Goal: Task Accomplishment & Management: Use online tool/utility

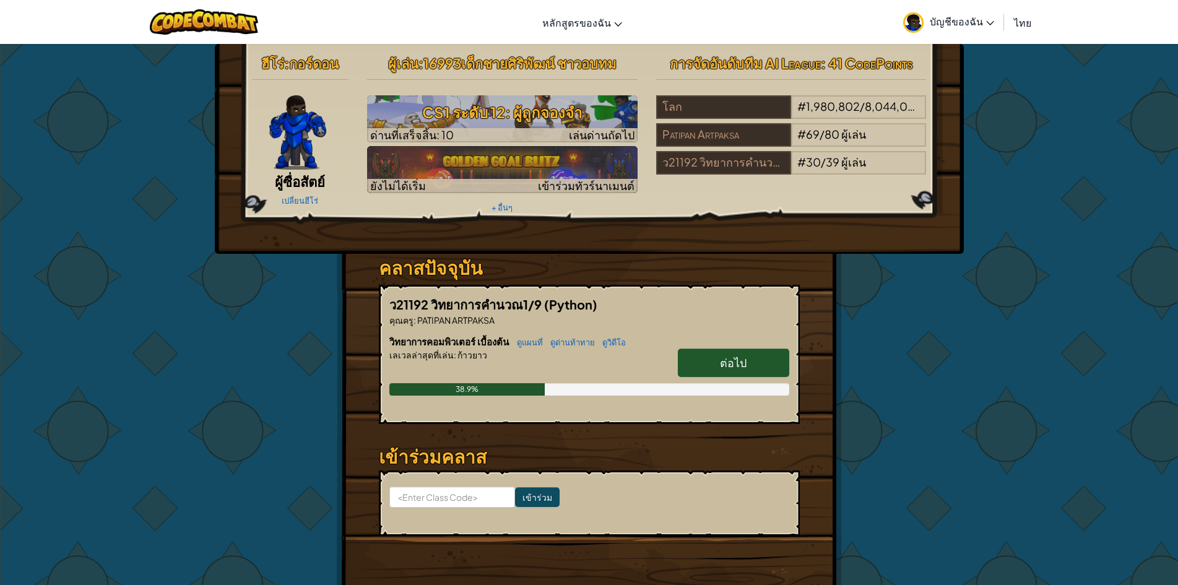
click at [758, 353] on link "ต่อไป" at bounding box center [733, 362] width 111 height 28
select select "th"
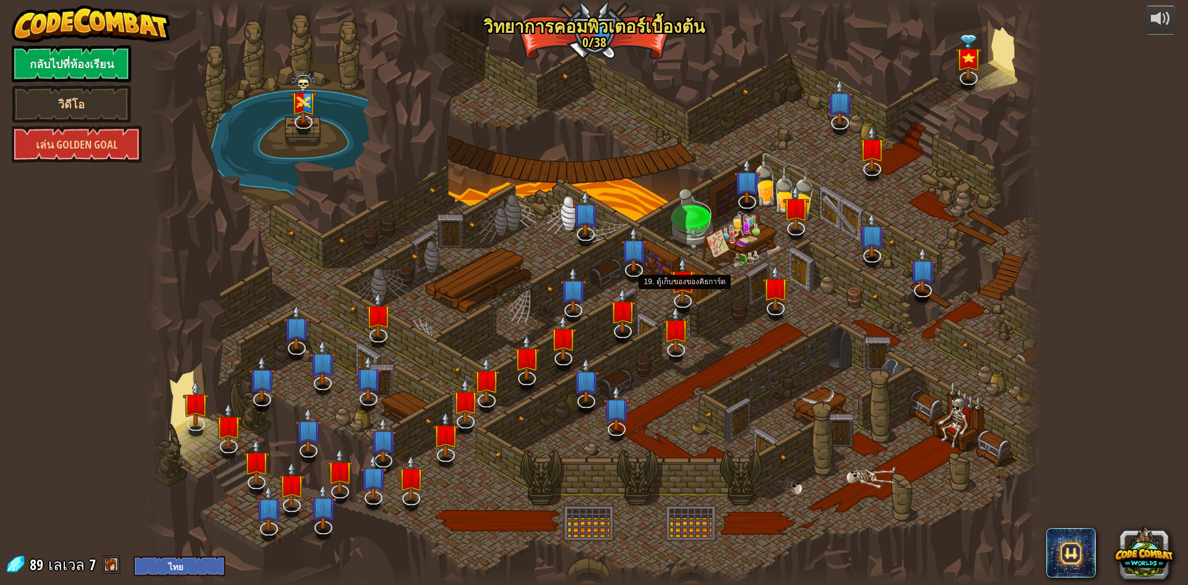
select select "th"
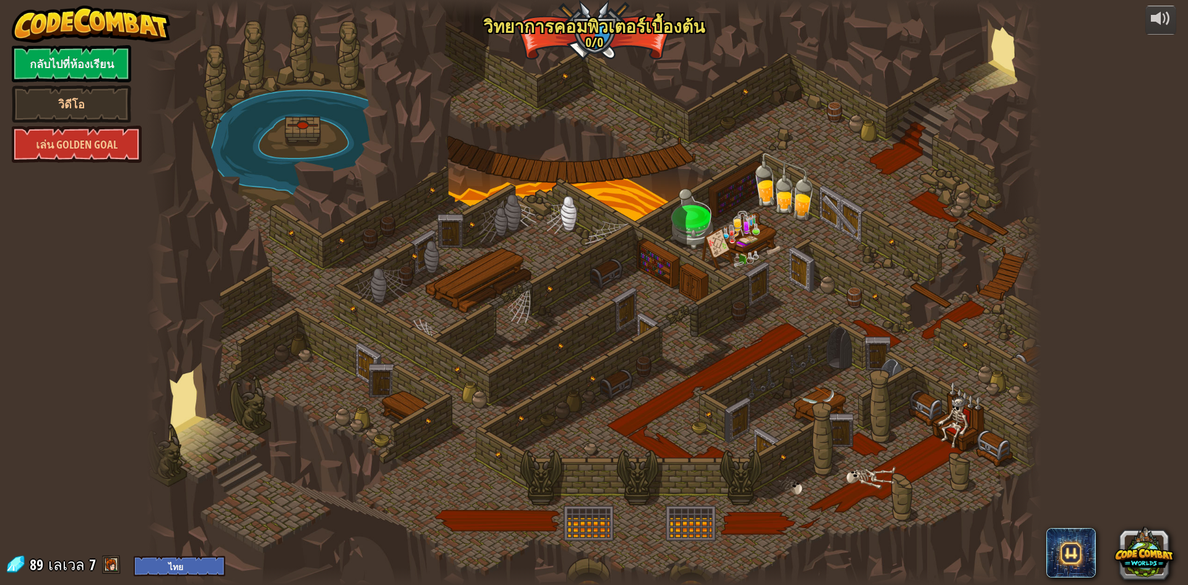
select select "th"
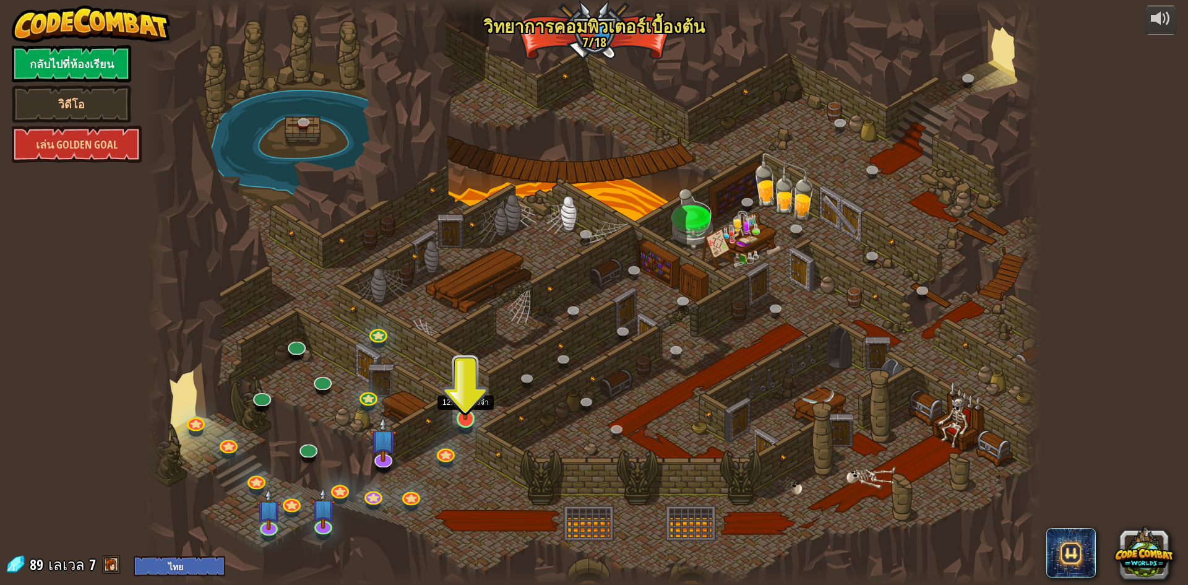
click at [471, 415] on img at bounding box center [466, 392] width 24 height 55
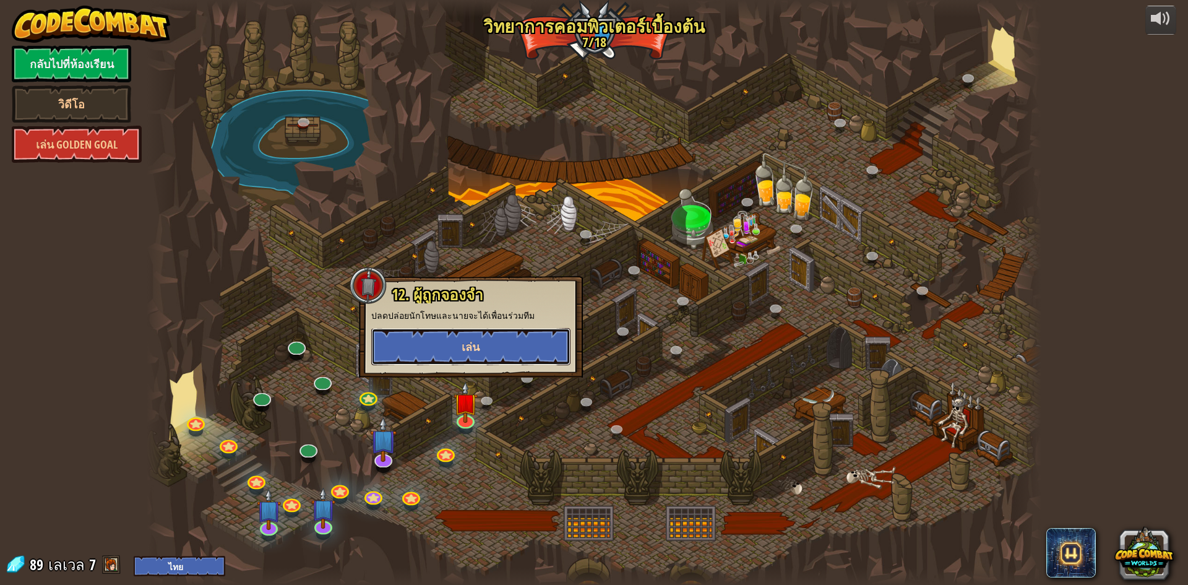
click at [476, 347] on span "เล่น" at bounding box center [471, 346] width 18 height 15
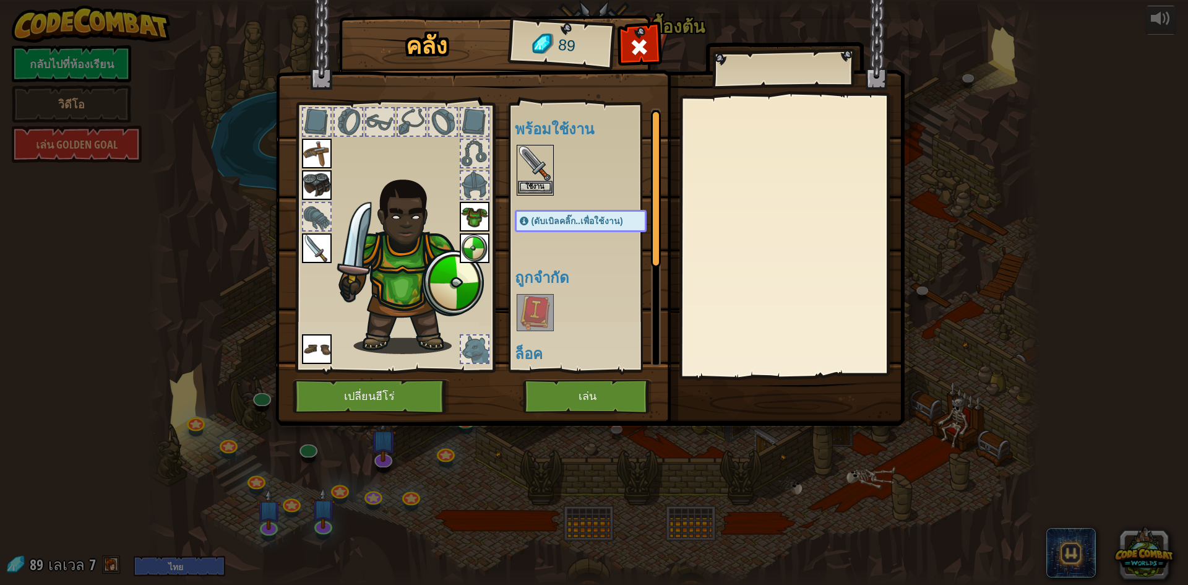
click at [540, 182] on div "ใช้งาน" at bounding box center [535, 170] width 37 height 51
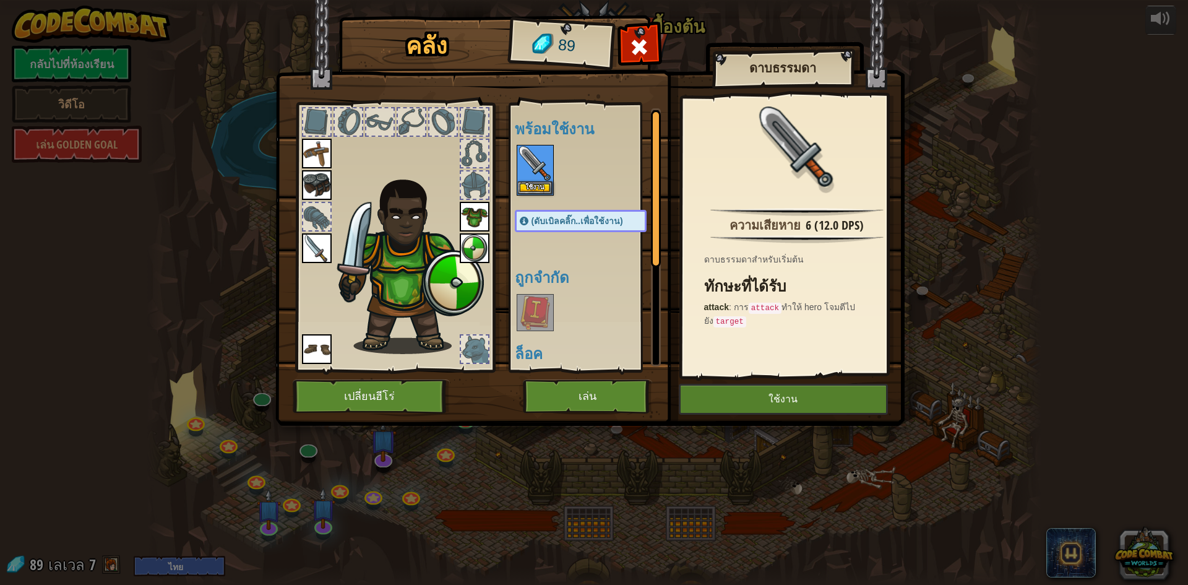
click at [294, 246] on div at bounding box center [395, 234] width 204 height 279
click at [307, 244] on img at bounding box center [317, 248] width 30 height 30
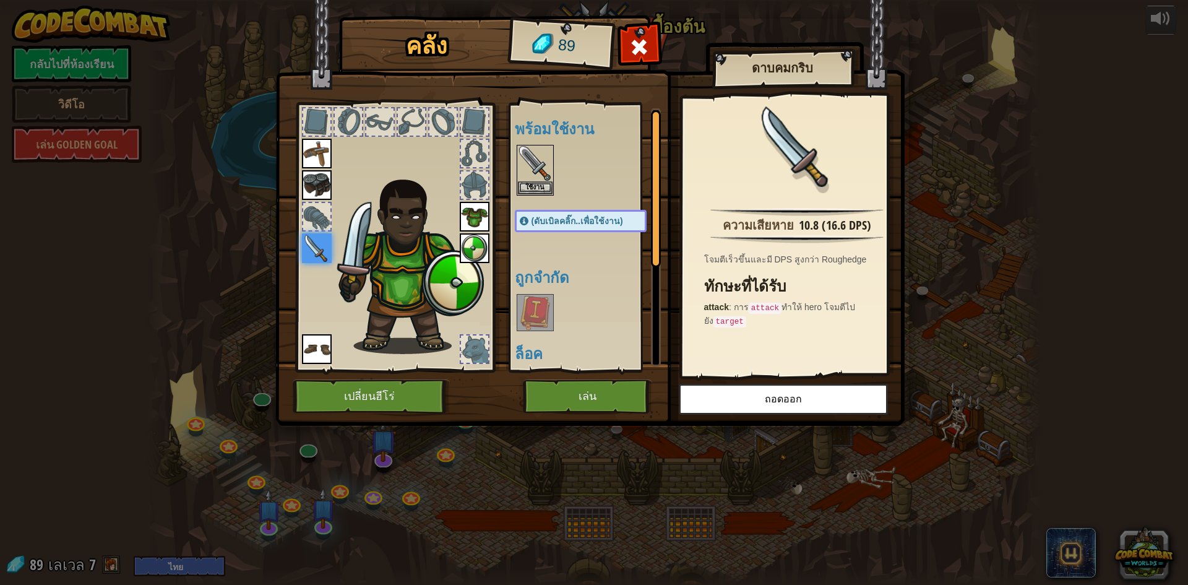
click at [535, 308] on img at bounding box center [535, 312] width 35 height 35
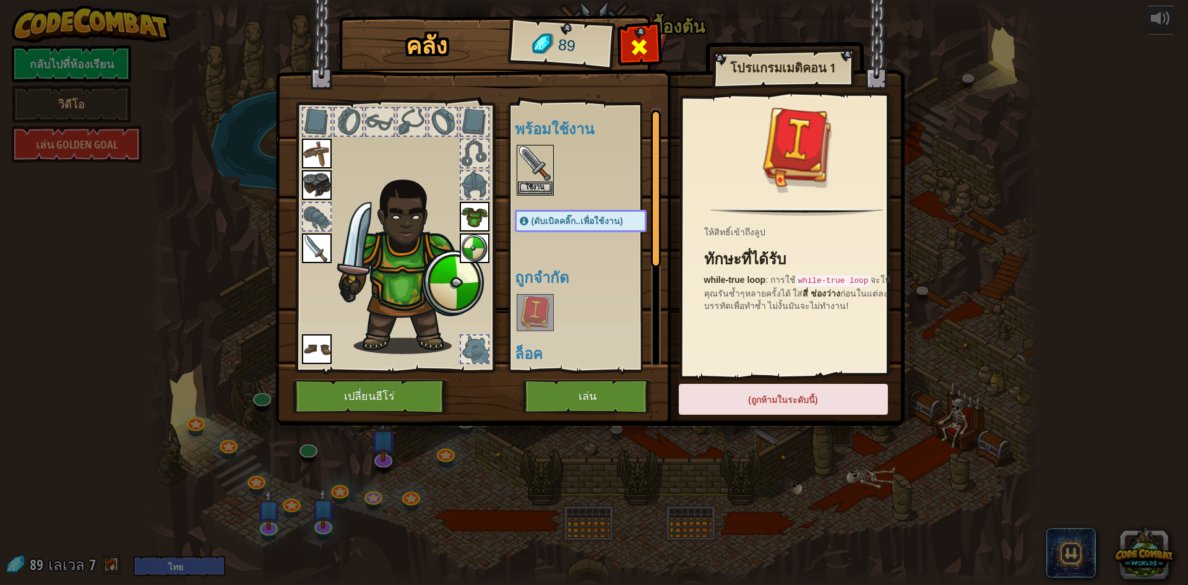
click at [636, 40] on span at bounding box center [639, 47] width 20 height 20
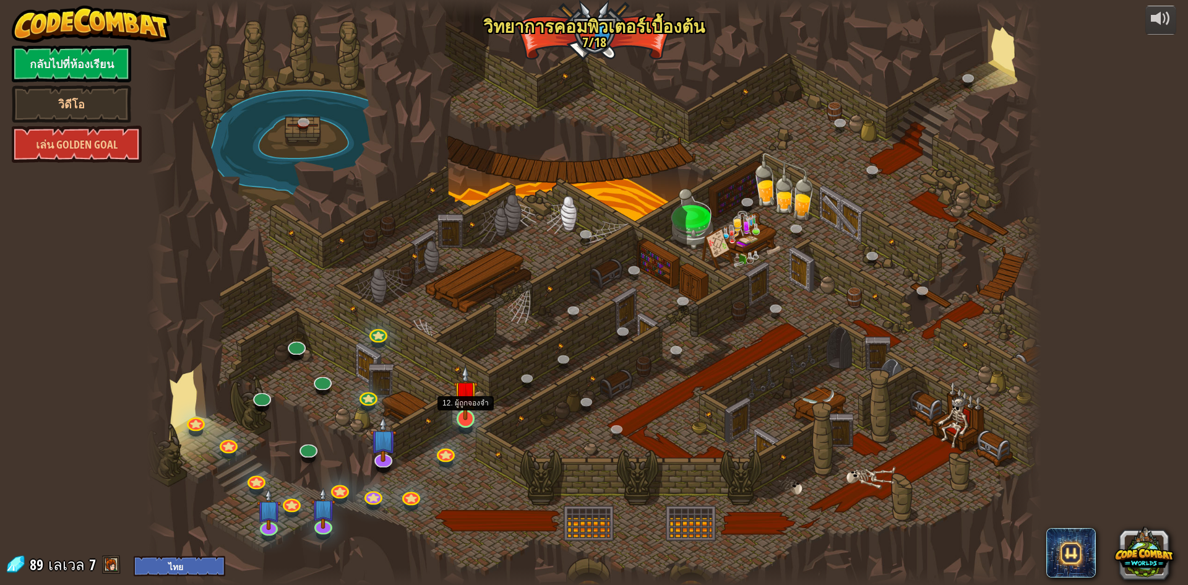
click at [459, 419] on img at bounding box center [466, 392] width 24 height 55
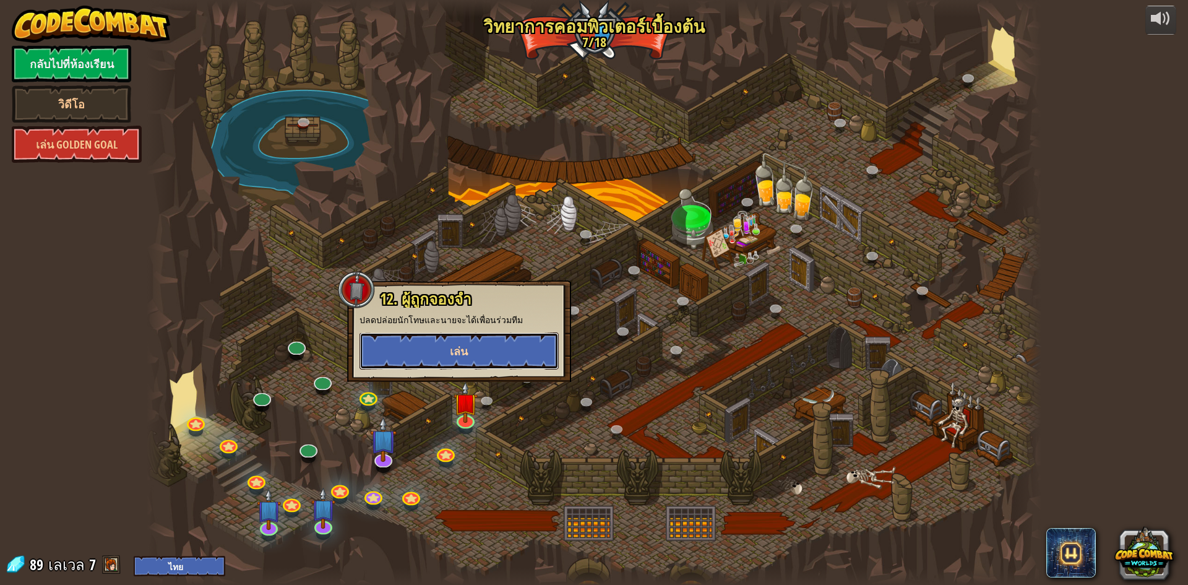
click at [469, 350] on button "เล่น" at bounding box center [459, 350] width 199 height 37
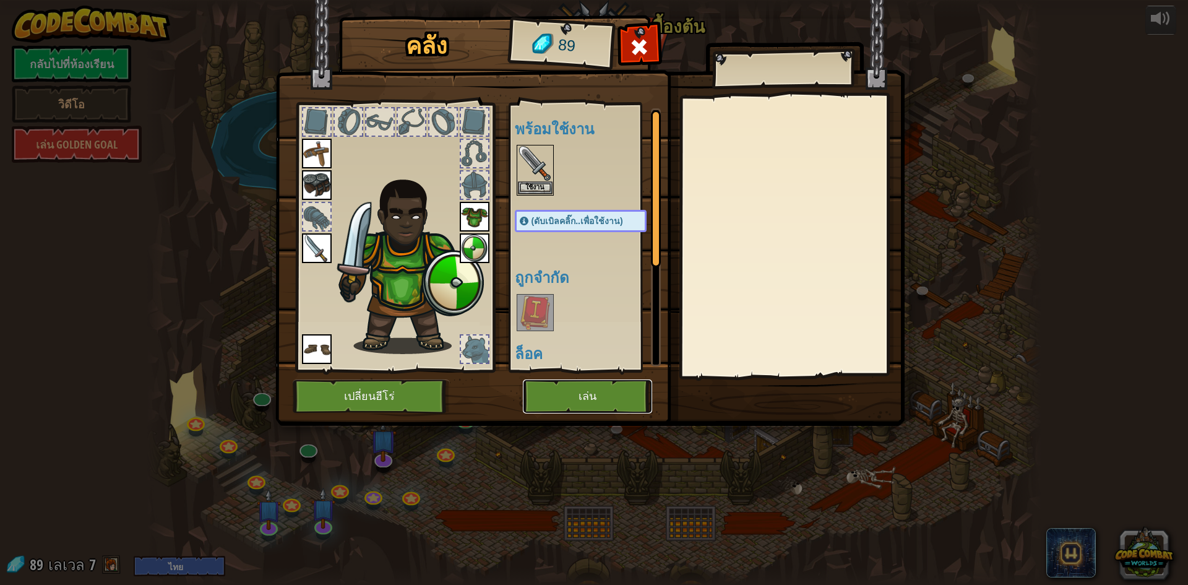
click at [556, 397] on button "เล่น" at bounding box center [587, 396] width 129 height 34
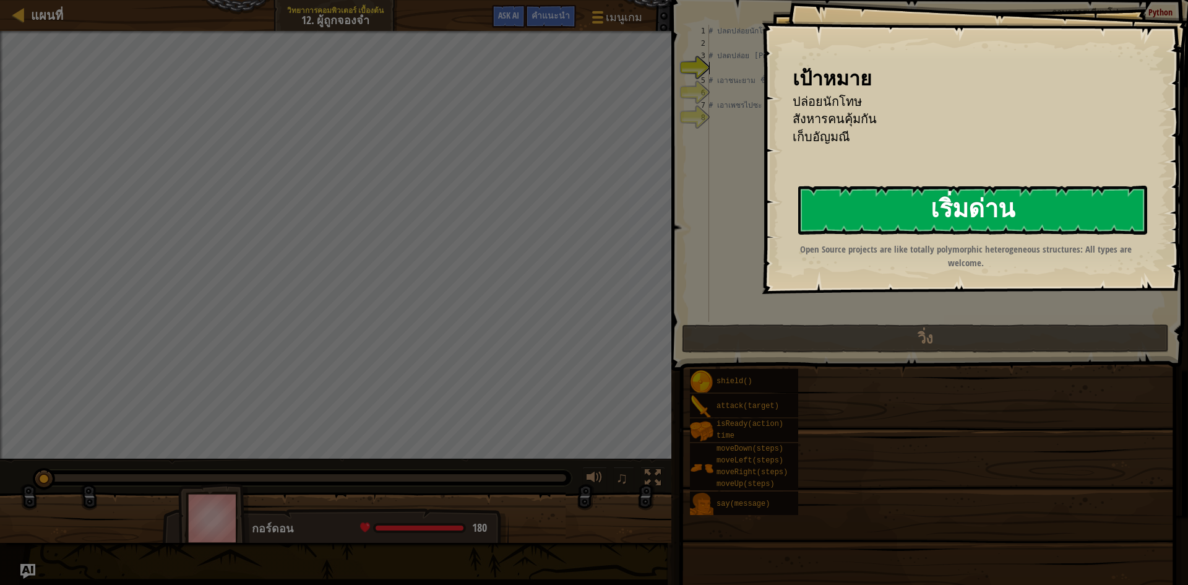
click at [928, 209] on button "เริ่มด่าน" at bounding box center [972, 210] width 349 height 49
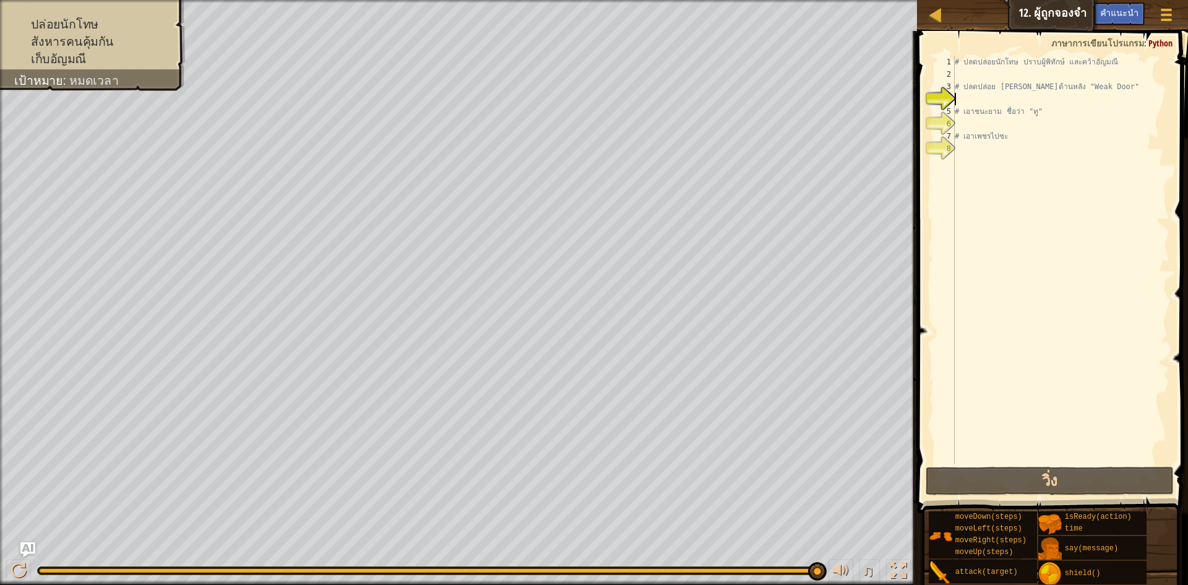
drag, startPoint x: 73, startPoint y: 569, endPoint x: 821, endPoint y: 571, distance: 747.6
click at [823, 571] on div "♫" at bounding box center [458, 567] width 917 height 37
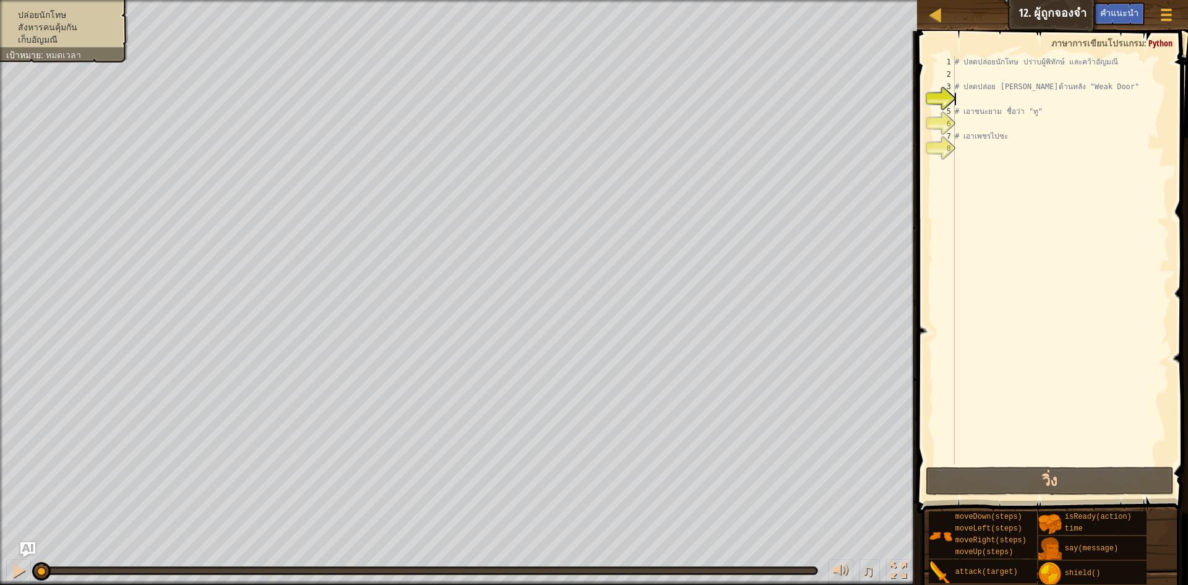
drag, startPoint x: 821, startPoint y: 571, endPoint x: 27, endPoint y: 558, distance: 793.6
click at [27, 558] on div "♫" at bounding box center [458, 567] width 917 height 37
click at [14, 568] on div at bounding box center [19, 571] width 16 height 16
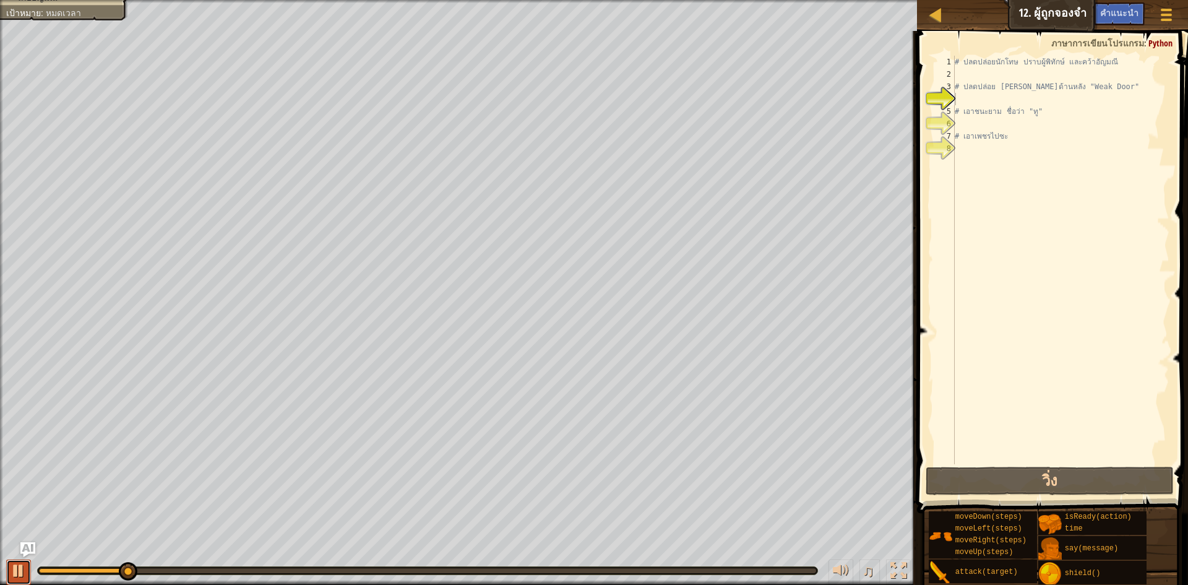
click at [8, 574] on button at bounding box center [18, 571] width 25 height 25
drag, startPoint x: 132, startPoint y: 568, endPoint x: 0, endPoint y: 594, distance: 134.2
click at [0, 0] on html "แผนที่ วิทยาการคอมพิวเตอร์ เบื้องต้น 12. ผู้ถูกจองจำ เมนูเกม เสร็จสิ้น คำแนะนำ …" at bounding box center [594, 0] width 1188 height 0
click at [1046, 123] on div "# ปลดปล่อยนักโทษ ปราบผู้พิทักษ์ และคว้าอัญมณี # ปลดปล่อย [PERSON_NAME] จากด้านห…" at bounding box center [1061, 272] width 217 height 433
click at [1047, 125] on div "# ปลดปล่อยนักโทษ ปราบผู้พิทักษ์ และคว้าอัญมณี # ปลดปล่อย [PERSON_NAME] จากด้านห…" at bounding box center [1061, 272] width 217 height 433
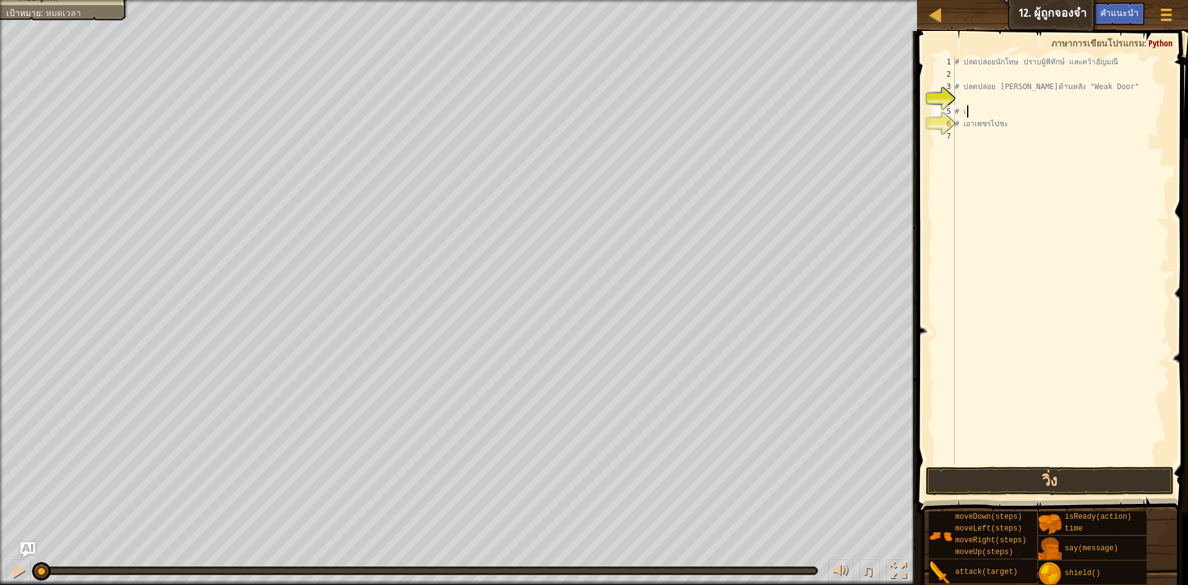
type textarea "#"
click at [1013, 74] on div "# เอาเพชรไปซะ" at bounding box center [1061, 272] width 217 height 433
type textarea "#"
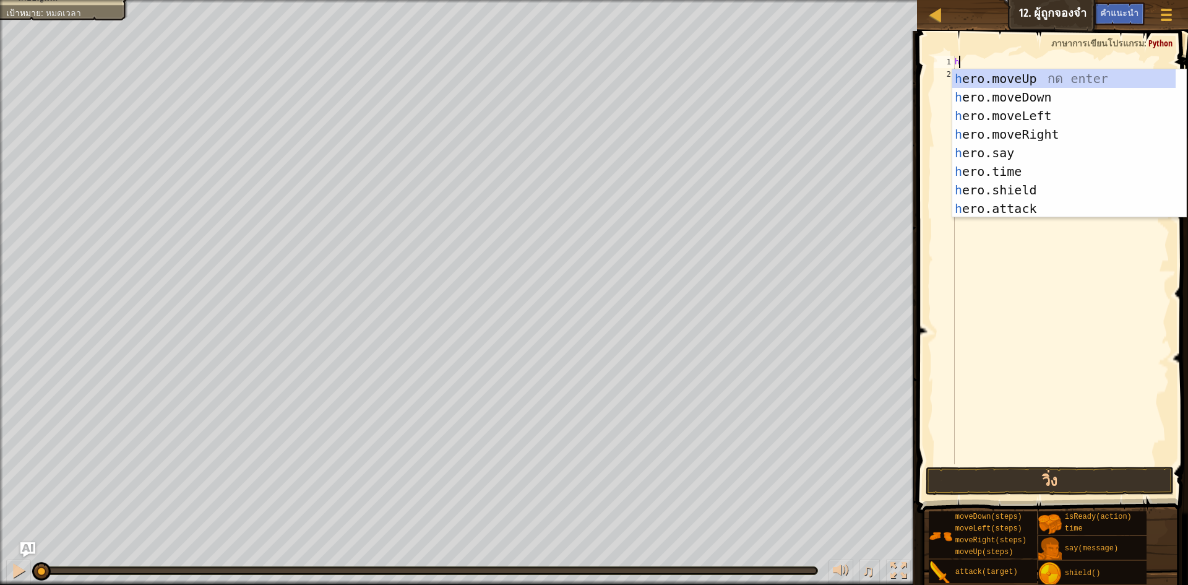
scroll to position [6, 0]
type textarea "h"
drag, startPoint x: 987, startPoint y: 43, endPoint x: 988, endPoint y: 56, distance: 12.4
click at [988, 55] on span at bounding box center [1054, 254] width 281 height 519
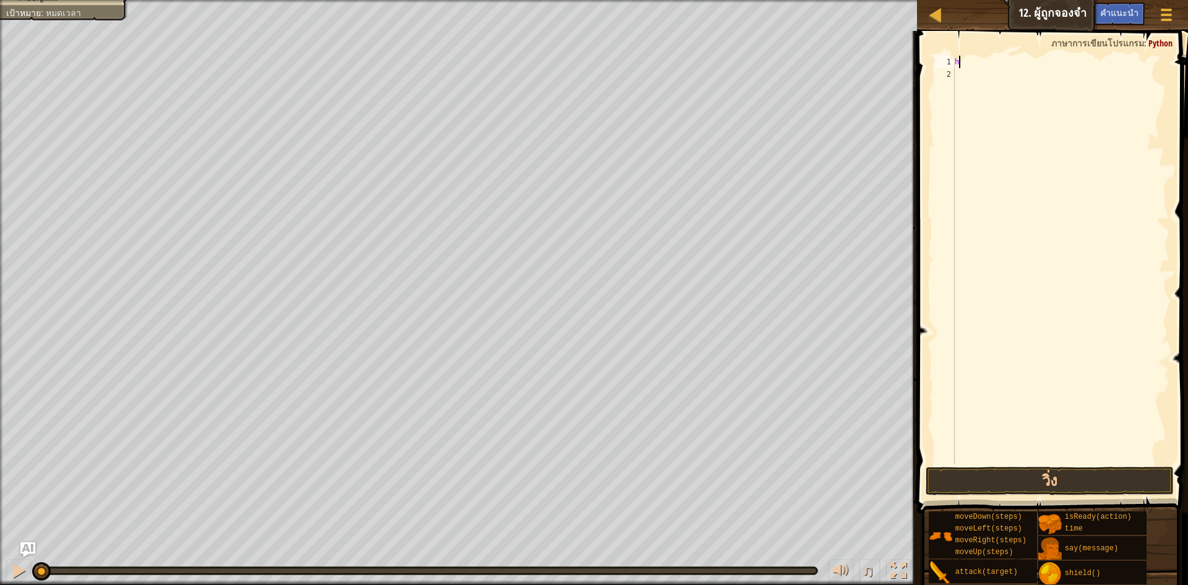
click at [987, 57] on div "h" at bounding box center [1061, 272] width 217 height 433
type textarea "h"
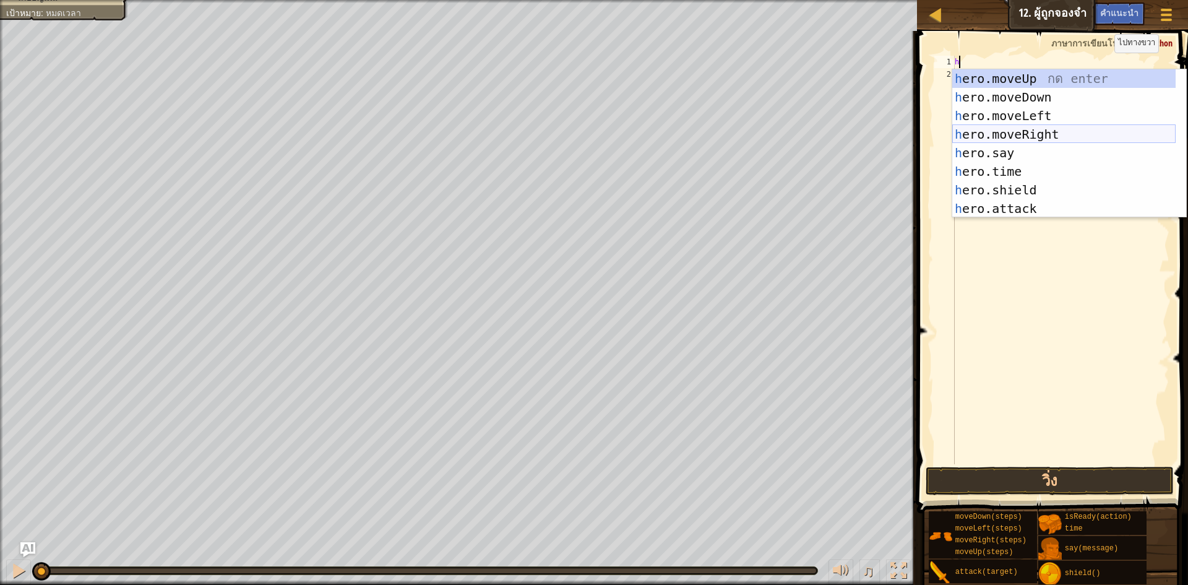
click at [1072, 127] on div "h ero.moveUp กด enter h ero.moveDown กด enter h ero.moveLeft กด enter h ero.mov…" at bounding box center [1064, 162] width 223 height 186
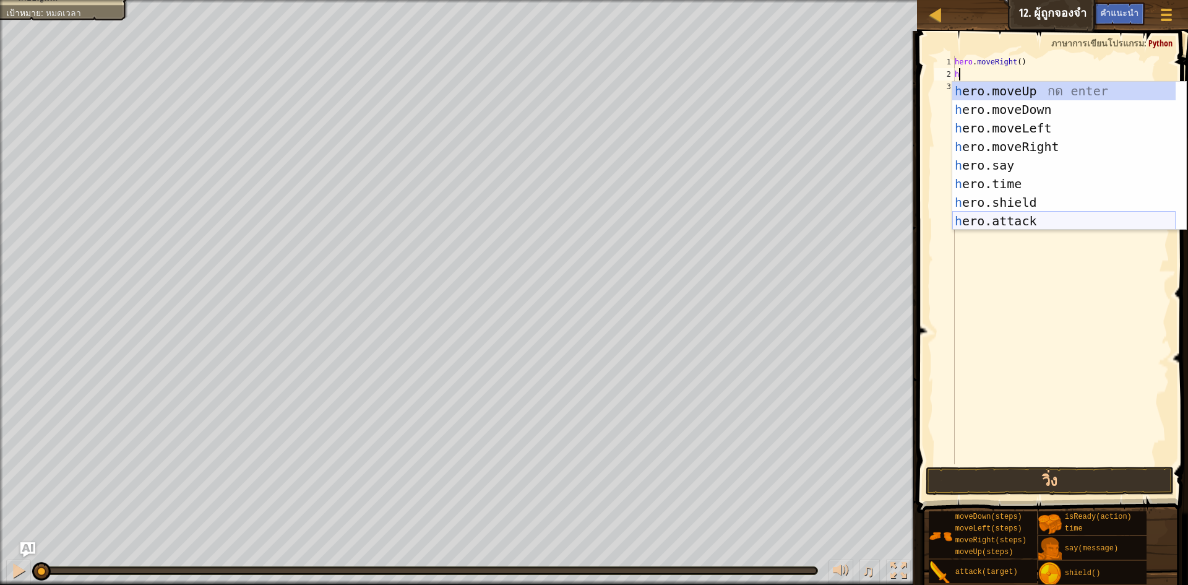
click at [1036, 223] on div "h ero.moveUp กด enter h ero.moveDown กด enter h ero.moveLeft กด enter h ero.mov…" at bounding box center [1064, 175] width 223 height 186
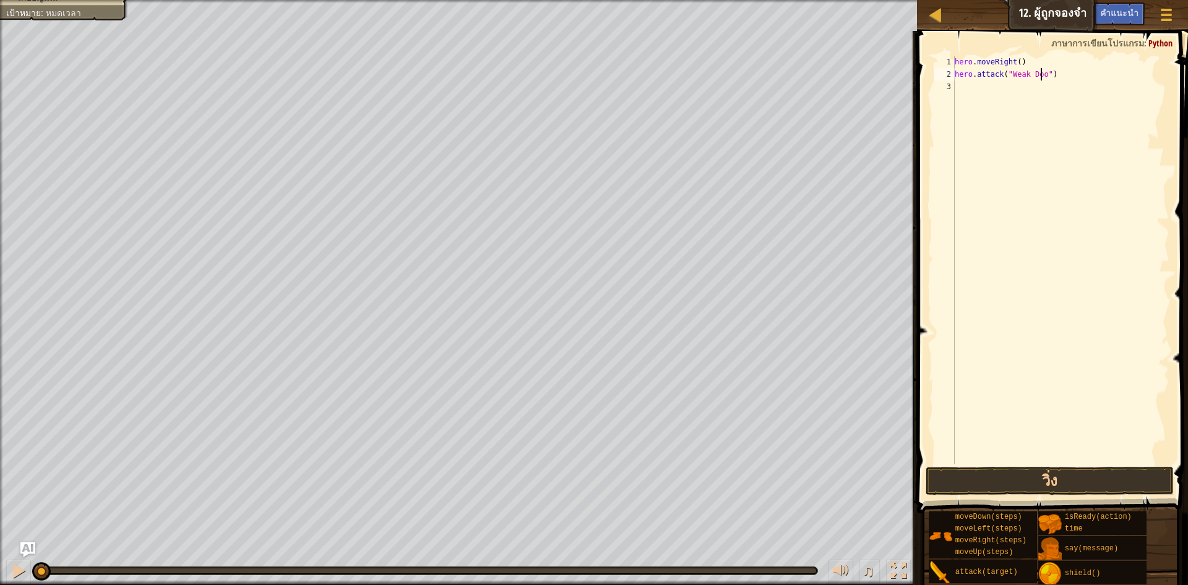
scroll to position [6, 7]
type textarea "hero.attack("Weak Door")"
click at [967, 85] on div "hero . moveRight ( ) hero . attack ( "Weak Door" )" at bounding box center [1061, 272] width 217 height 433
type textarea "h"
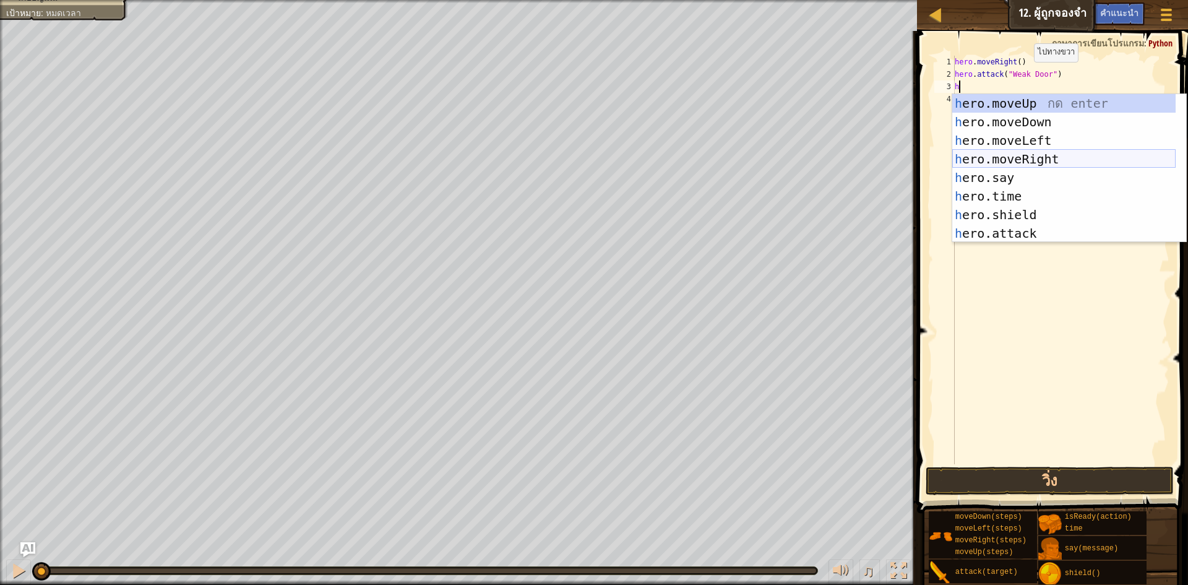
click at [1057, 158] on div "h ero.moveUp กด enter h ero.moveDown กด enter h ero.moveLeft กด enter h ero.mov…" at bounding box center [1064, 187] width 223 height 186
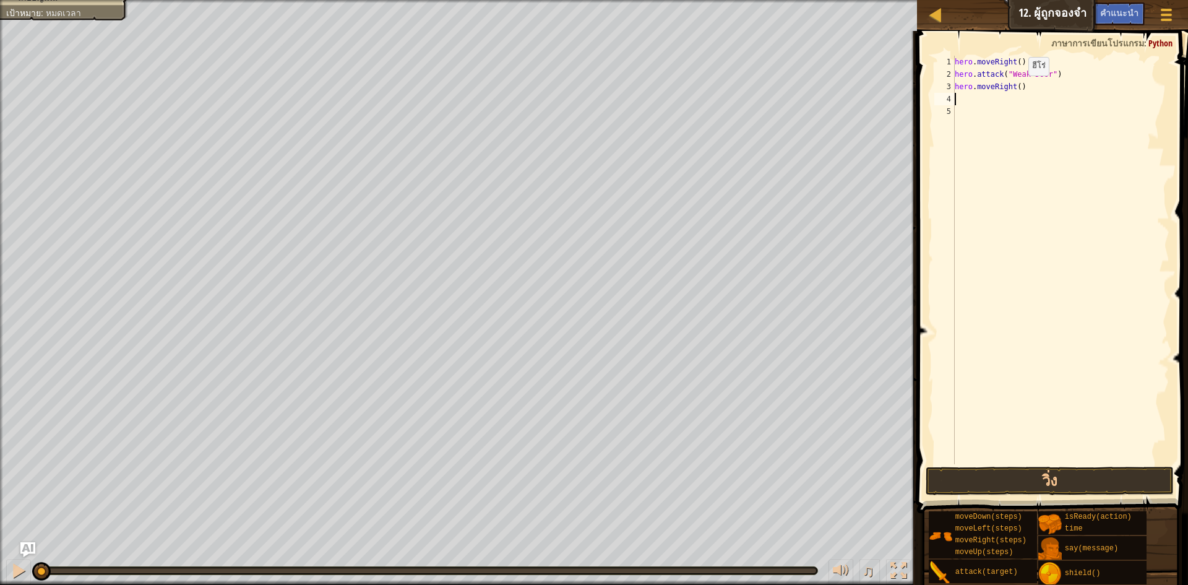
click at [1018, 88] on div "hero . moveRight ( ) hero . attack ( "Weak Door" ) hero . moveRight ( )" at bounding box center [1061, 272] width 217 height 433
type textarea "hero.moveRight(3)"
click at [1002, 95] on div "hero . moveRight ( ) hero . attack ( "Weak Door" ) hero . moveRight ( 3 )" at bounding box center [1061, 272] width 217 height 433
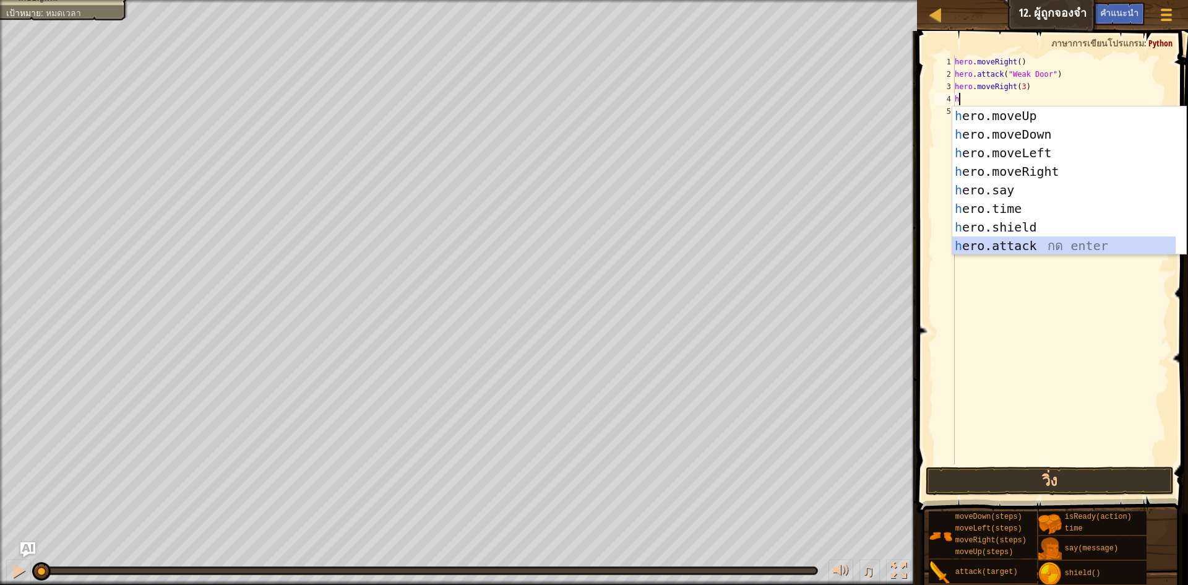
click at [1035, 241] on div "h ero.moveUp กด enter h ero.moveDown กด enter h ero.moveLeft กด enter h ero.mov…" at bounding box center [1064, 199] width 223 height 186
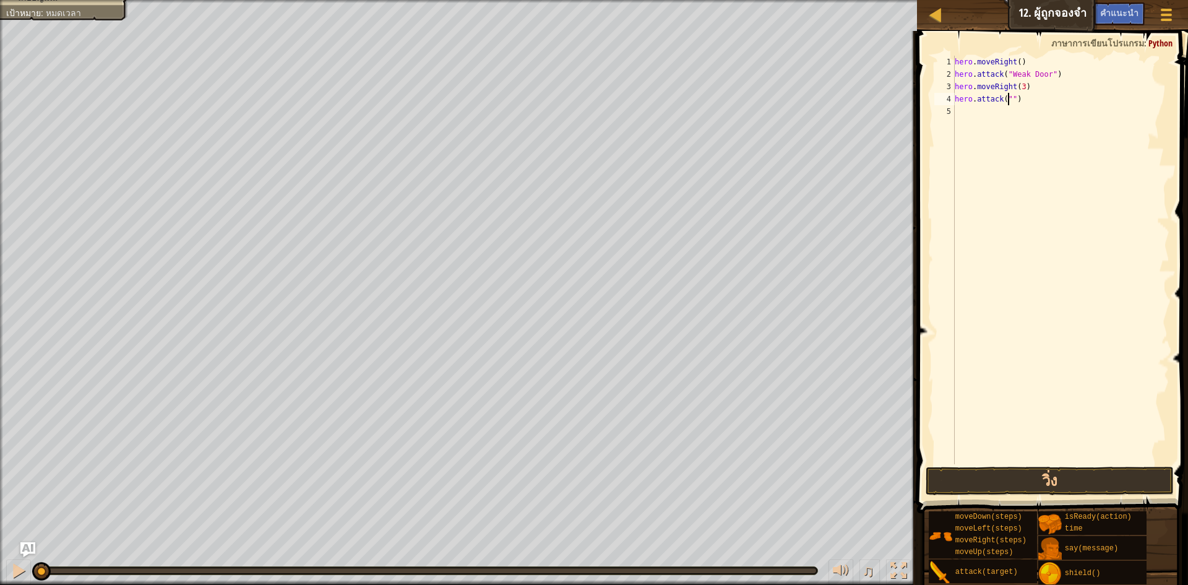
scroll to position [6, 5]
type textarea "hero.attack("Two")"
drag, startPoint x: 1056, startPoint y: 100, endPoint x: 951, endPoint y: 104, distance: 105.3
click at [951, 104] on div "hero.attack("Two") 1 2 3 4 5 hero . moveRight ( ) hero . attack ( "Weak Door" )…" at bounding box center [1051, 260] width 238 height 408
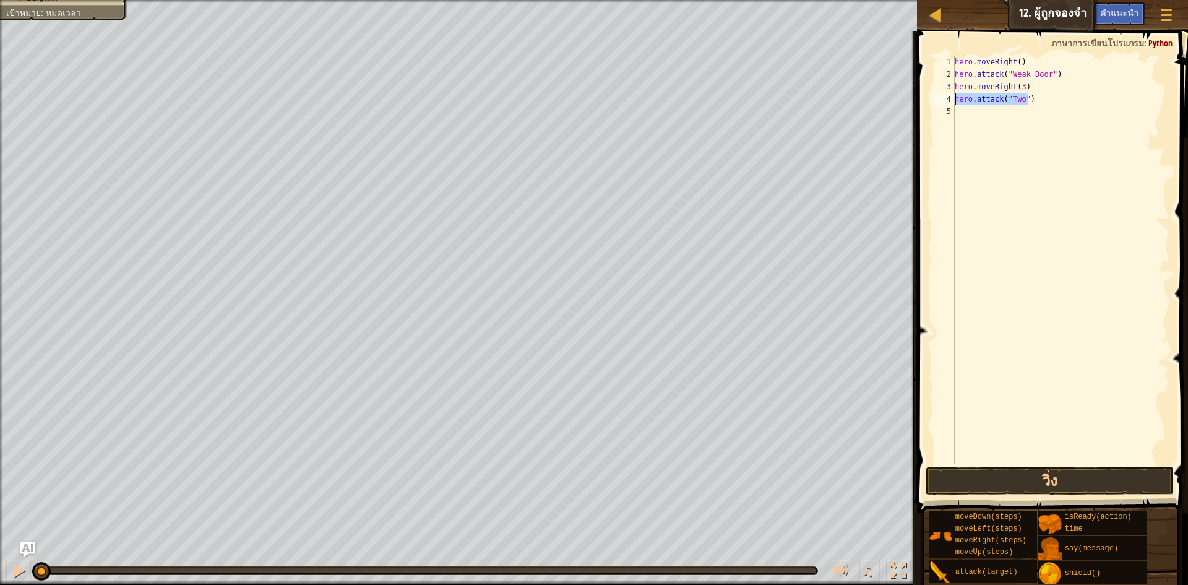
click at [1048, 118] on div "hero . moveRight ( ) hero . attack ( "Weak Door" ) hero . moveRight ( 3 ) hero …" at bounding box center [1061, 272] width 217 height 433
paste textarea "hero.attack("Two")"
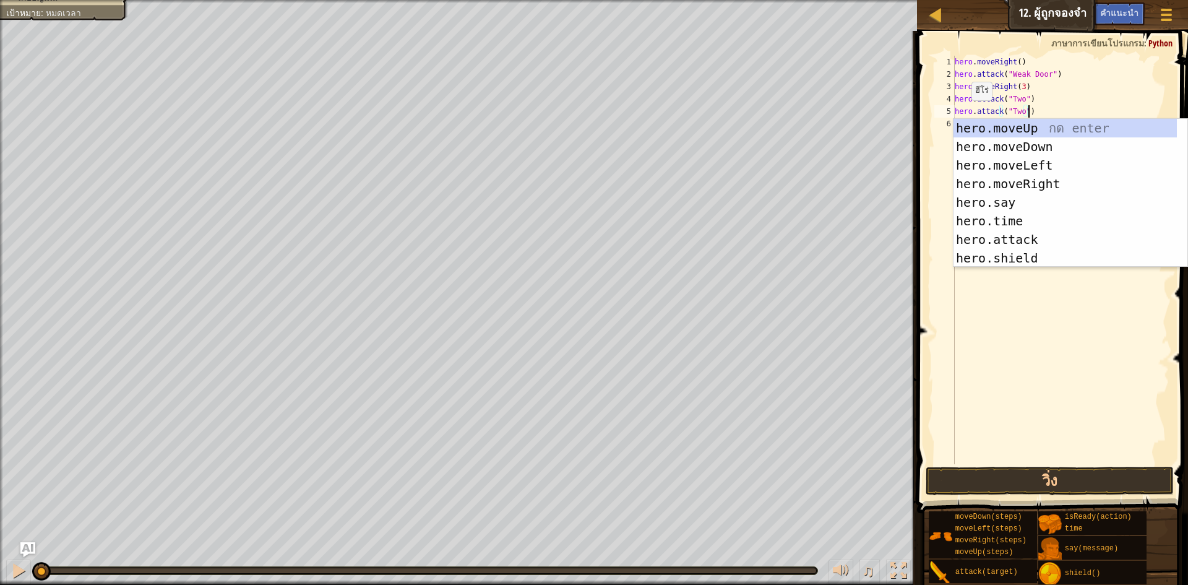
type textarea "hero.attack("Two")"
click at [913, 166] on div at bounding box center [913, 308] width 2 height 554
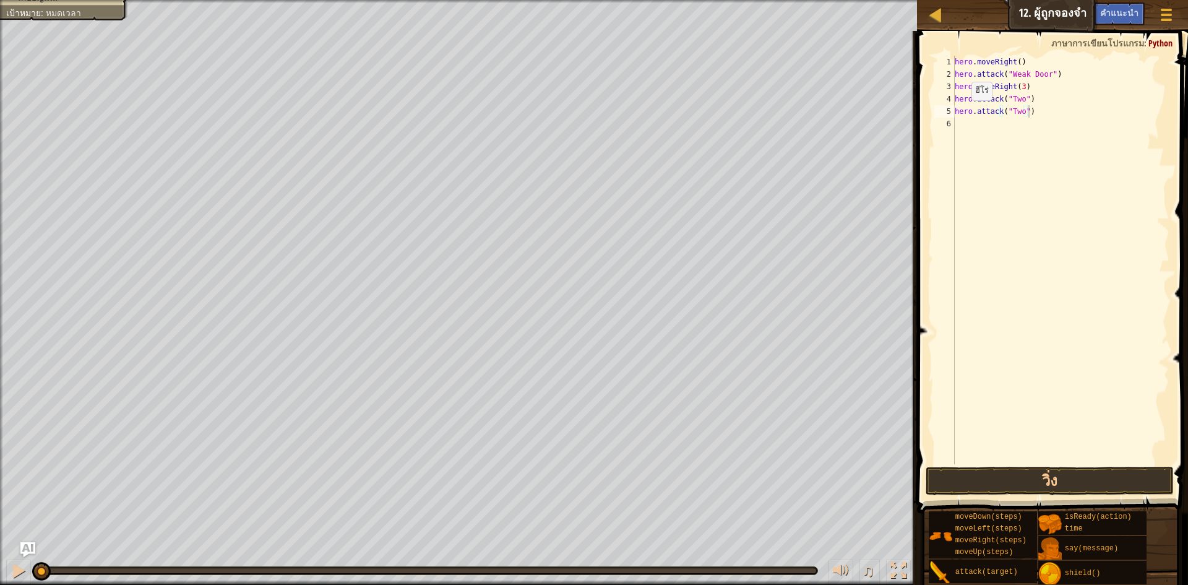
click at [924, 158] on span at bounding box center [1054, 254] width 281 height 519
click at [973, 132] on div "hero . moveRight ( ) hero . attack ( "Weak Door" ) hero . moveRight ( 3 ) hero …" at bounding box center [1061, 272] width 217 height 433
paste textarea "hero.attack("Two")"
type textarea "hero.attack("Two")"
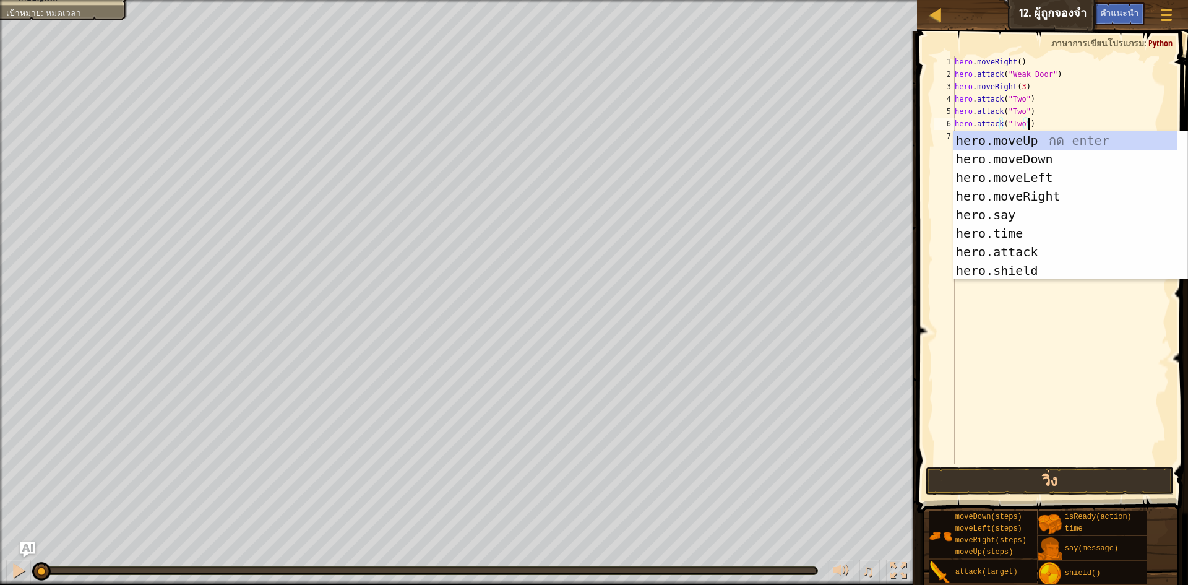
click at [1068, 280] on div "hero . moveRight ( ) hero . attack ( "Weak Door" ) hero . moveRight ( 3 ) hero …" at bounding box center [1061, 272] width 217 height 433
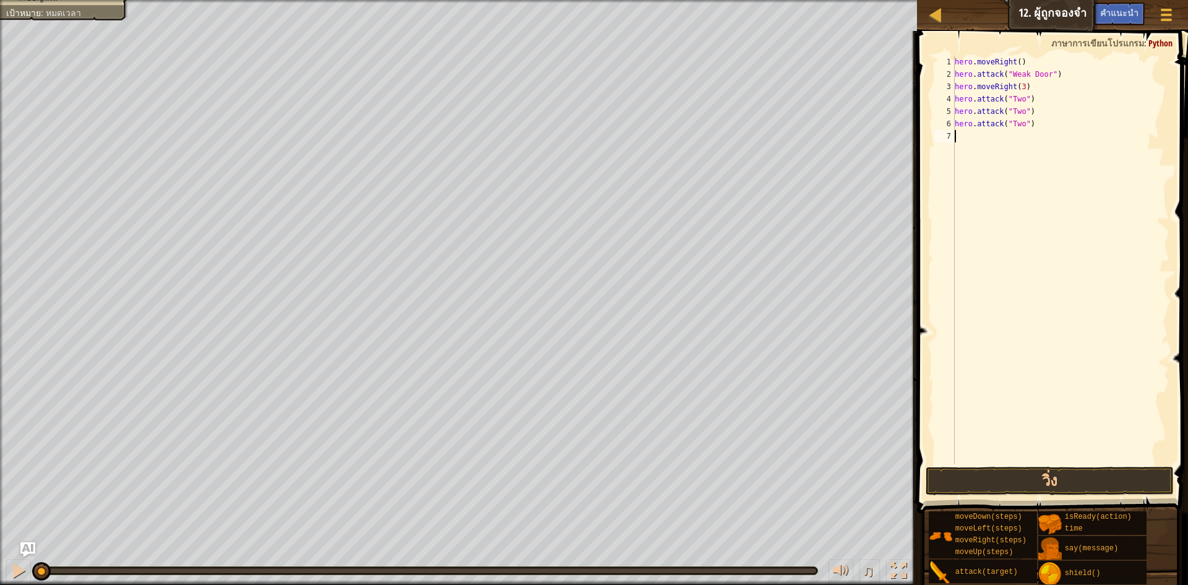
type textarea "h"
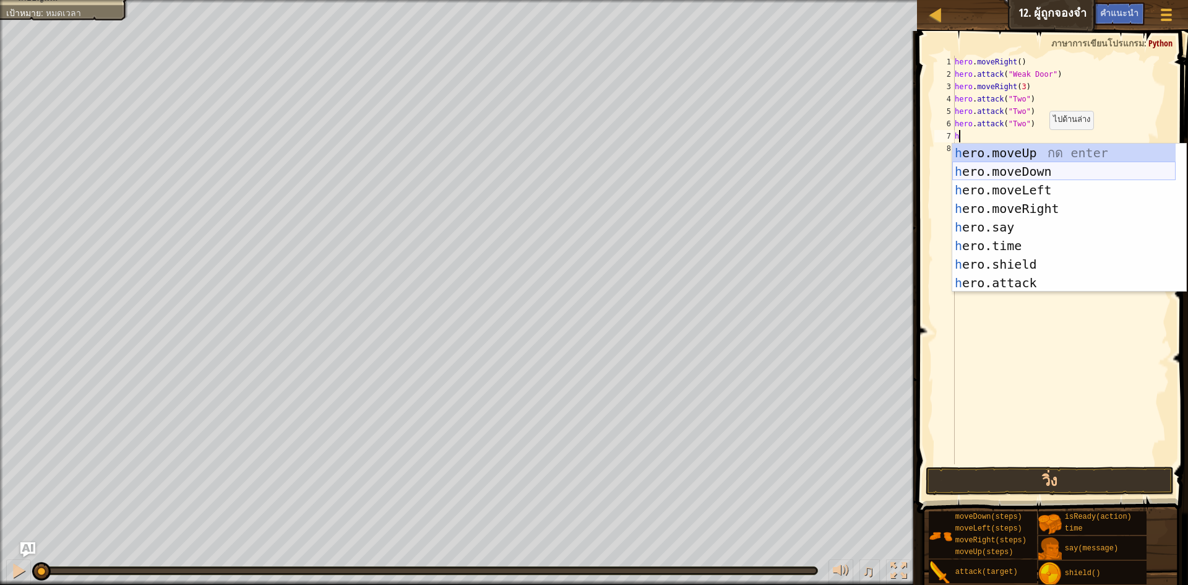
click at [1043, 175] on div "h ero.moveUp กด enter h ero.moveDown กด enter h ero.moveLeft กด enter h ero.mov…" at bounding box center [1064, 237] width 223 height 186
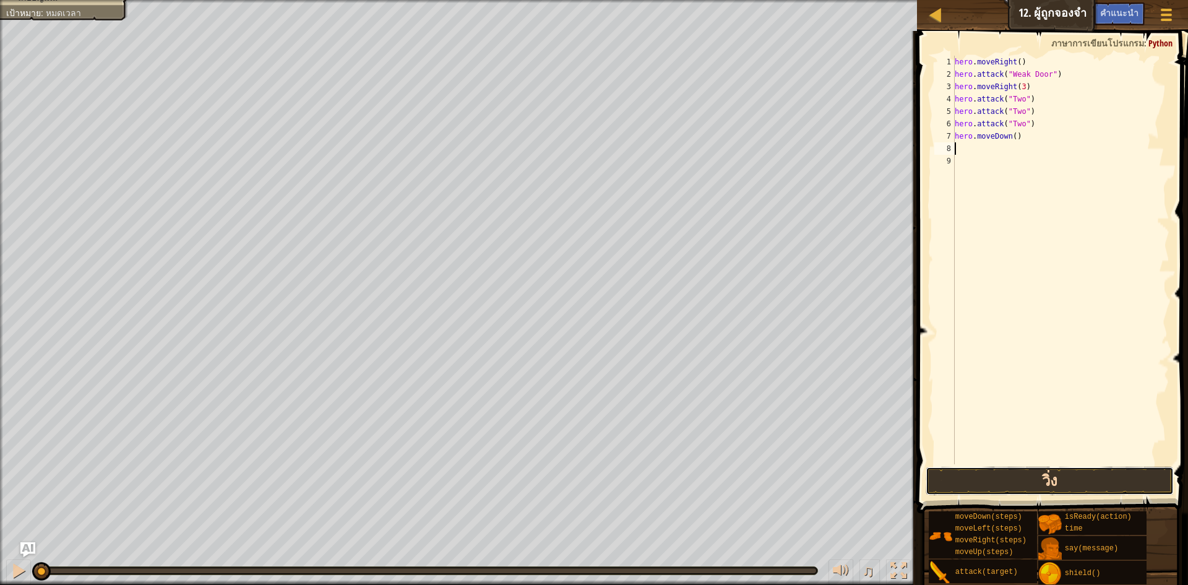
click at [985, 478] on button "วิ่ง" at bounding box center [1050, 481] width 248 height 28
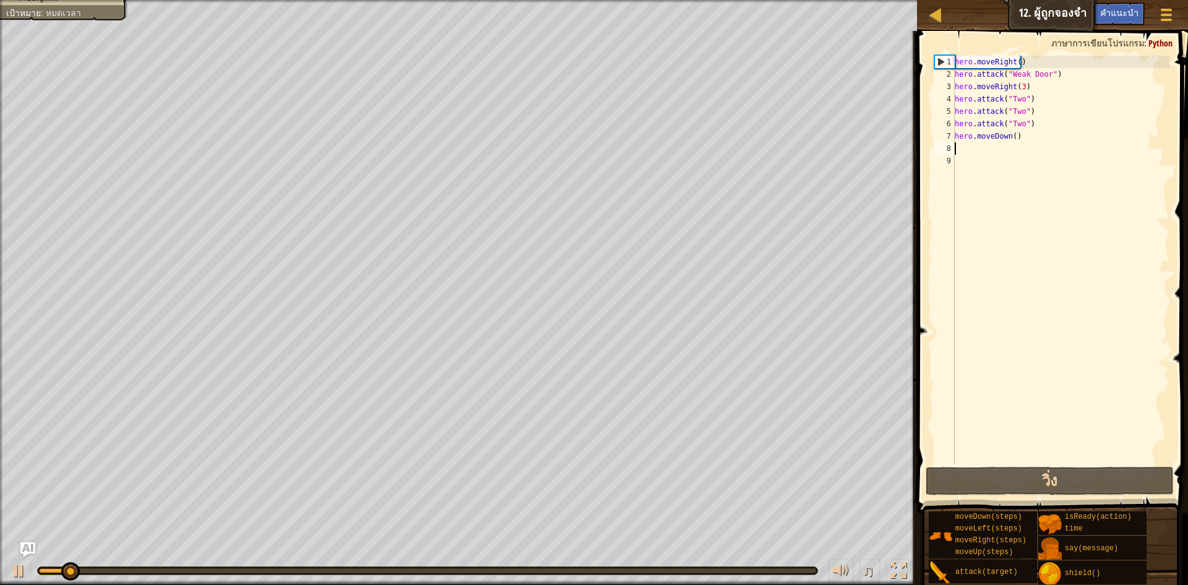
type textarea "h"
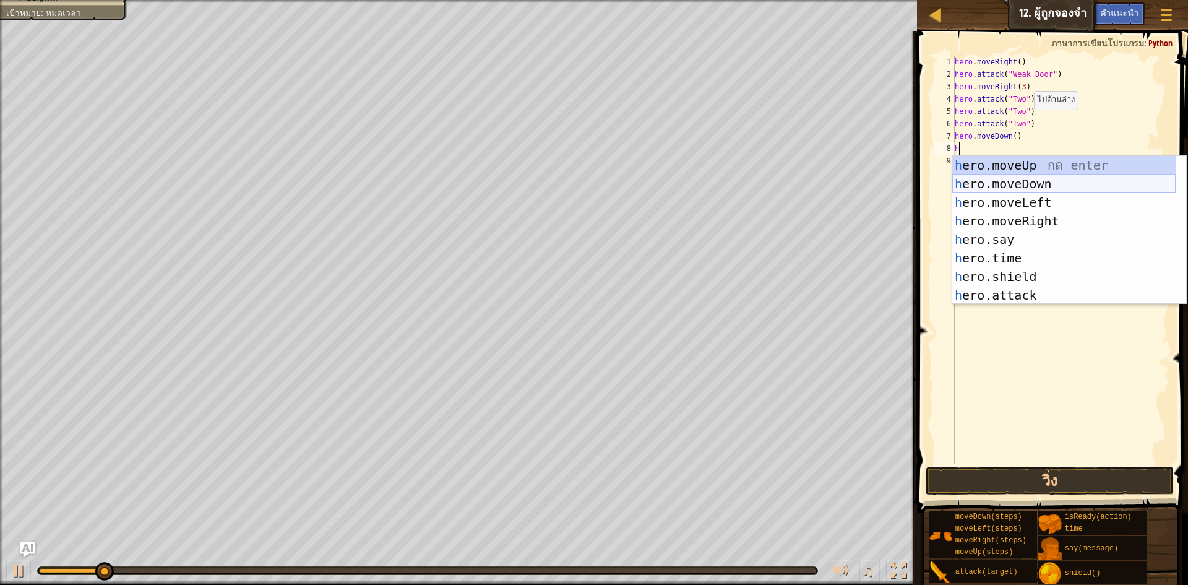
click at [1058, 171] on div "h ero.moveUp กด enter h ero.moveDown กด enter h ero.moveLeft กด enter h ero.mov…" at bounding box center [1064, 249] width 223 height 186
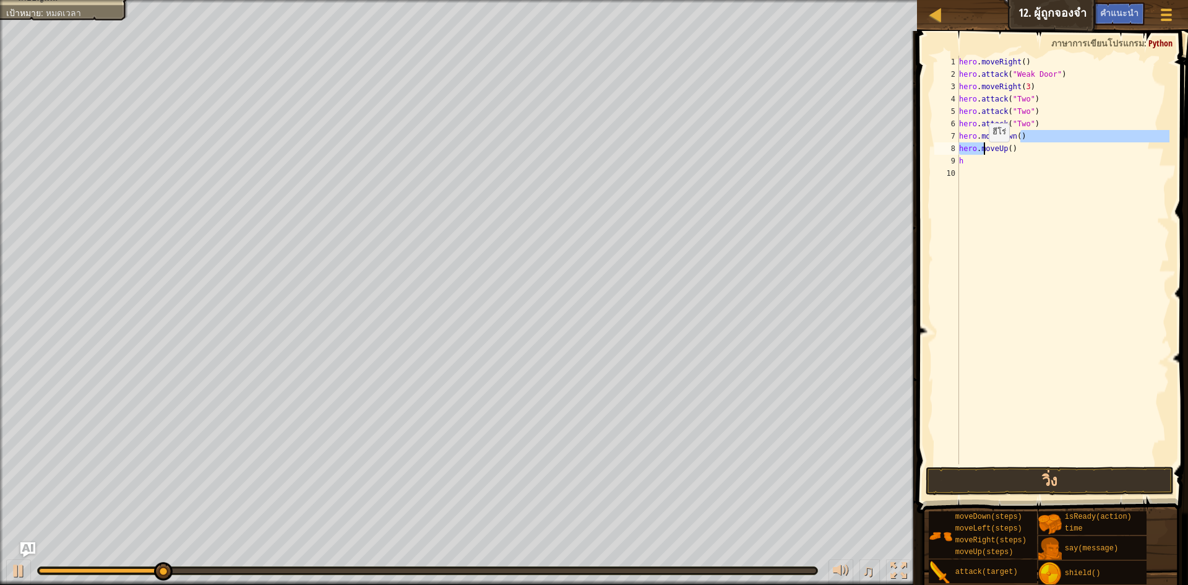
drag, startPoint x: 1026, startPoint y: 146, endPoint x: 983, endPoint y: 154, distance: 43.5
click at [983, 154] on div "hero . moveRight ( ) hero . attack ( "Weak Door" ) hero . moveRight ( 3 ) hero …" at bounding box center [1064, 272] width 214 height 433
click at [1037, 157] on div "hero . moveRight ( ) hero . attack ( "Weak Door" ) hero . moveRight ( 3 ) hero …" at bounding box center [1064, 272] width 214 height 433
drag, startPoint x: 1040, startPoint y: 154, endPoint x: 956, endPoint y: 152, distance: 84.2
click at [956, 152] on div "h 1 2 3 4 5 6 7 8 9 10 hero . moveRight ( ) hero . attack ( "Weak Door" ) hero …" at bounding box center [1051, 260] width 238 height 408
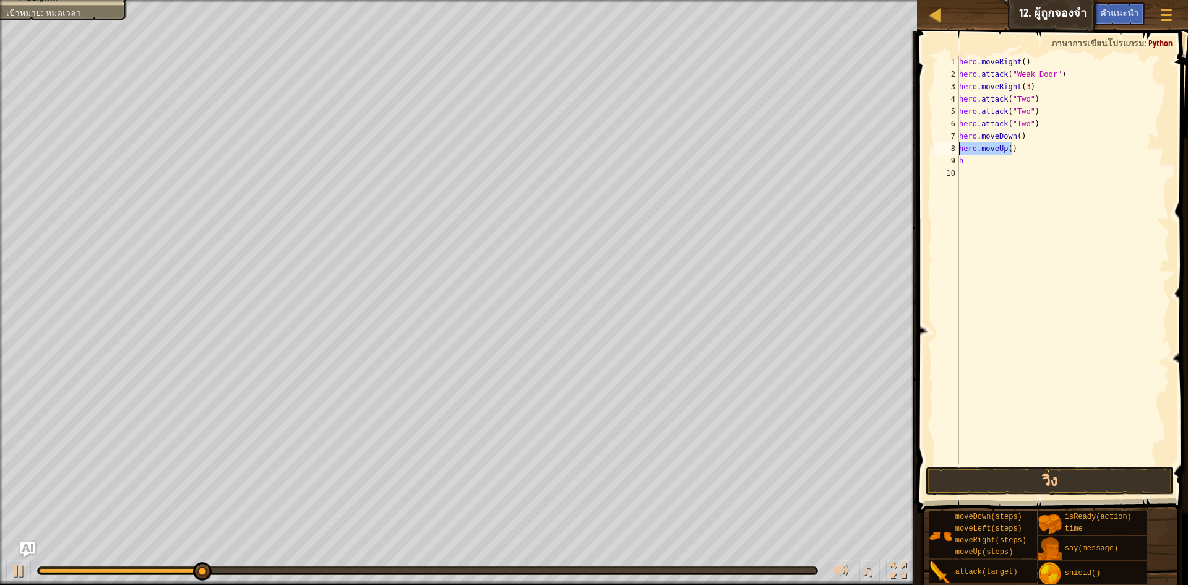
type textarea "hero.moveUp()"
click at [1009, 170] on div "hero . moveRight ( ) hero . attack ( "Weak Door" ) hero . moveRight ( 3 ) hero …" at bounding box center [1064, 272] width 214 height 433
click at [1003, 160] on div "hero . moveRight ( ) hero . attack ( "Weak Door" ) hero . moveRight ( 3 ) hero …" at bounding box center [1064, 272] width 214 height 433
type textarea "h"
click at [959, 157] on div "hero . moveRight ( ) hero . attack ( "Weak Door" ) hero . moveRight ( 3 ) hero …" at bounding box center [1064, 272] width 214 height 433
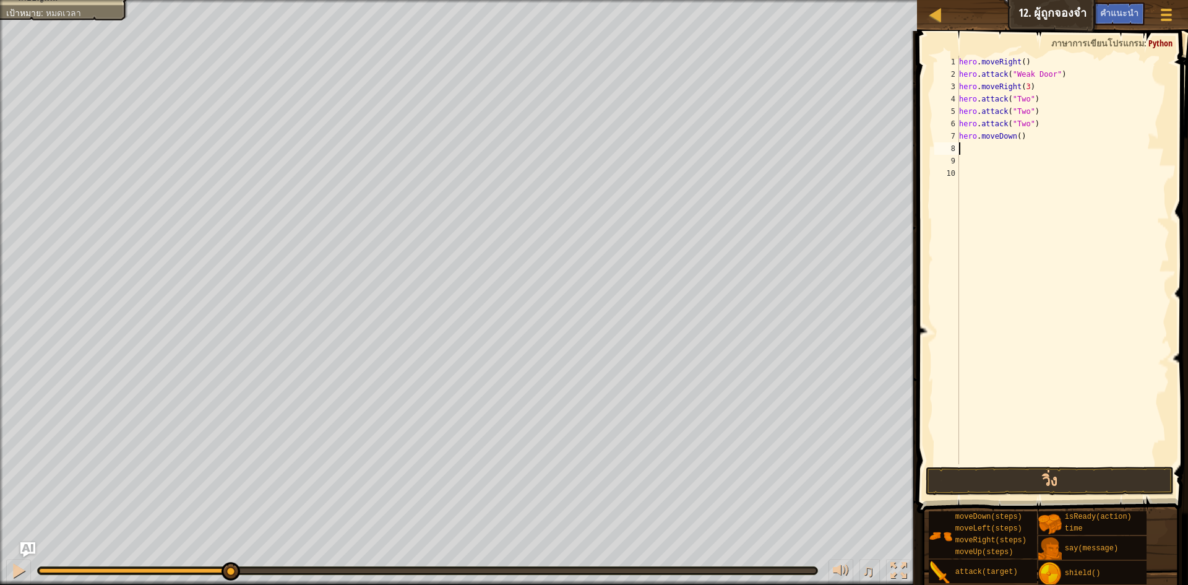
click at [966, 154] on div "hero . moveRight ( ) hero . attack ( "Weak Door" ) hero . moveRight ( 3 ) hero …" at bounding box center [1064, 272] width 214 height 433
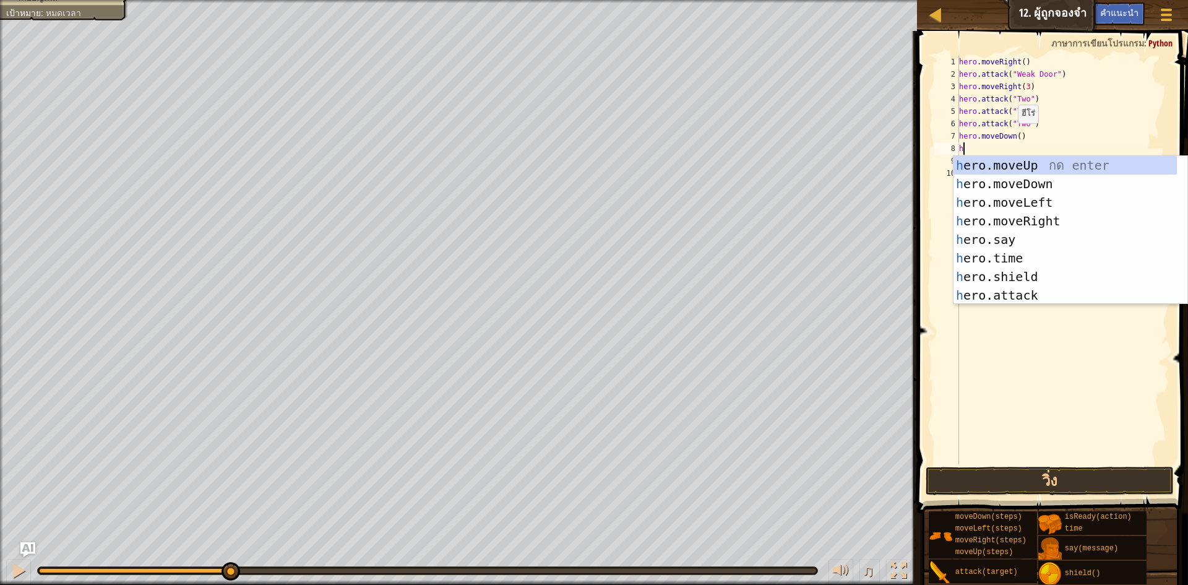
drag, startPoint x: 1012, startPoint y: 136, endPoint x: 1020, endPoint y: 133, distance: 8.4
click at [1014, 135] on div "hero . moveRight ( ) hero . attack ( "Weak Door" ) hero . moveRight ( 3 ) hero …" at bounding box center [1064, 272] width 214 height 433
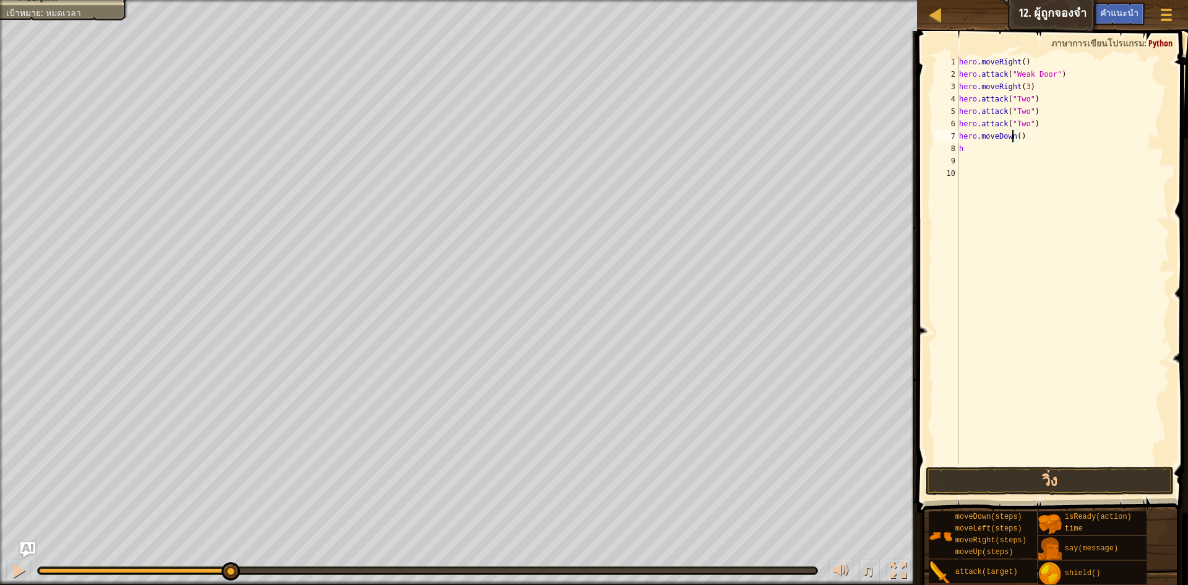
click at [1020, 133] on div "hero . moveRight ( ) hero . attack ( "Weak Door" ) hero . moveRight ( 3 ) hero …" at bounding box center [1064, 272] width 214 height 433
click at [1018, 134] on div "hero . moveRight ( ) hero . attack ( "Weak Door" ) hero . moveRight ( 3 ) hero …" at bounding box center [1064, 272] width 214 height 433
click at [991, 151] on div "hero . moveRight ( ) hero . attack ( "Weak Door" ) hero . moveRight ( 3 ) hero …" at bounding box center [1064, 272] width 214 height 433
type textarea "h"
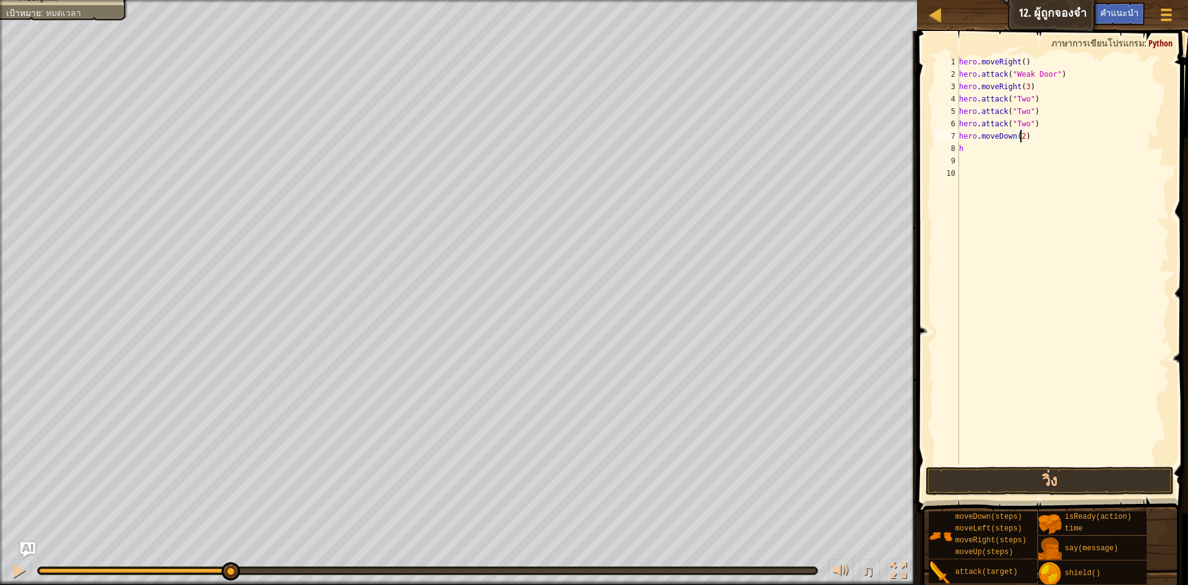
scroll to position [6, 0]
click at [1077, 476] on button "วิ่ง" at bounding box center [1050, 481] width 248 height 28
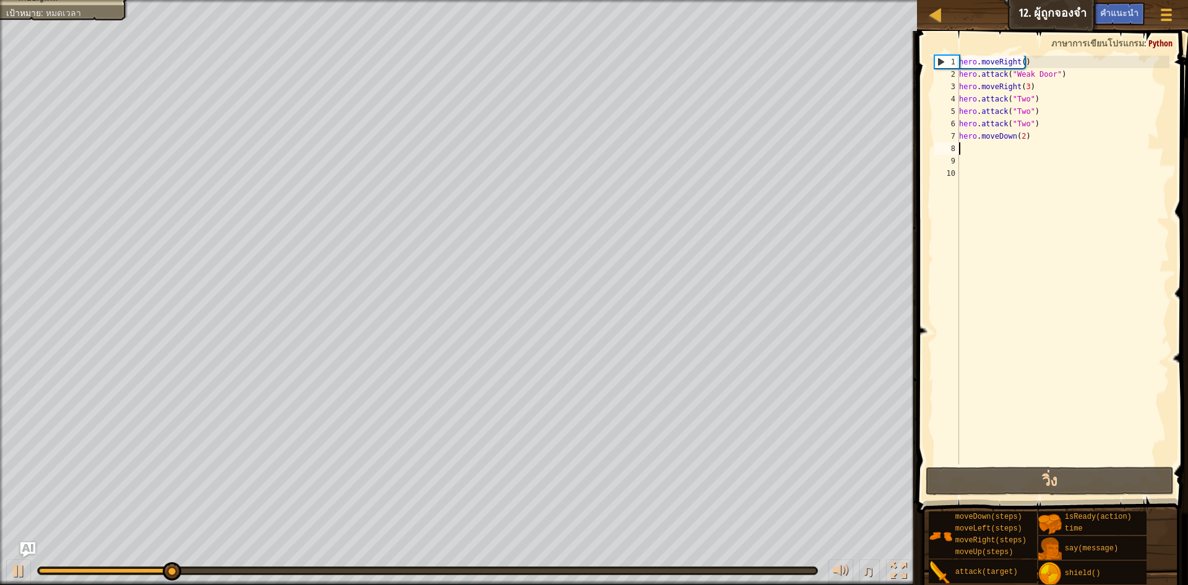
type textarea "h"
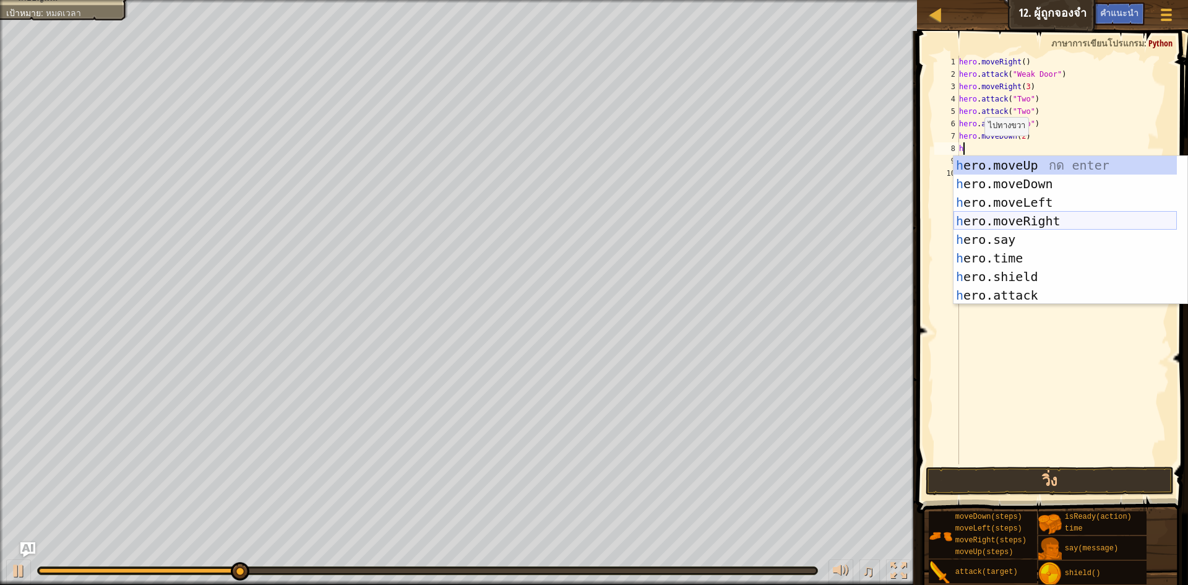
click at [1041, 217] on div "h ero.moveUp กด enter h ero.moveDown กด enter h ero.moveLeft กด enter h ero.mov…" at bounding box center [1065, 249] width 223 height 186
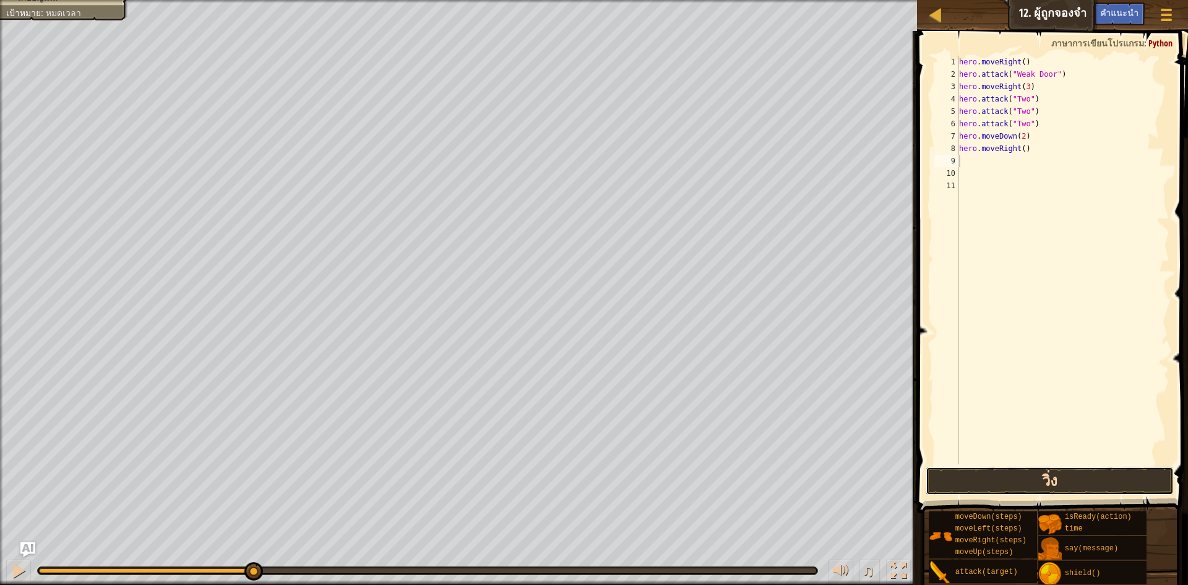
click at [1060, 482] on button "วิ่ง" at bounding box center [1050, 481] width 248 height 28
click at [0, 0] on button "เสร็จสิ้น" at bounding box center [0, 0] width 0 height 0
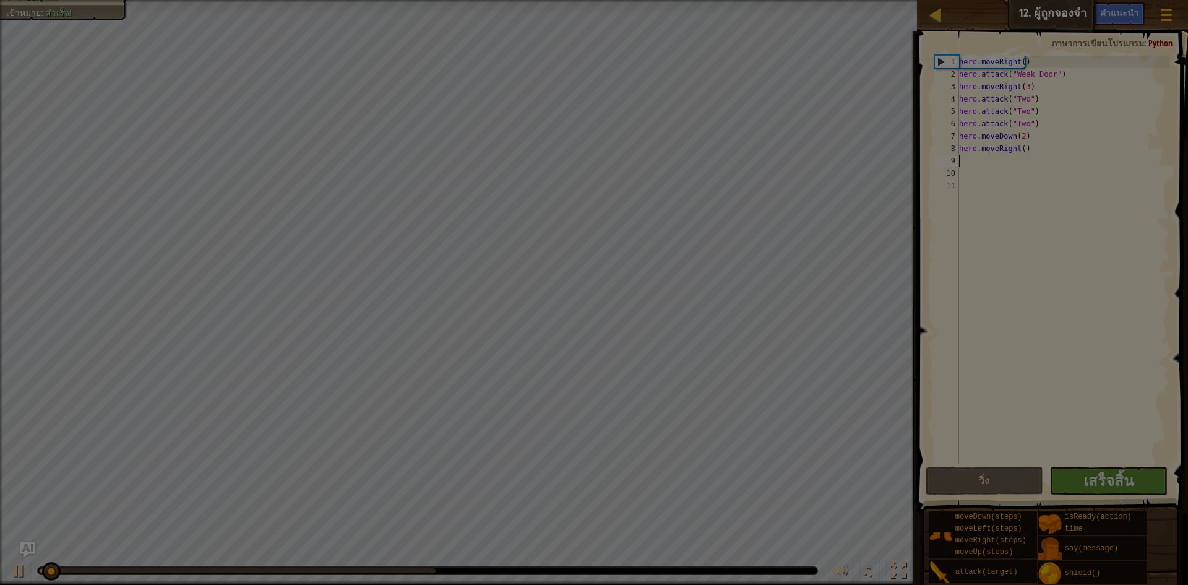
click at [1104, 1] on body "แผนที่ วิทยาการคอมพิวเตอร์ เบื้องต้น 12. ผู้ถูกจองจำ เมนูเกม เสร็จสิ้น คำแนะนำ …" at bounding box center [594, 0] width 1188 height 1
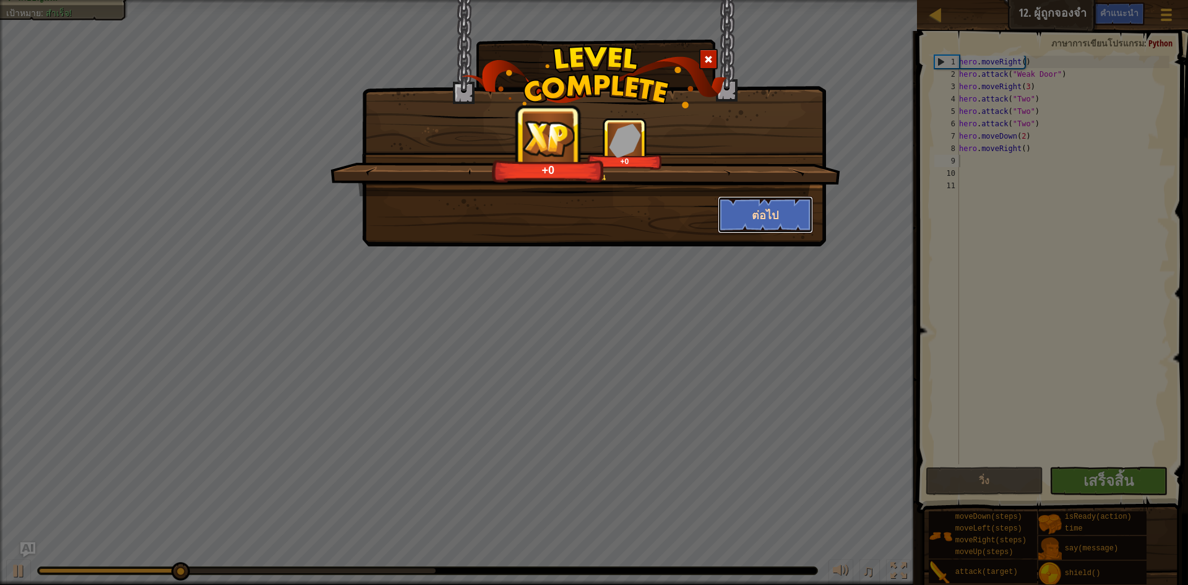
click at [736, 222] on button "ต่อไป" at bounding box center [766, 214] width 96 height 37
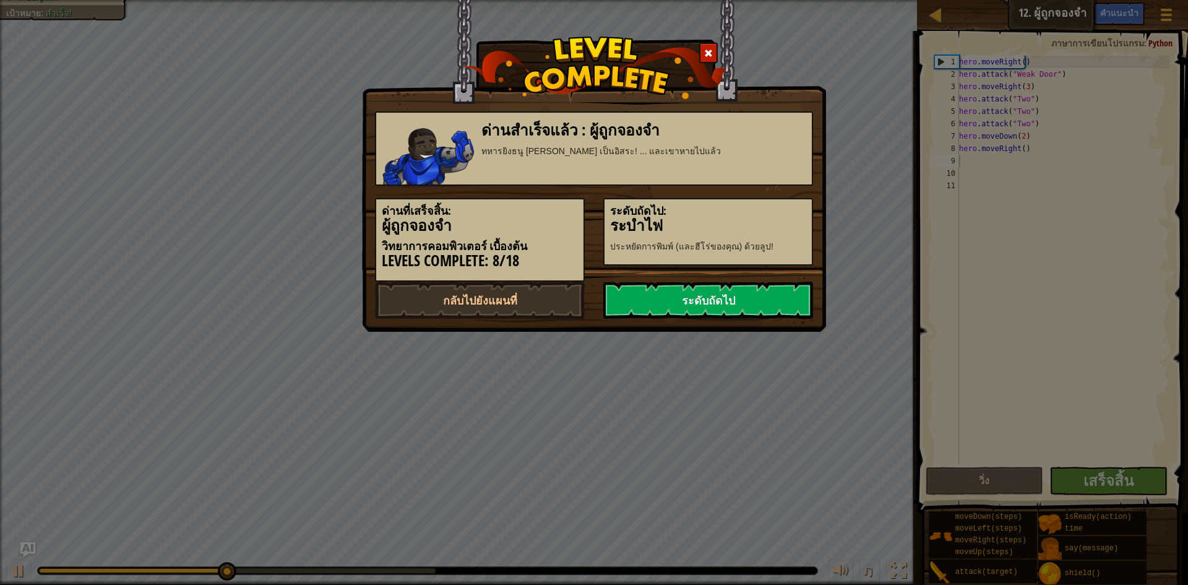
click at [738, 222] on h3 "ระบำไฟ" at bounding box center [708, 225] width 196 height 17
drag, startPoint x: 776, startPoint y: 319, endPoint x: 769, endPoint y: 308, distance: 13.4
click at [775, 319] on div "ด่านสำเร็จแล้ว : ผู้ถูกจองจำ ทหารยิงธนู [PERSON_NAME] เป็นอิสระ! ... และเขาหายไ…" at bounding box center [594, 166] width 464 height 332
click at [755, 298] on link "ระดับถัดไป" at bounding box center [708, 300] width 210 height 37
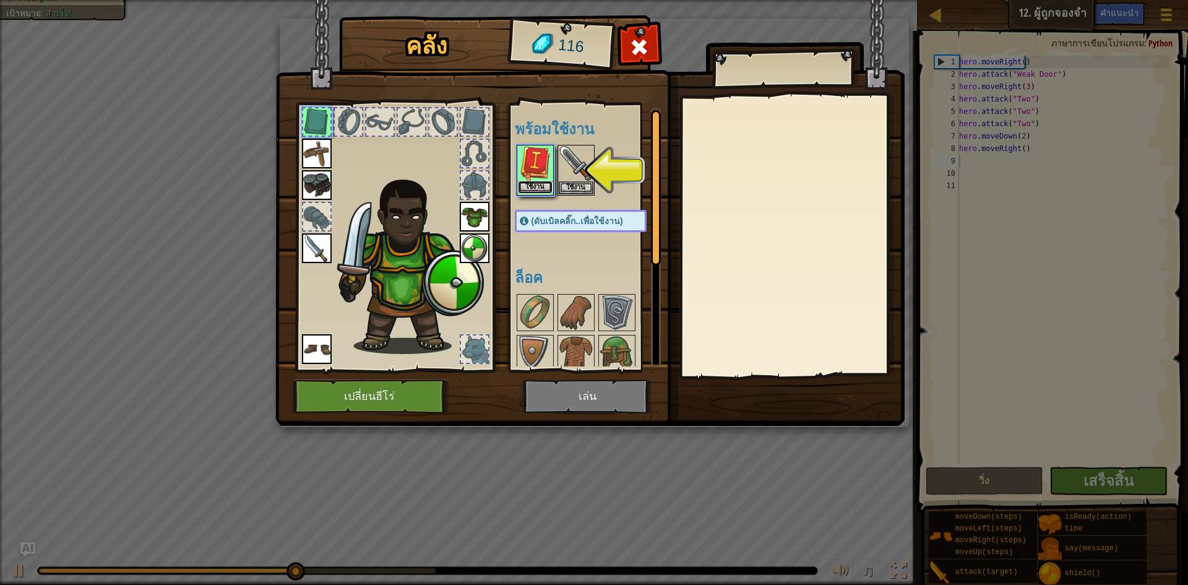
click at [531, 188] on button "ใช้งาน" at bounding box center [535, 187] width 35 height 13
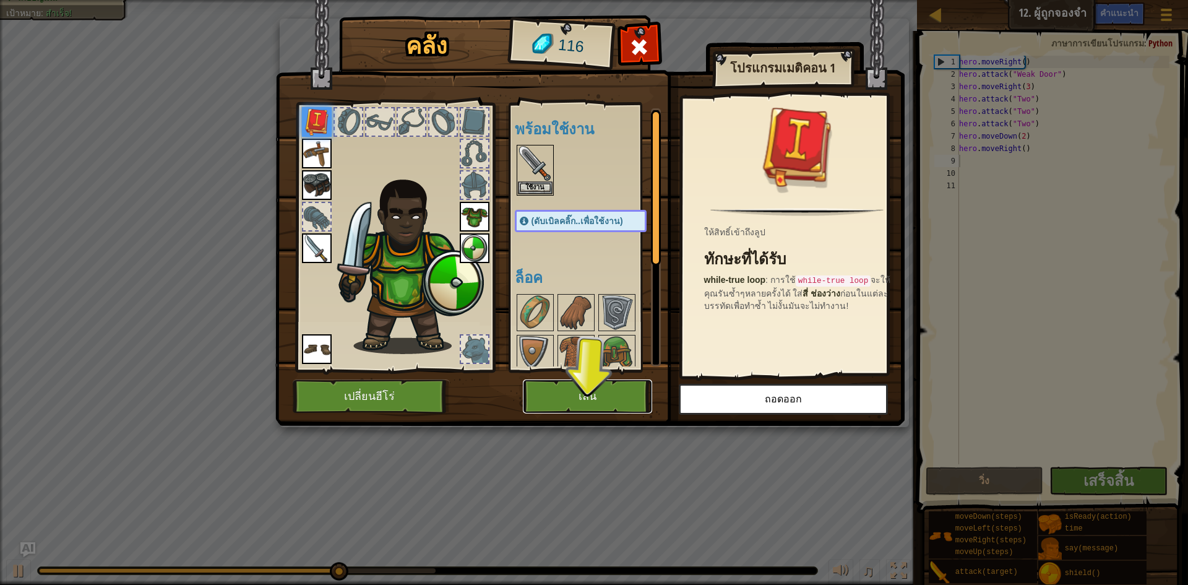
click at [595, 405] on button "เล่น" at bounding box center [587, 396] width 129 height 34
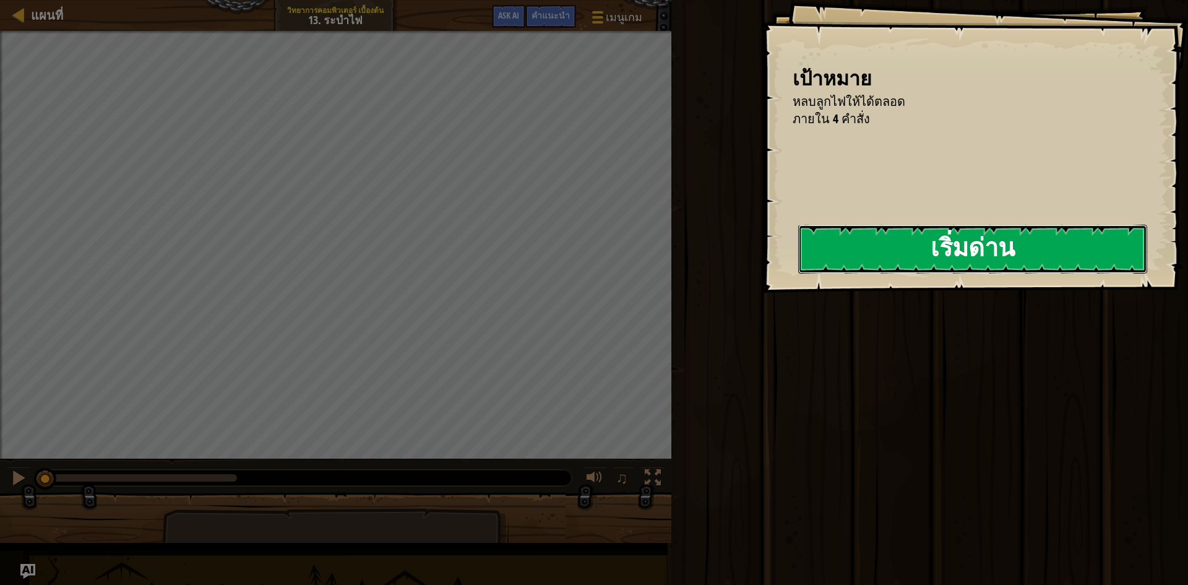
click at [798, 261] on button "เริ่มด่าน" at bounding box center [972, 249] width 349 height 49
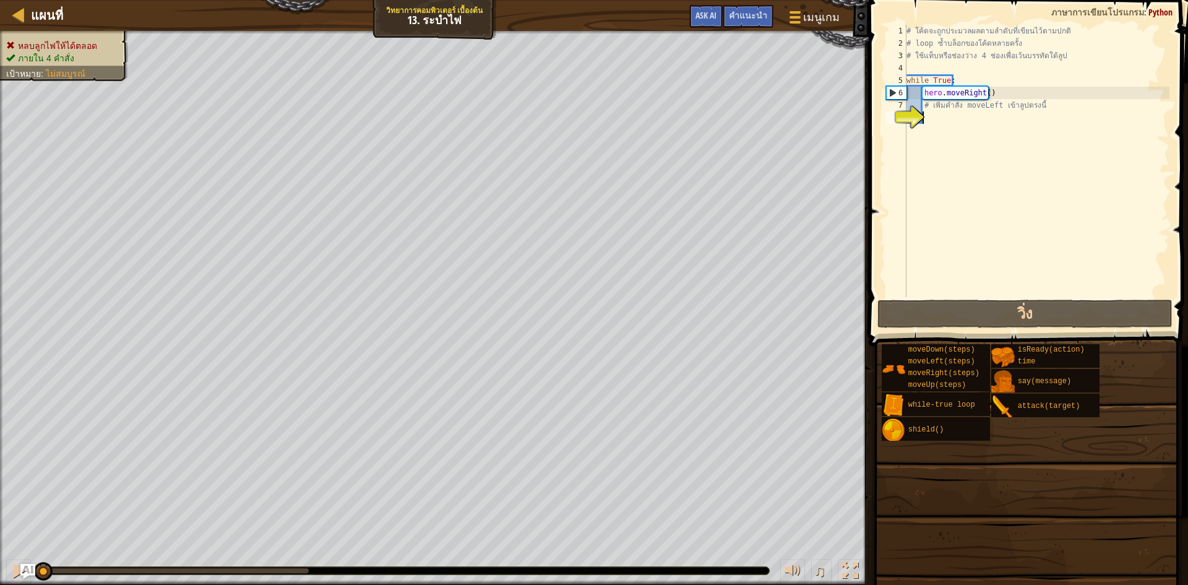
type textarea "h"
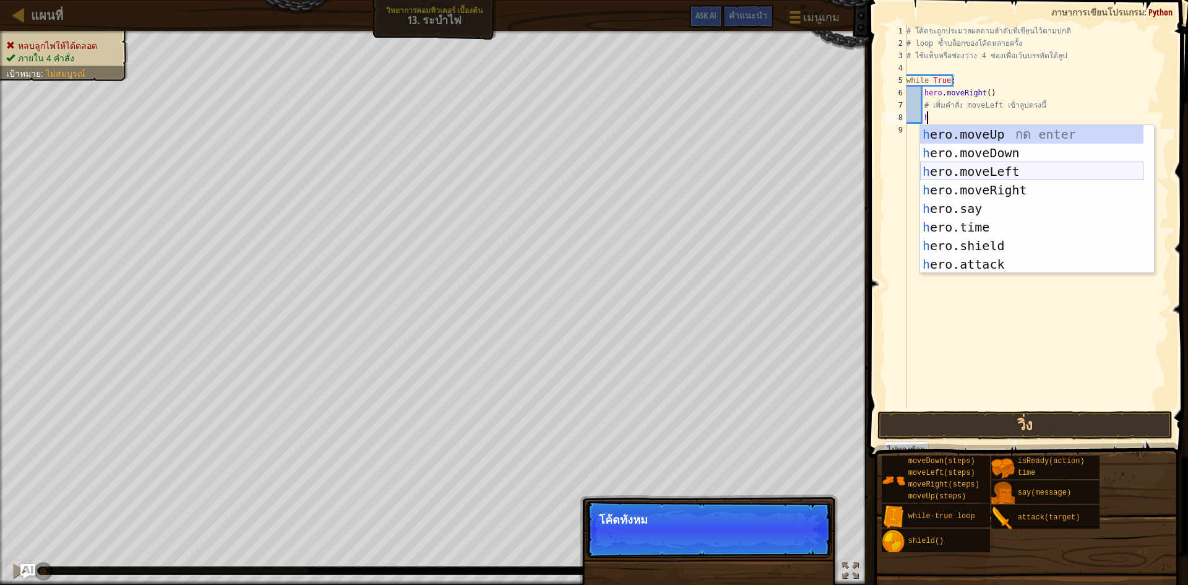
click at [981, 173] on div "h ero.moveUp กด enter h ero.moveDown กด enter h ero.moveLeft กด enter h ero.mov…" at bounding box center [1031, 218] width 223 height 186
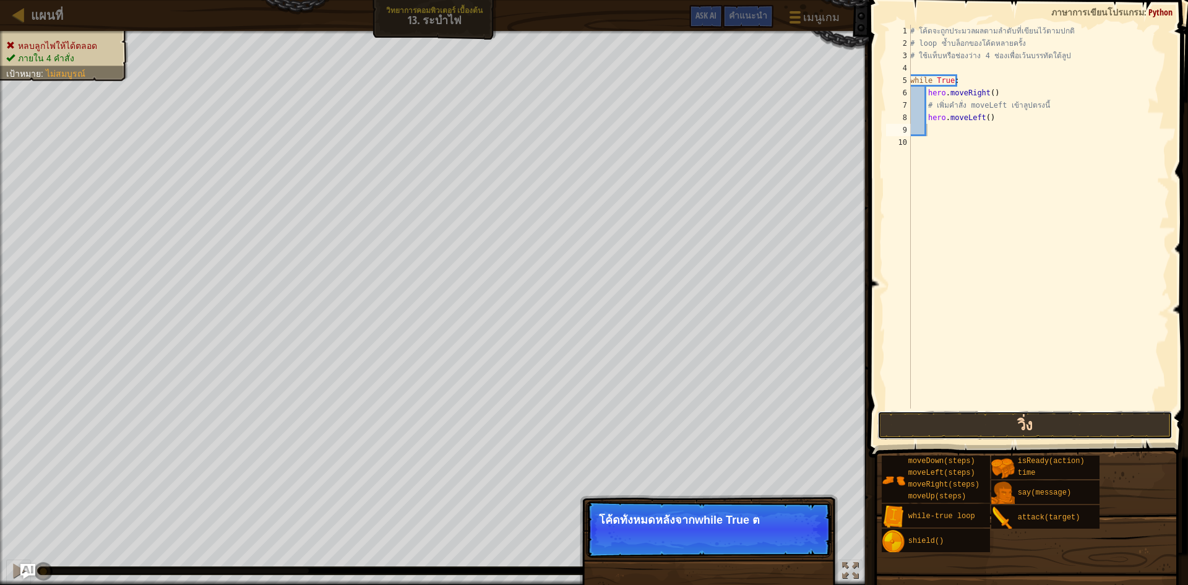
click at [1054, 418] on button "วิ่ง" at bounding box center [1025, 425] width 295 height 28
click at [1053, 418] on button "วิ่ง" at bounding box center [1025, 425] width 295 height 28
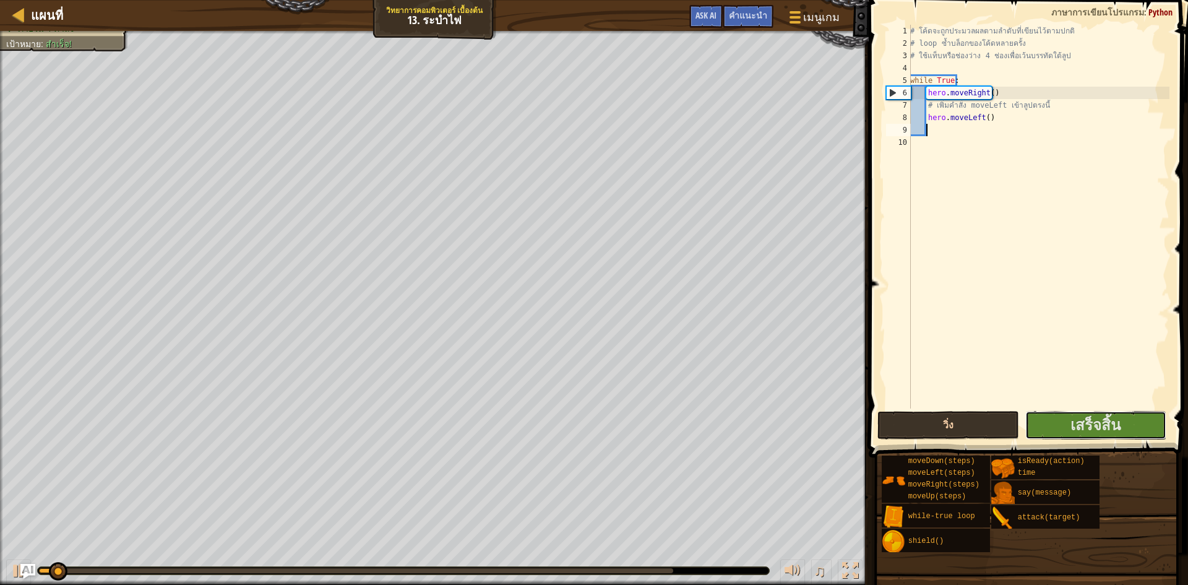
click at [1086, 415] on button "เสร็จสิ้น" at bounding box center [1097, 425] width 142 height 28
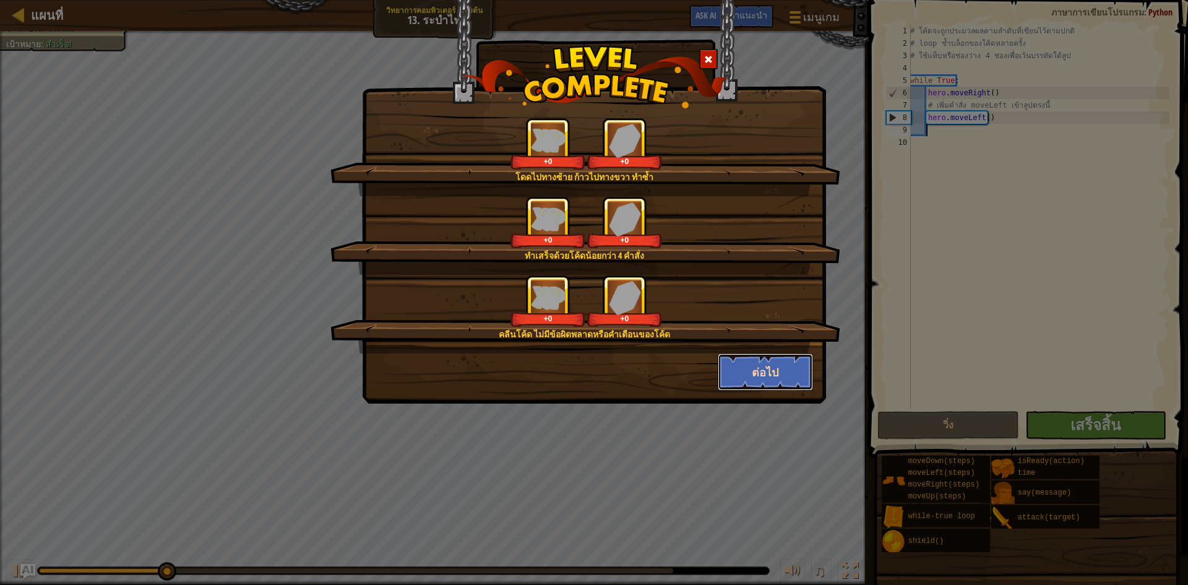
click at [737, 366] on button "ต่อไป" at bounding box center [766, 371] width 96 height 37
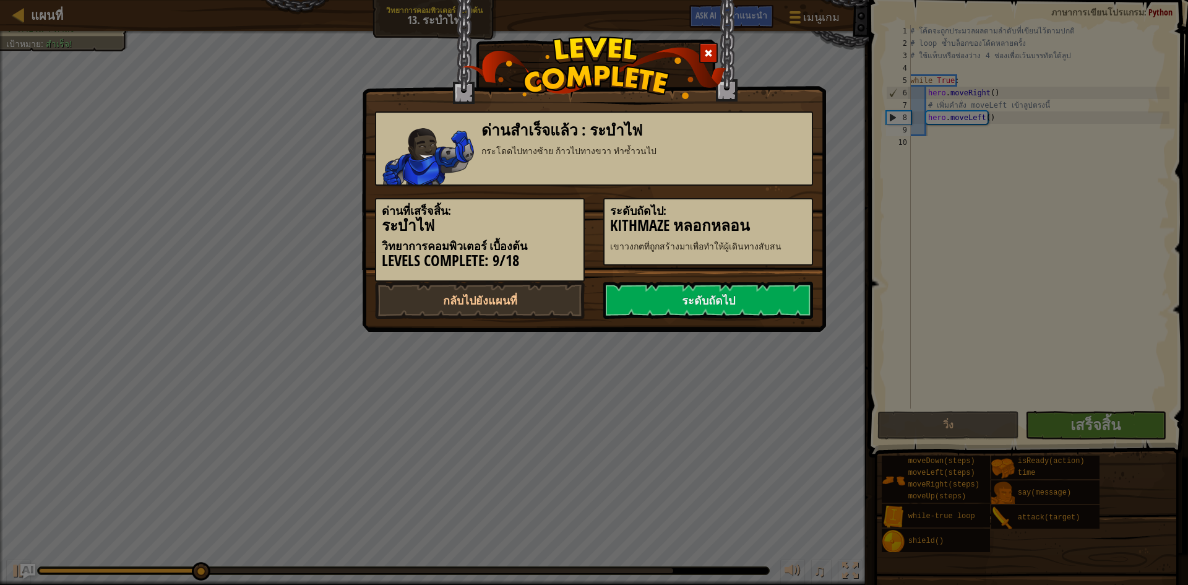
click at [701, 277] on div "ด่านที่เสร็จสิ้น: ระบำไฟ วิทยาการคอมพิวเตอร์ เบื้องต้น Levels Complete: 9/18 ระ…" at bounding box center [594, 234] width 457 height 96
click at [702, 293] on link "ระดับถัดไป" at bounding box center [708, 300] width 210 height 37
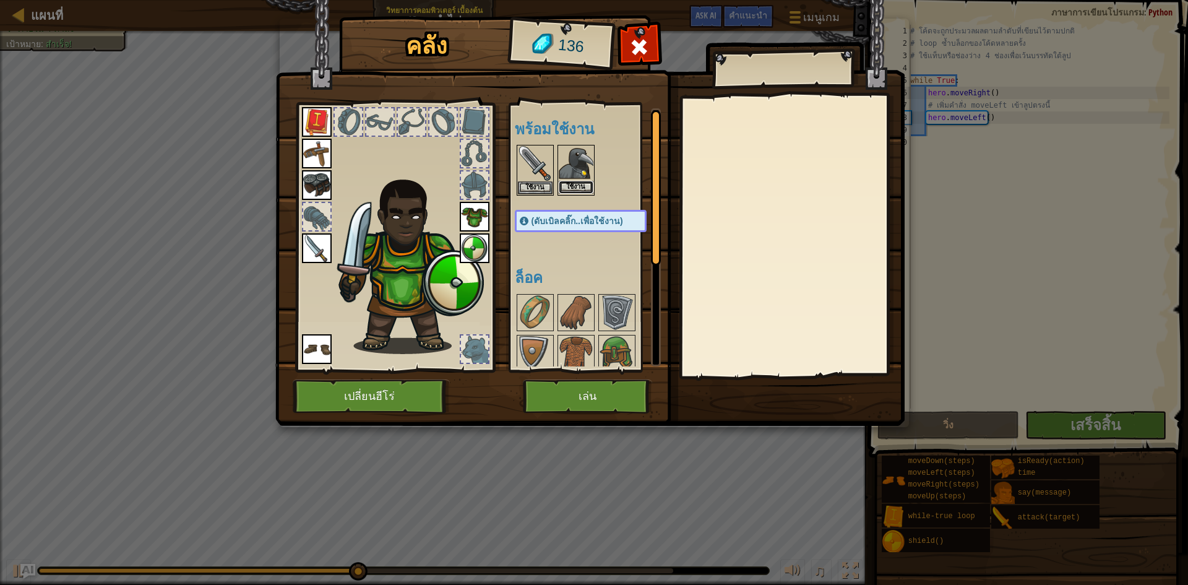
click at [577, 188] on button "ใช้งาน" at bounding box center [576, 187] width 35 height 13
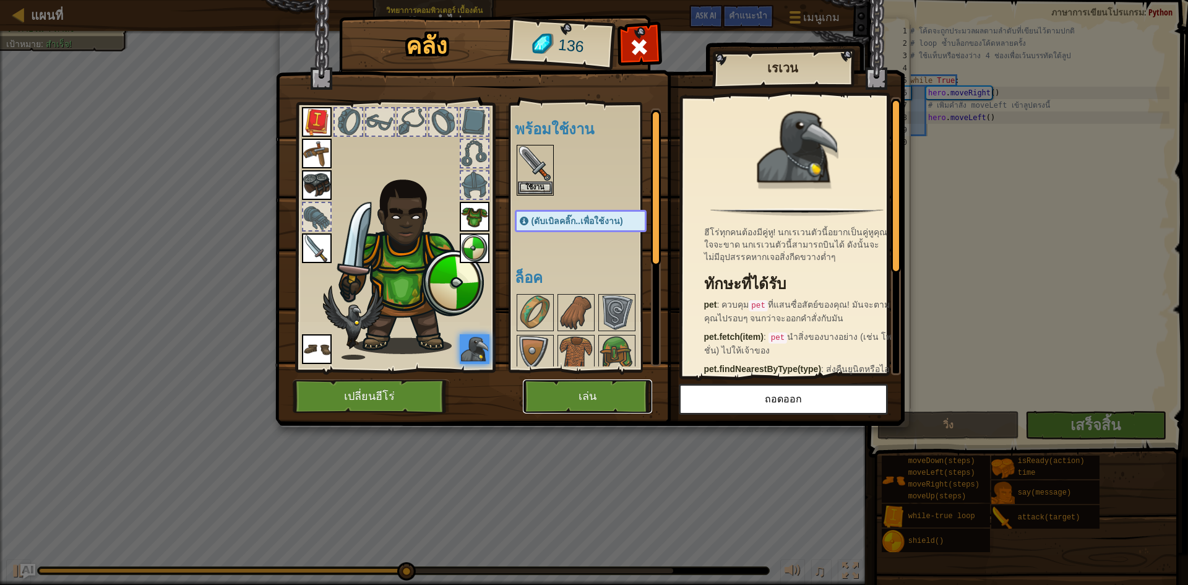
click at [611, 401] on button "เล่น" at bounding box center [587, 396] width 129 height 34
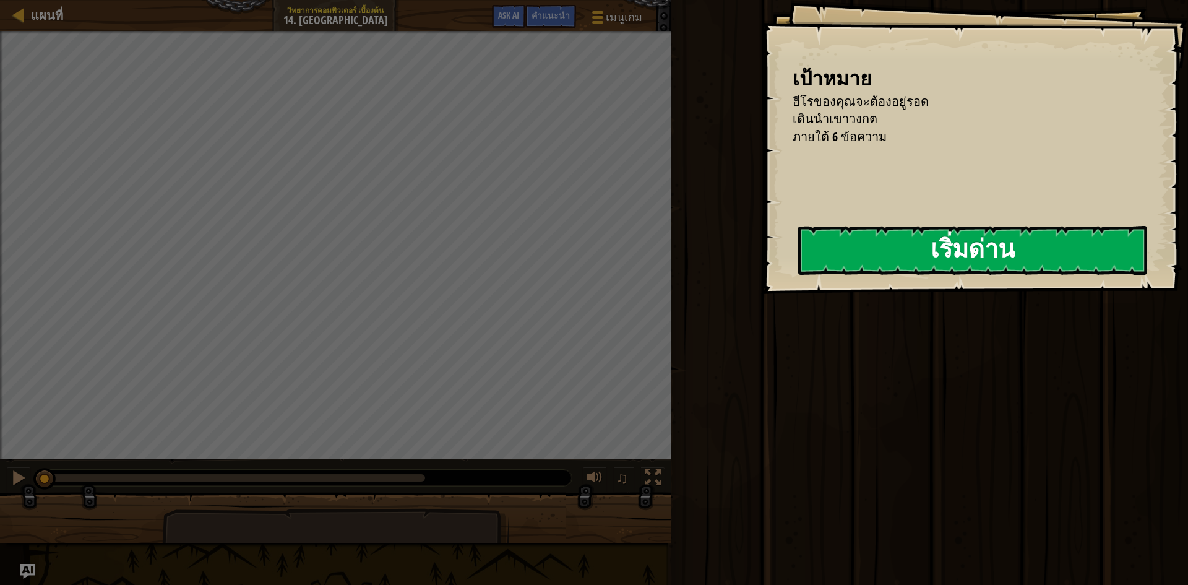
click at [798, 269] on button "เริ่มด่าน" at bounding box center [972, 250] width 349 height 49
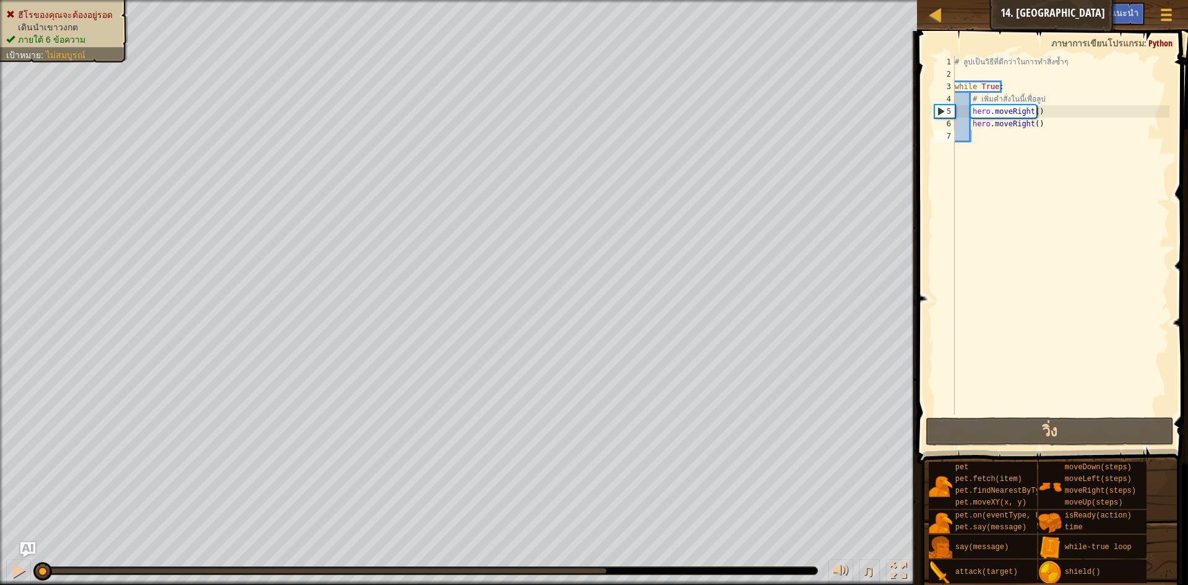
click at [1069, 144] on div "# ลูปเป็นวิธีที่ดีกว่าในการทำสิ่งซ้ำๆ while True : # เพิ่มคำสั่งในนี้เพื่อลูป h…" at bounding box center [1061, 248] width 217 height 384
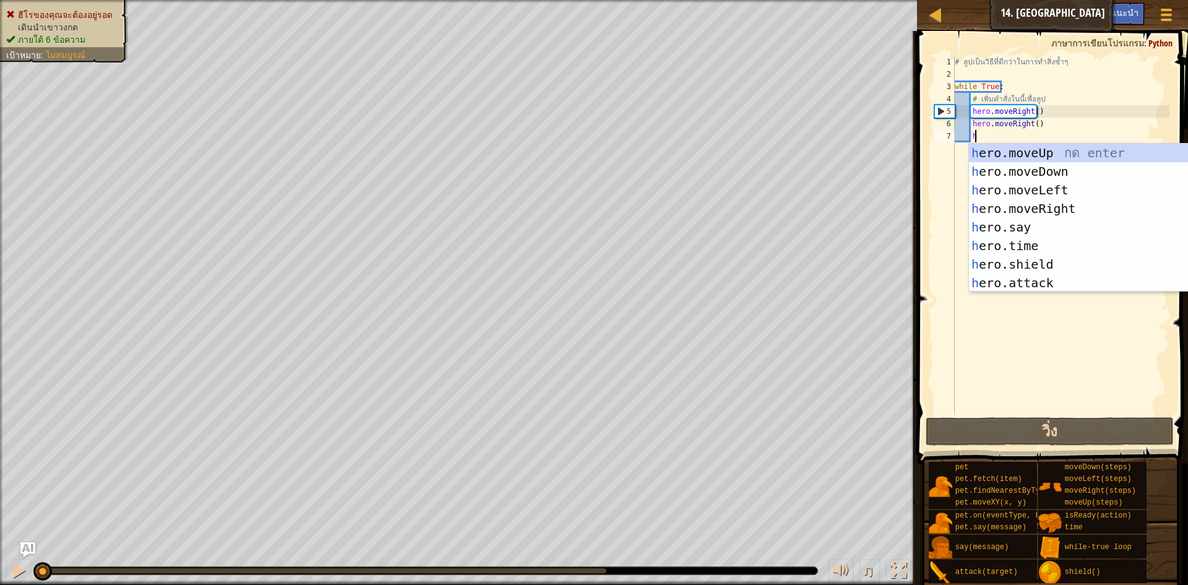
type textarea "h"
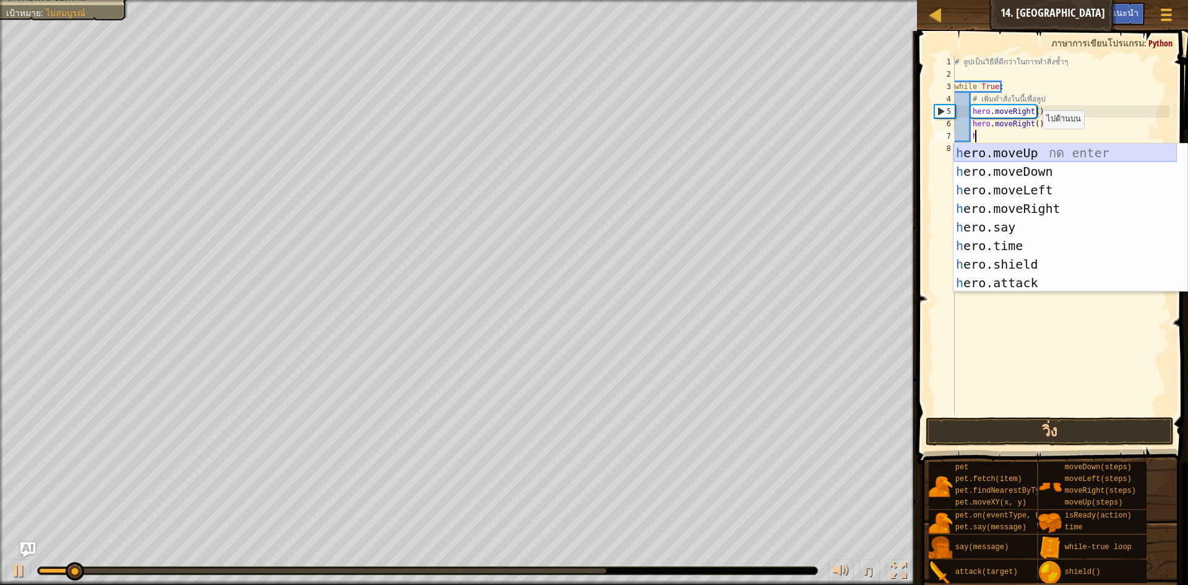
click at [1039, 155] on div "h ero.moveUp กด enter h ero.moveDown กด enter h ero.moveLeft กด enter h ero.mov…" at bounding box center [1065, 237] width 223 height 186
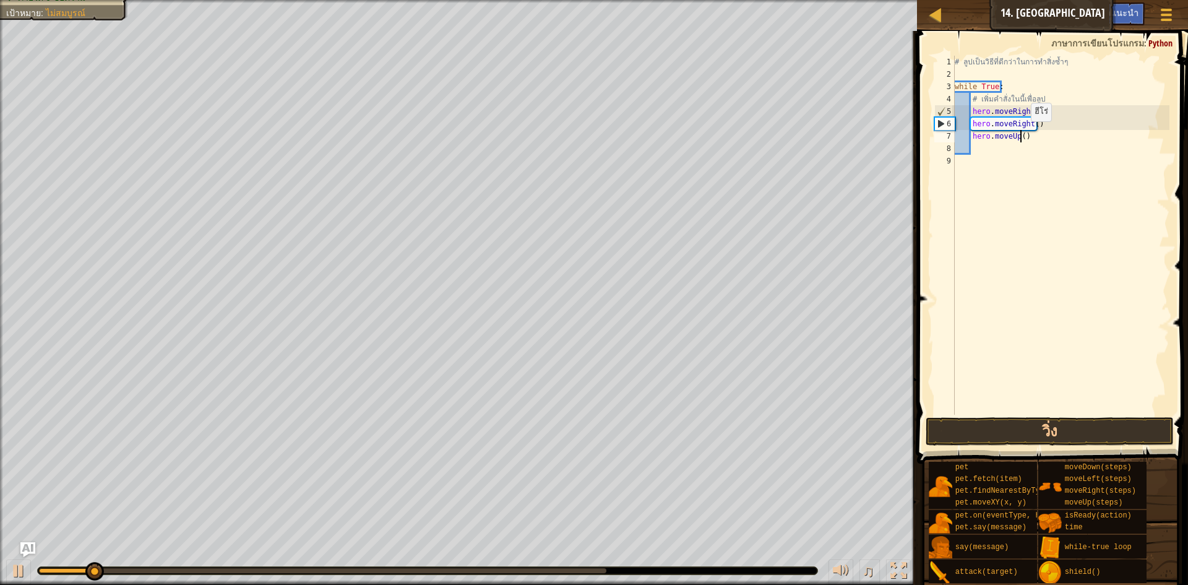
click at [1021, 134] on div "# ลูปเป็นวิธีที่ดีกว่าในการทำสิ่งซ้ำๆ while True : # เพิ่มคำสั่งในนี้เพื่อลูป h…" at bounding box center [1061, 248] width 217 height 384
type textarea "hero.moveUp(2)"
click at [1084, 428] on button "วิ่ง" at bounding box center [1050, 431] width 248 height 28
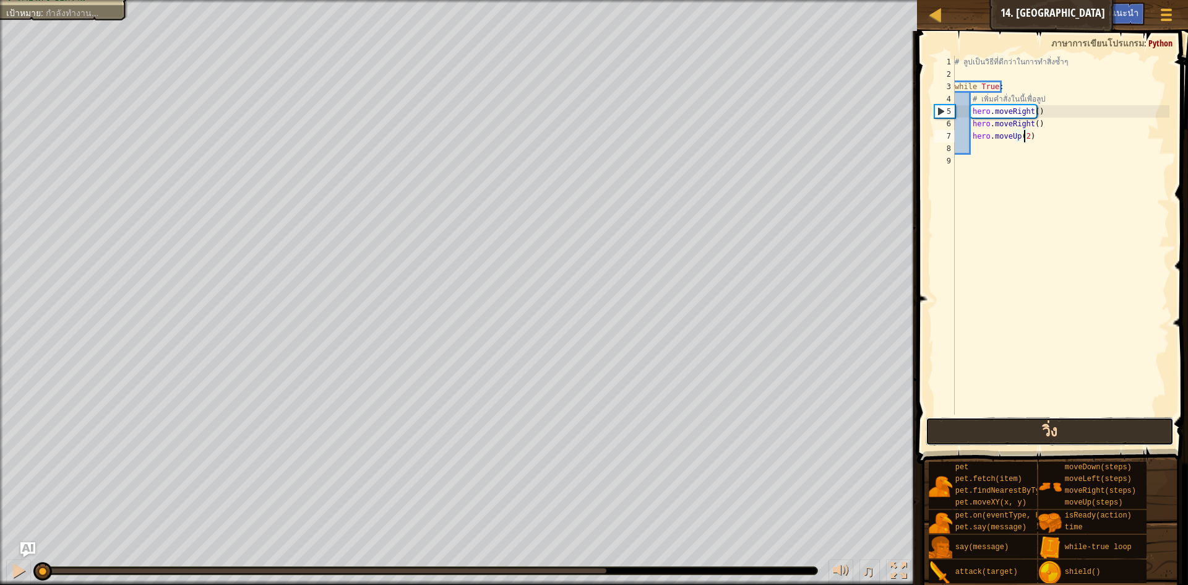
click at [1086, 426] on button "วิ่ง" at bounding box center [1050, 431] width 248 height 28
click at [0, 0] on span "เสร็จสิ้น" at bounding box center [0, 0] width 0 height 0
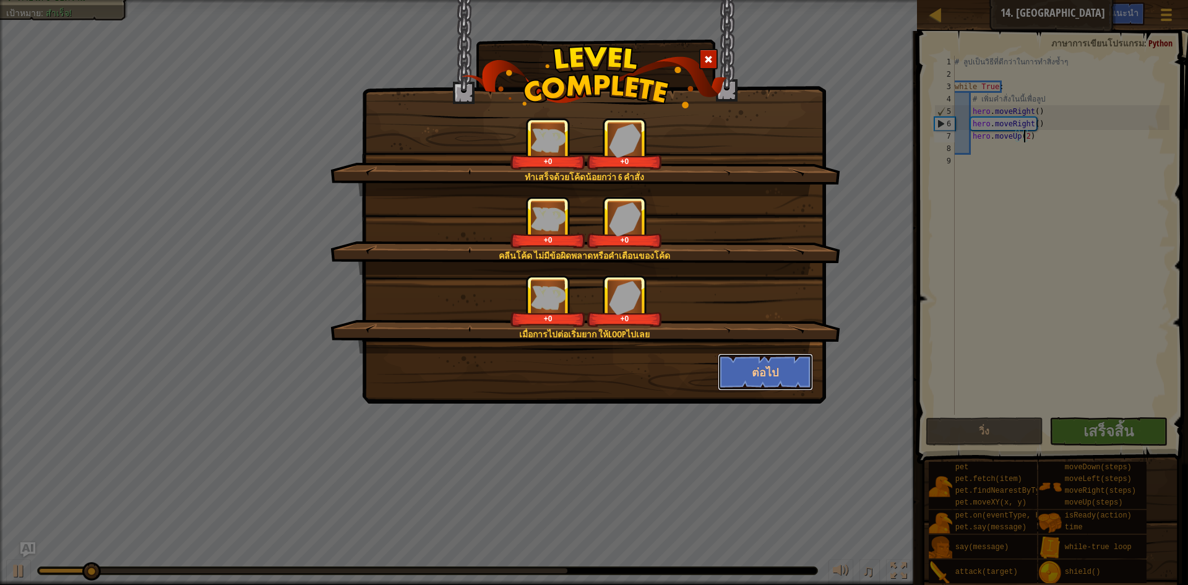
drag, startPoint x: 785, startPoint y: 375, endPoint x: 748, endPoint y: 353, distance: 43.0
click at [785, 376] on button "ต่อไป" at bounding box center [766, 371] width 96 height 37
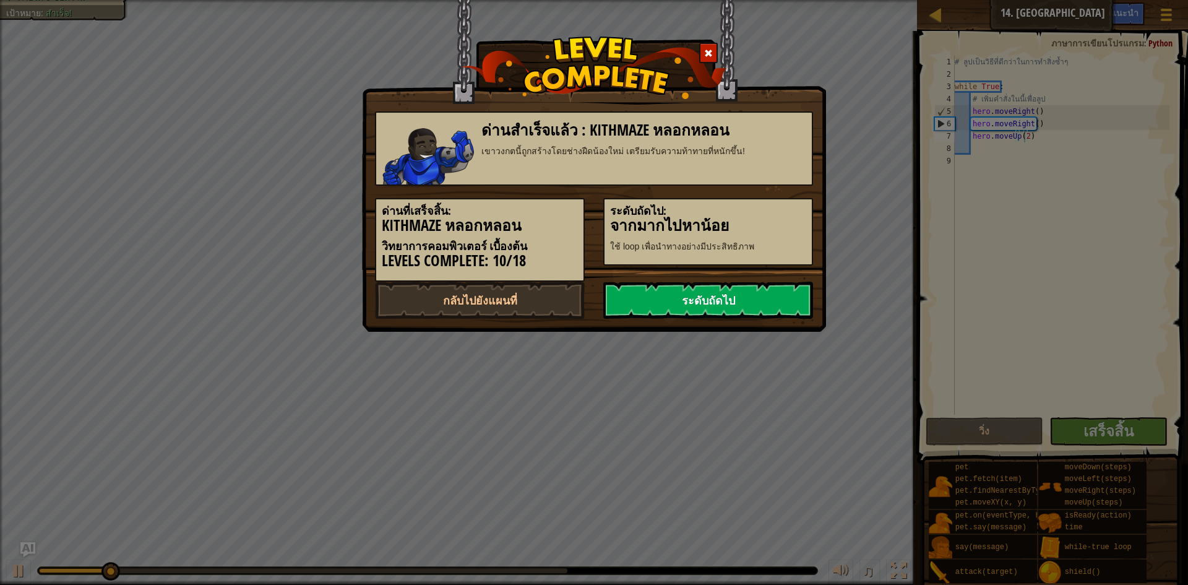
click at [734, 295] on link "ระดับถัดไป" at bounding box center [708, 300] width 210 height 37
click at [730, 295] on link "ระดับถัดไป" at bounding box center [708, 300] width 210 height 37
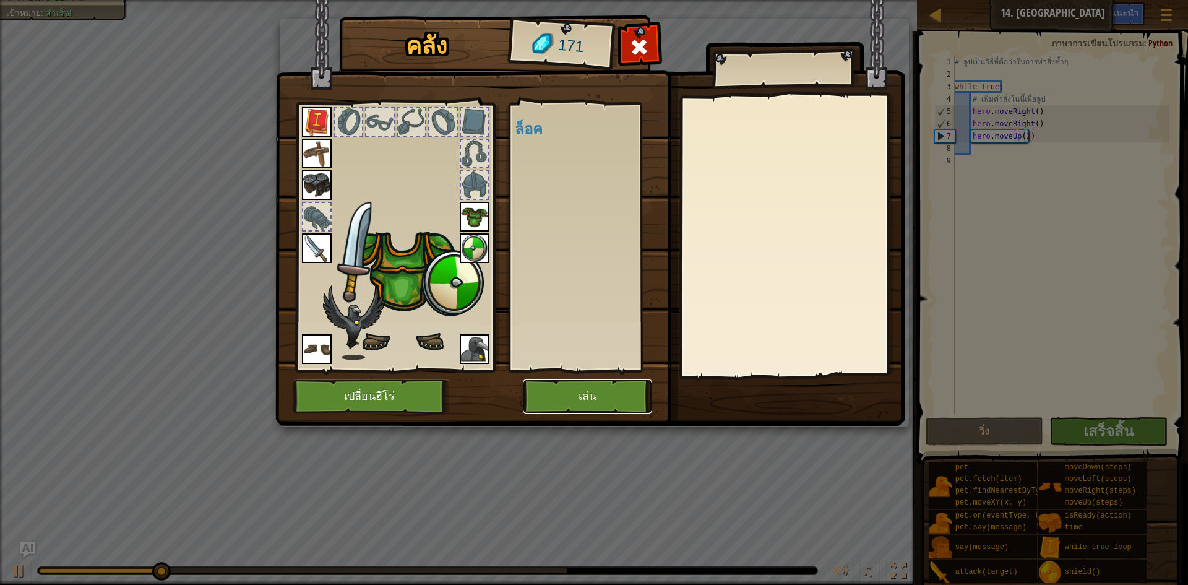
click at [589, 404] on button "เล่น" at bounding box center [587, 396] width 129 height 34
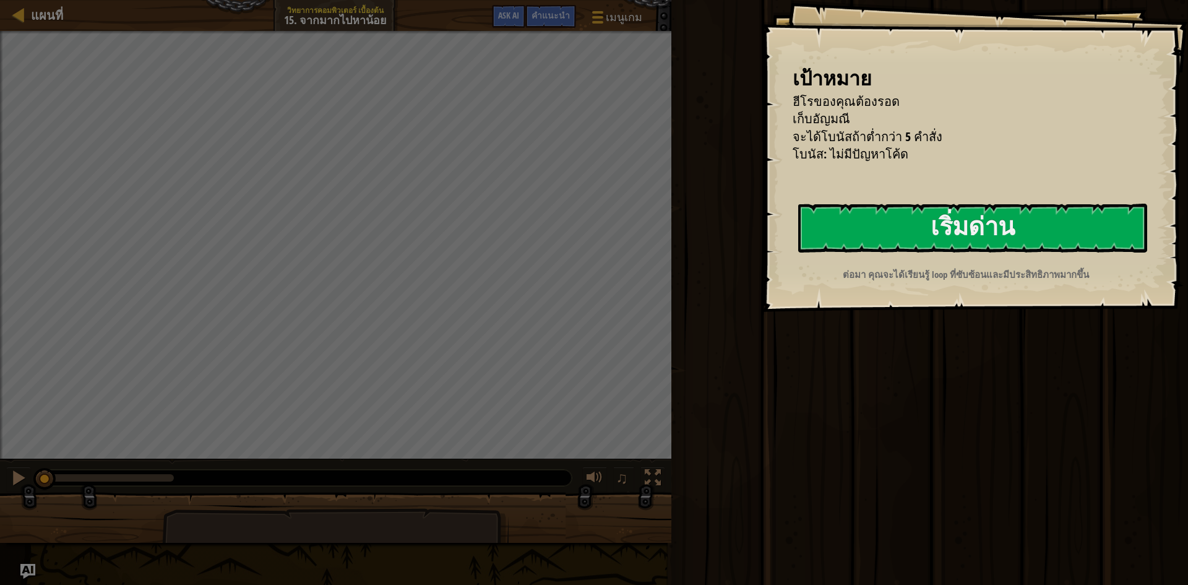
click at [897, 277] on p "ต่อมา คุณจะได้เรียนรู้ loop ที่ซับซ้อนและมีประสิทธิภาพมากขึ้น" at bounding box center [966, 274] width 349 height 13
click at [923, 235] on button "เริ่มด่าน" at bounding box center [972, 228] width 349 height 49
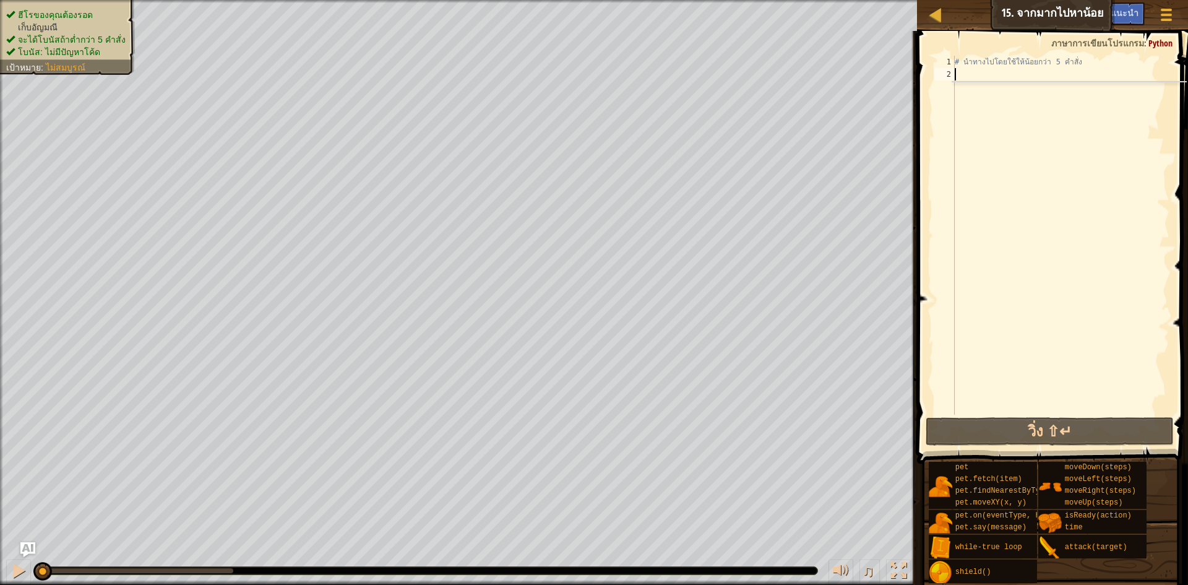
type textarea "h"
click at [1019, 270] on div "# นำทางไปโดยใช้ให้น้อยกว่า 5 คำสั่ง h" at bounding box center [1061, 248] width 217 height 384
click at [982, 71] on div "# นำทางไปโดยใช้ให้น้อยกว่า 5 คำสั่ง h" at bounding box center [1061, 248] width 217 height 384
type textarea "h"
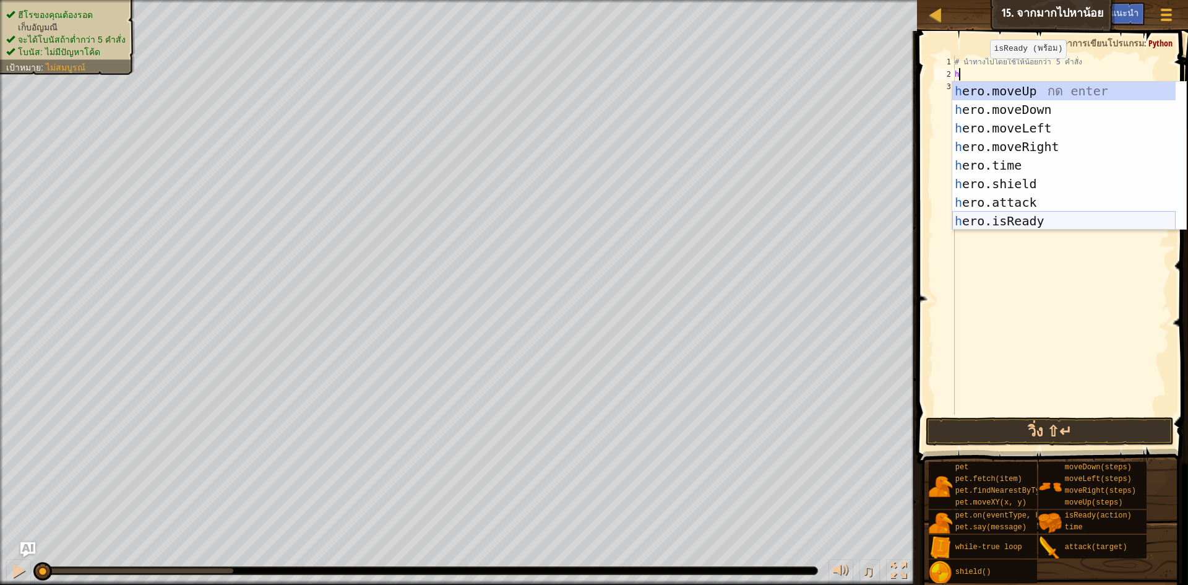
click at [1067, 227] on div "h ero.moveUp กด enter h ero.moveDown กด enter h ero.moveLeft กด enter h ero.mov…" at bounding box center [1064, 175] width 223 height 186
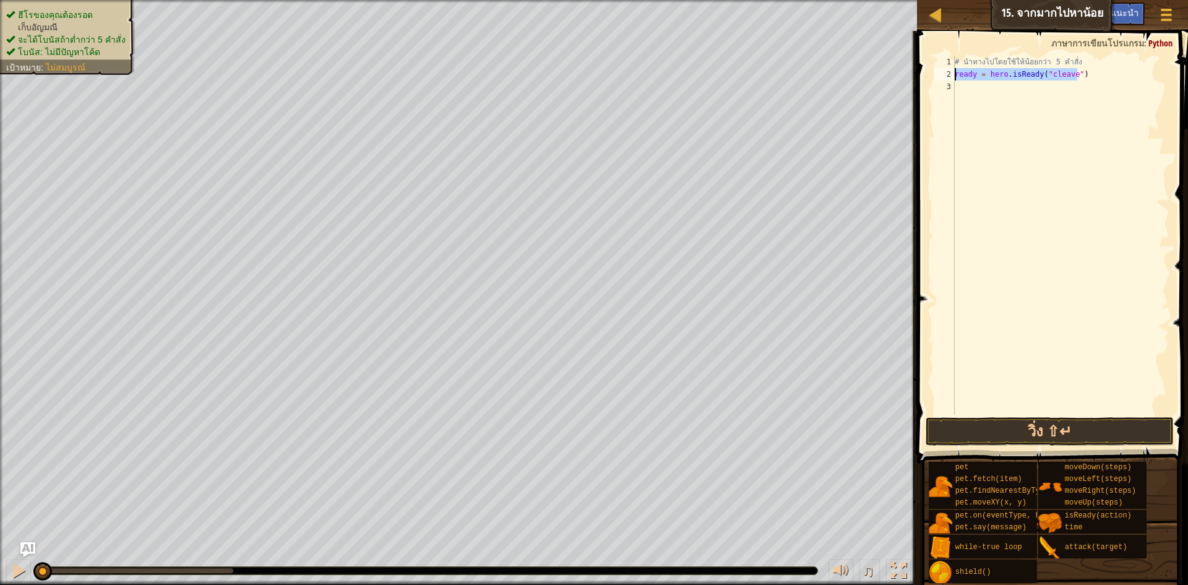
click at [908, 75] on div "แผนที่ วิทยาการคอมพิวเตอร์ เบื้องต้น 15. จากมากไปหาน้อย เมนูเกม เสร็จสิ้น คำแนะ…" at bounding box center [594, 292] width 1188 height 585
type textarea "\"
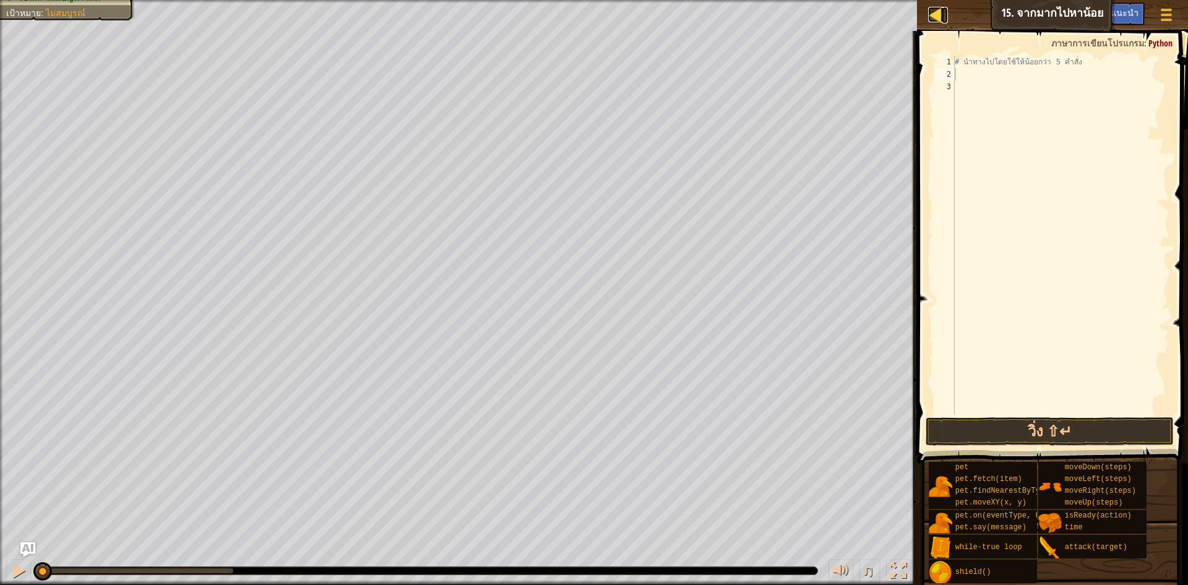
click at [933, 19] on div at bounding box center [935, 14] width 15 height 15
select select "th"
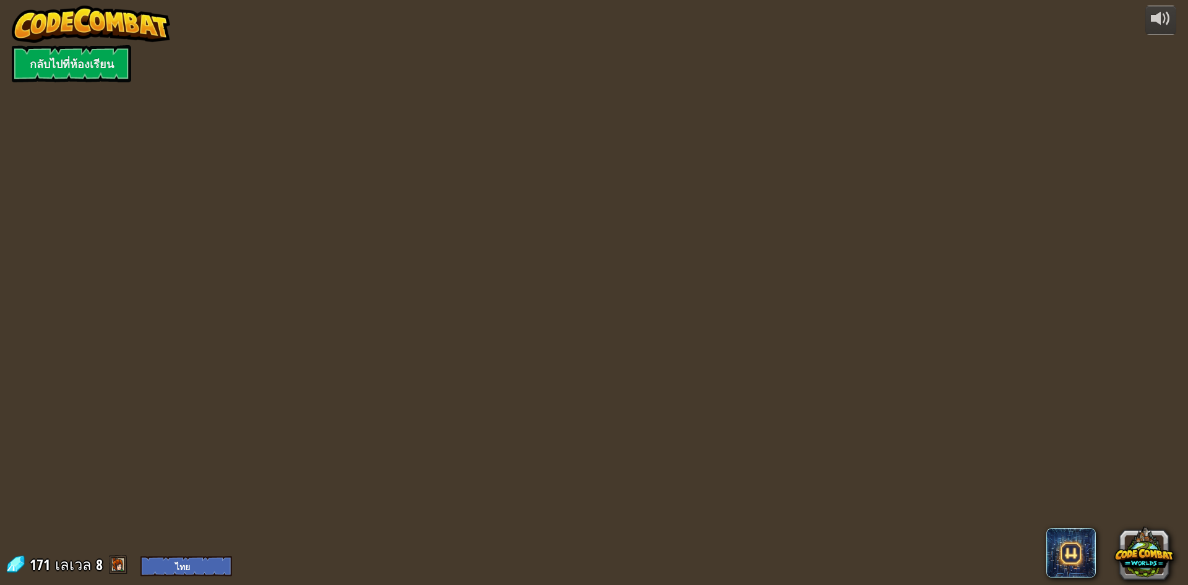
select select "th"
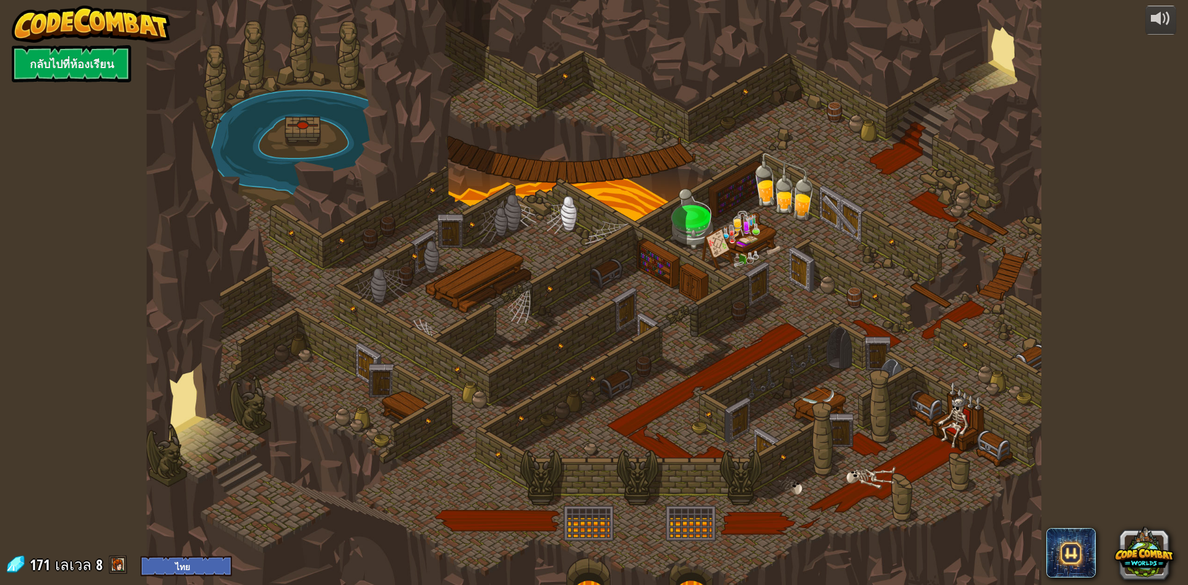
select select "th"
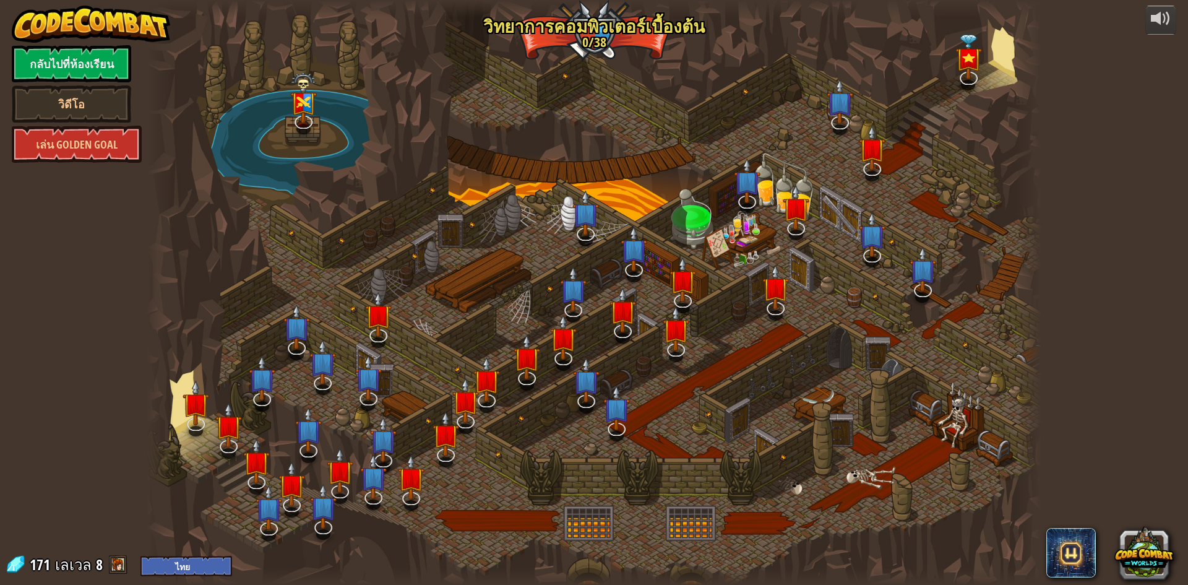
select select "th"
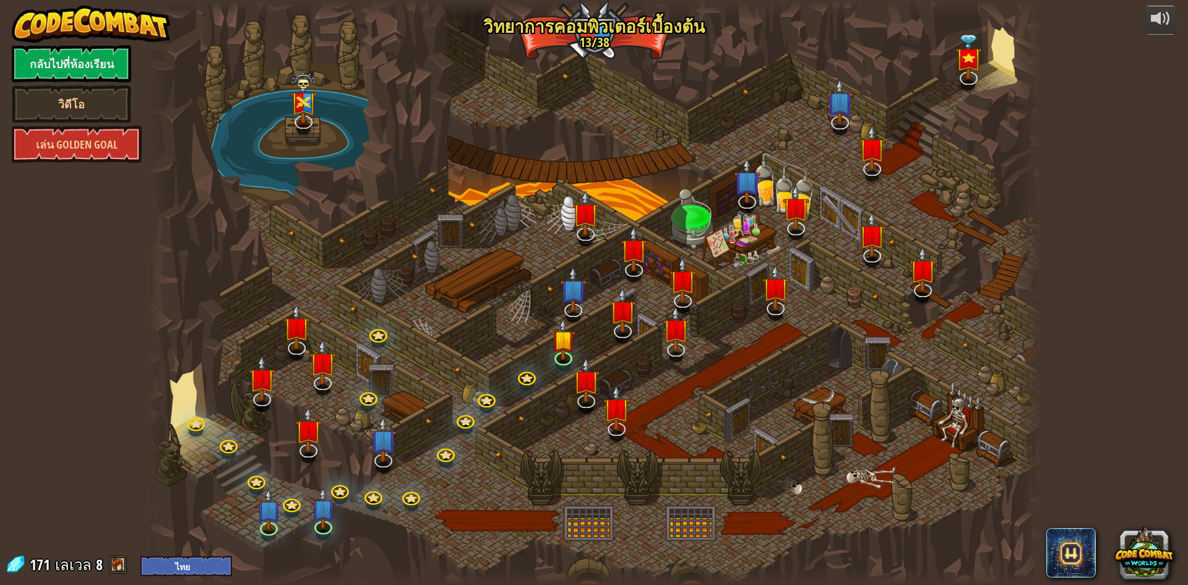
select select "th"
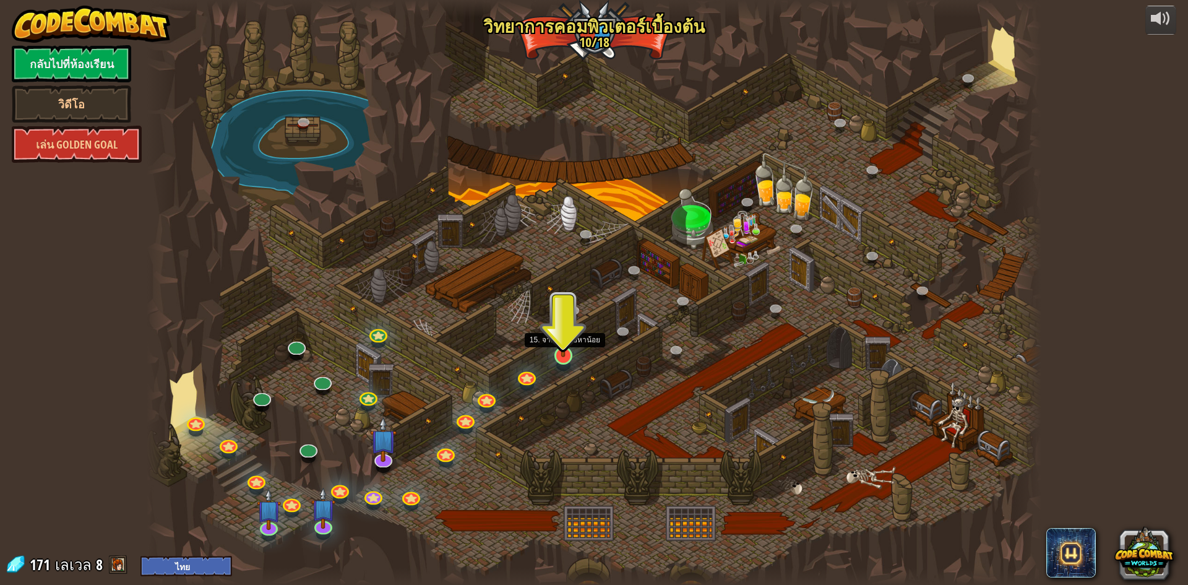
click at [567, 355] on img at bounding box center [563, 329] width 24 height 55
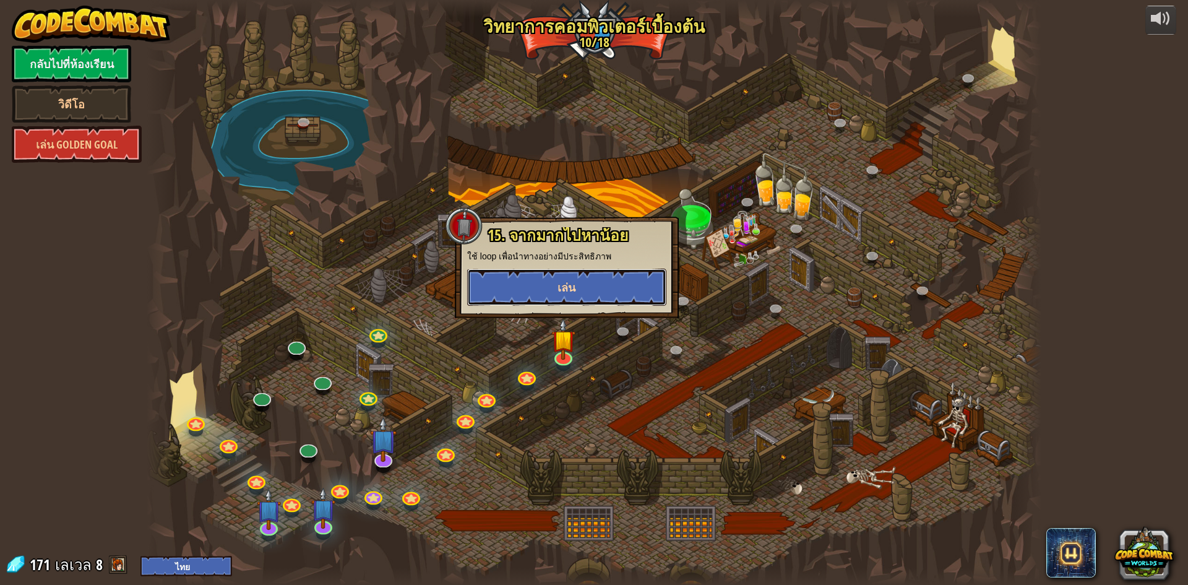
click at [561, 284] on span "เล่น" at bounding box center [567, 287] width 18 height 15
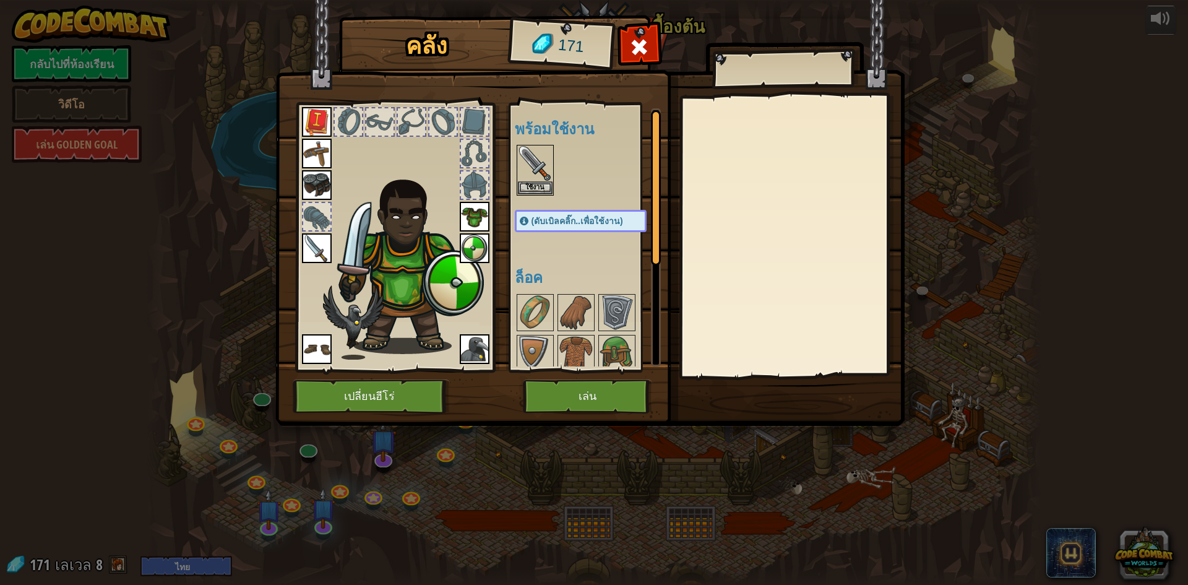
click at [319, 115] on img at bounding box center [317, 122] width 30 height 30
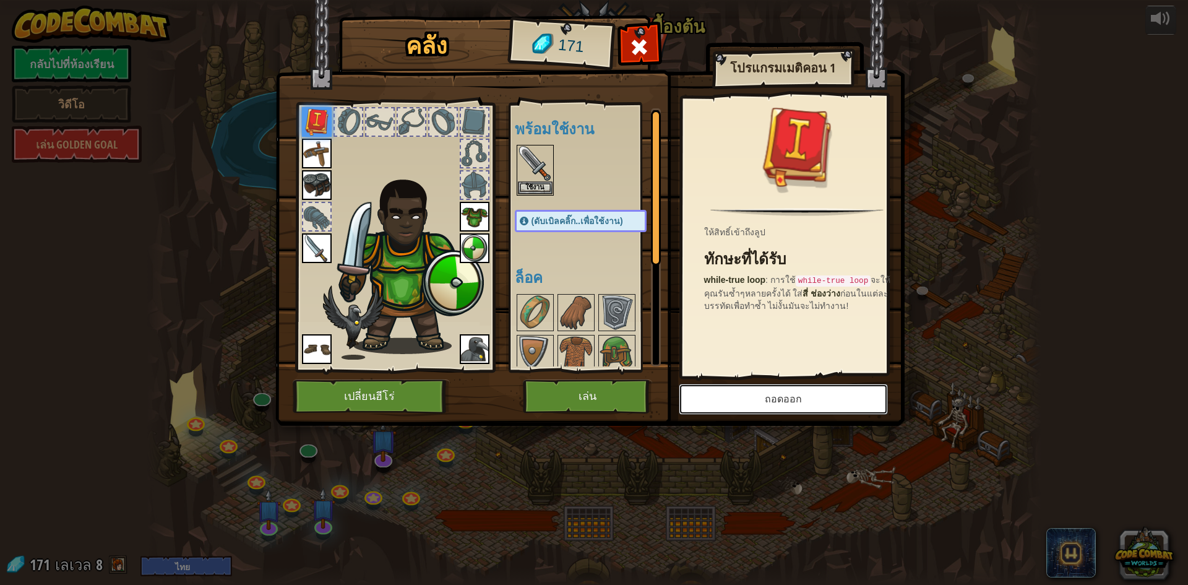
click at [805, 401] on button "ถอดออก" at bounding box center [783, 399] width 209 height 31
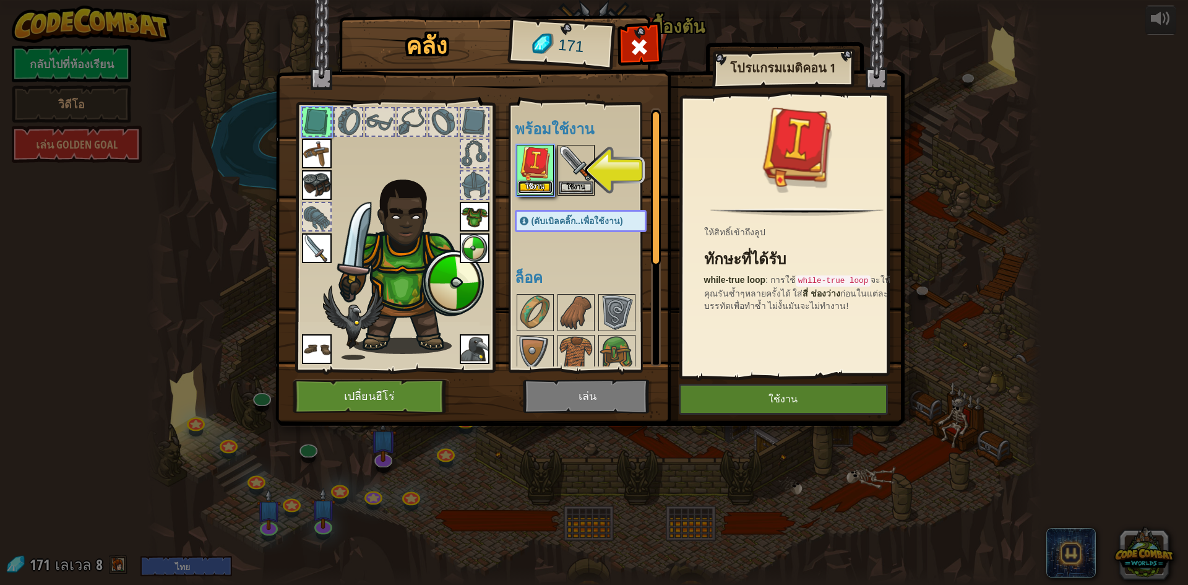
click at [518, 184] on button "ใช้งาน" at bounding box center [535, 187] width 35 height 13
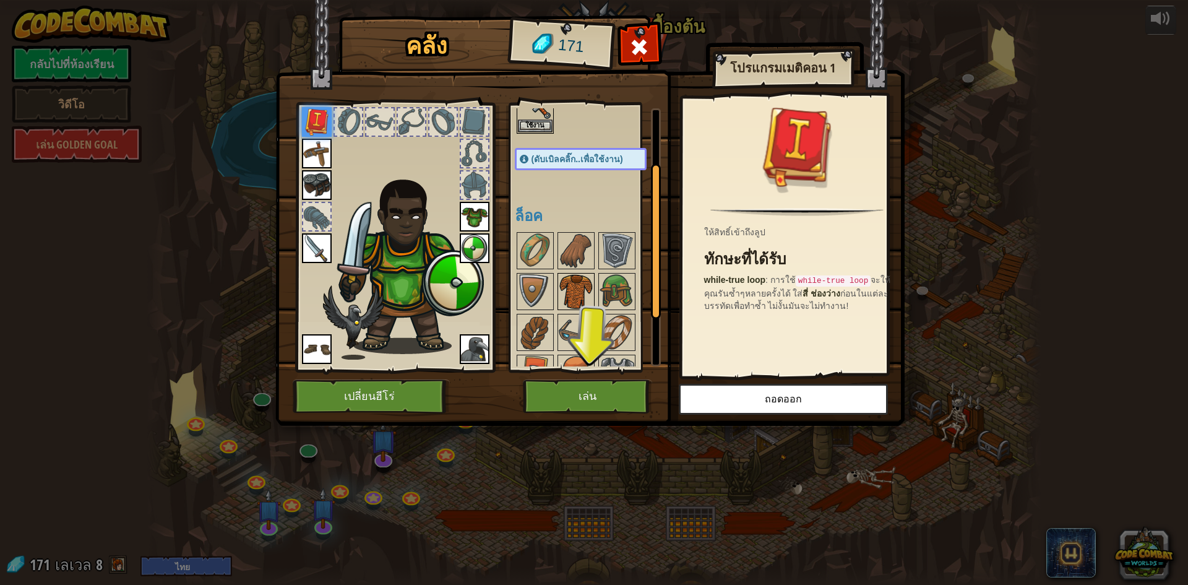
scroll to position [171, 0]
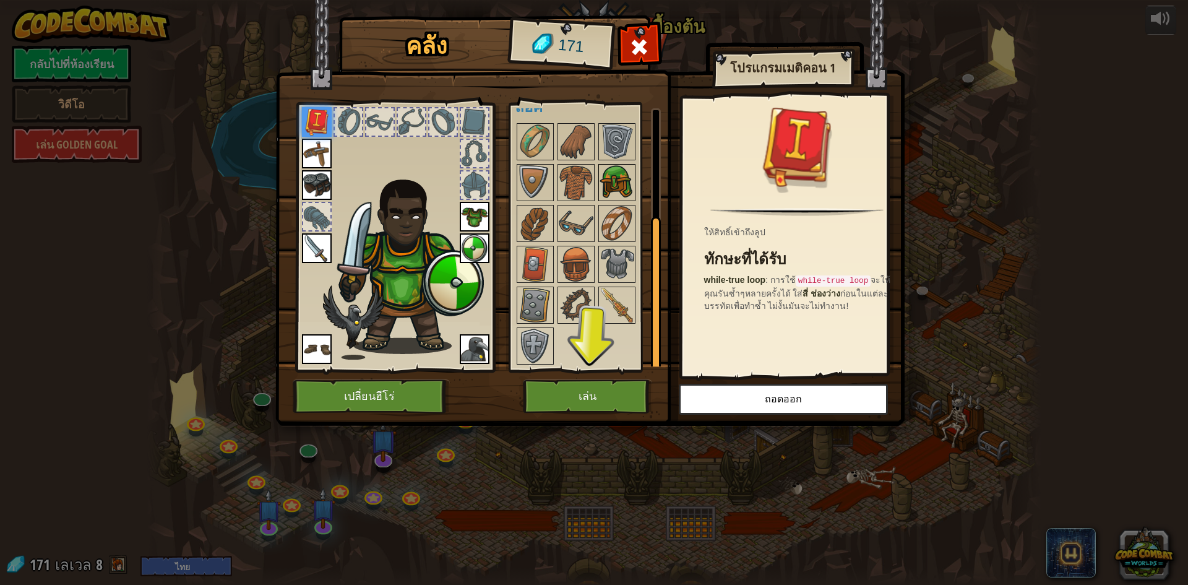
click at [610, 191] on img at bounding box center [617, 182] width 35 height 35
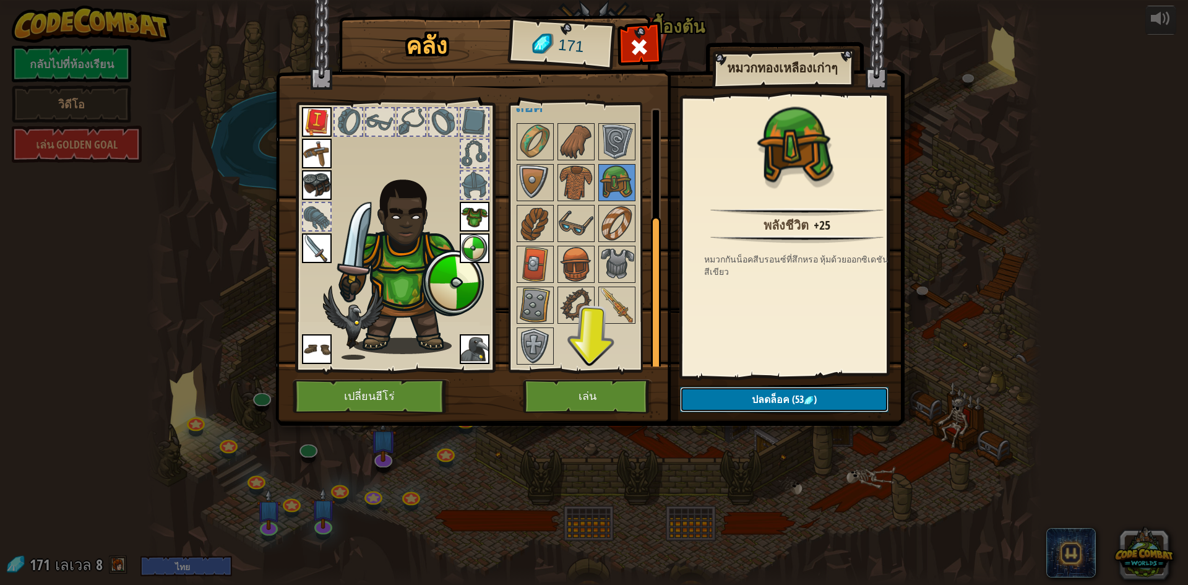
click at [769, 398] on span "ปลดล็อค" at bounding box center [771, 399] width 38 height 14
click at [769, 398] on button "ยืนยัน" at bounding box center [784, 399] width 209 height 25
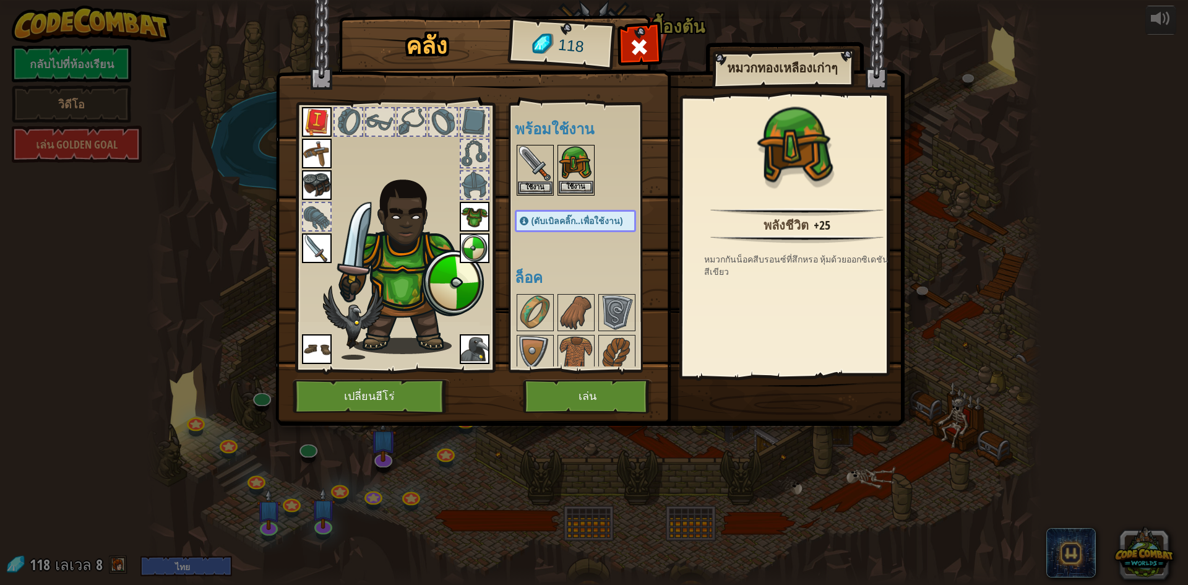
click at [568, 179] on img at bounding box center [576, 163] width 35 height 35
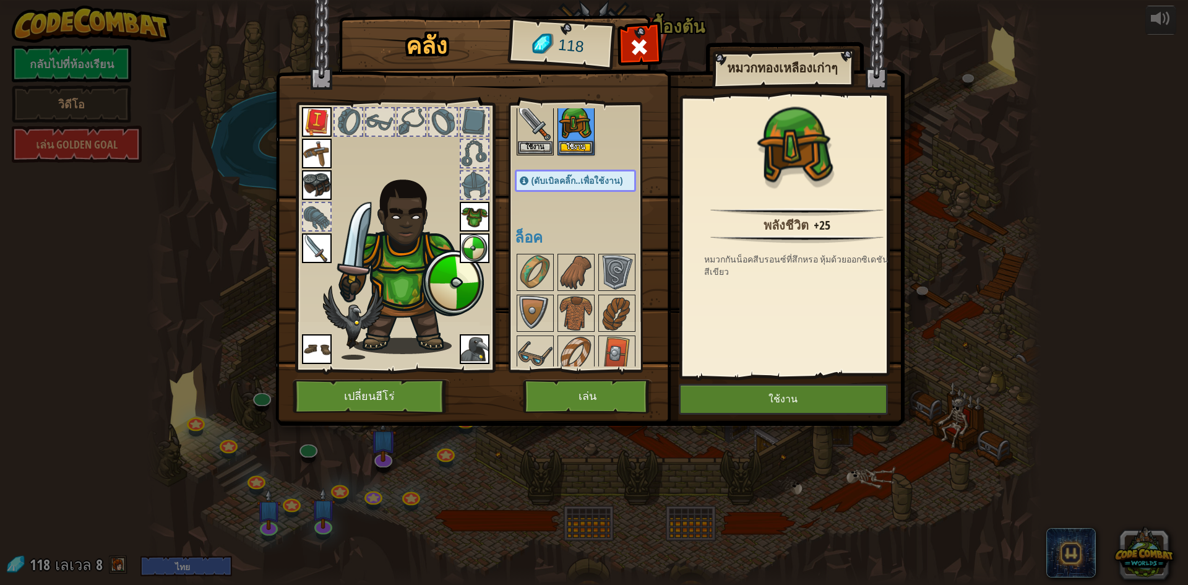
scroll to position [62, 0]
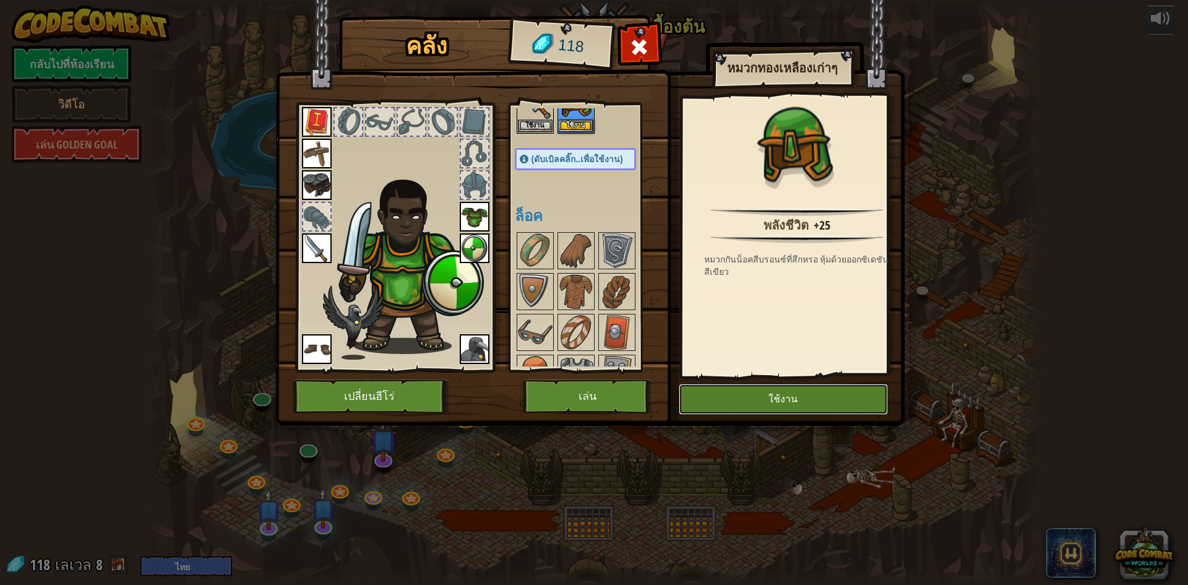
click at [785, 394] on button "ใช้งาน" at bounding box center [783, 399] width 209 height 31
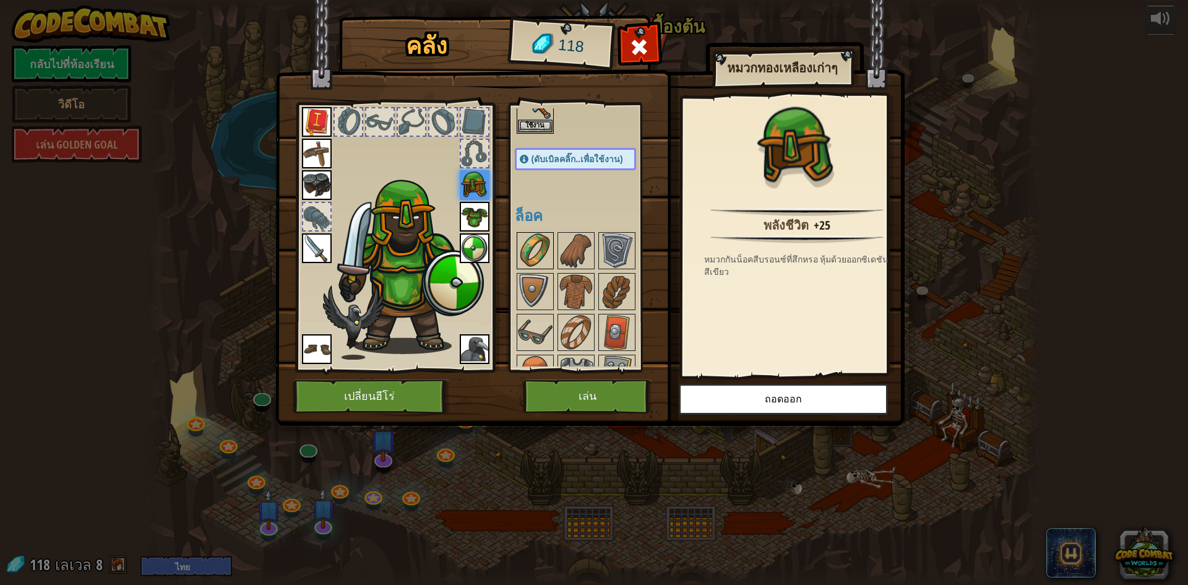
click at [531, 244] on img at bounding box center [535, 250] width 35 height 35
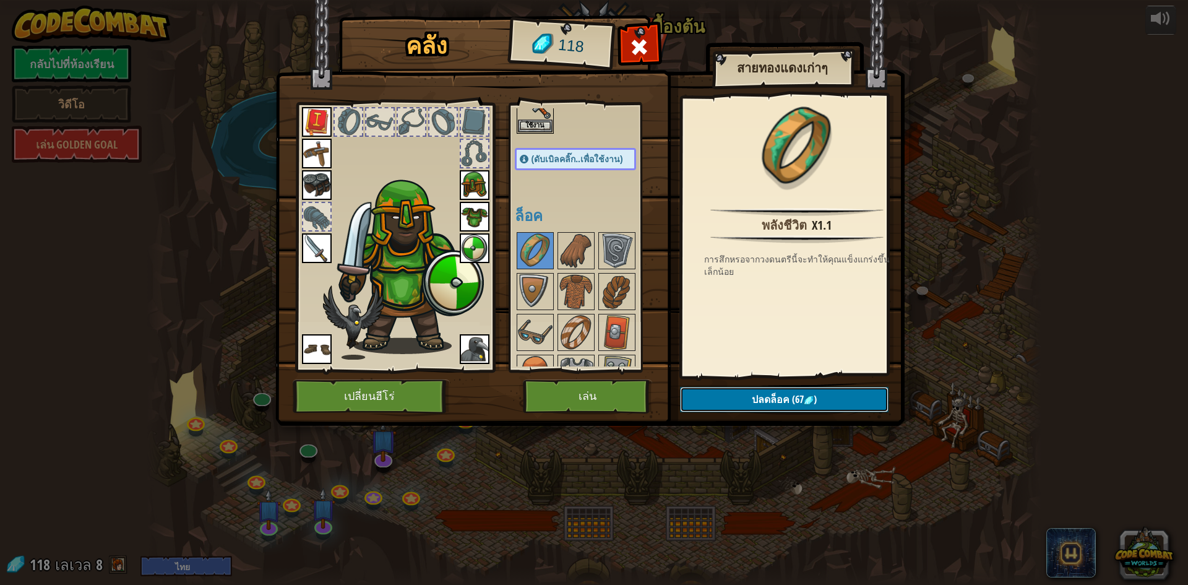
click at [793, 399] on span "(67" at bounding box center [797, 399] width 14 height 14
click at [793, 399] on button "ยืนยัน" at bounding box center [784, 399] width 209 height 25
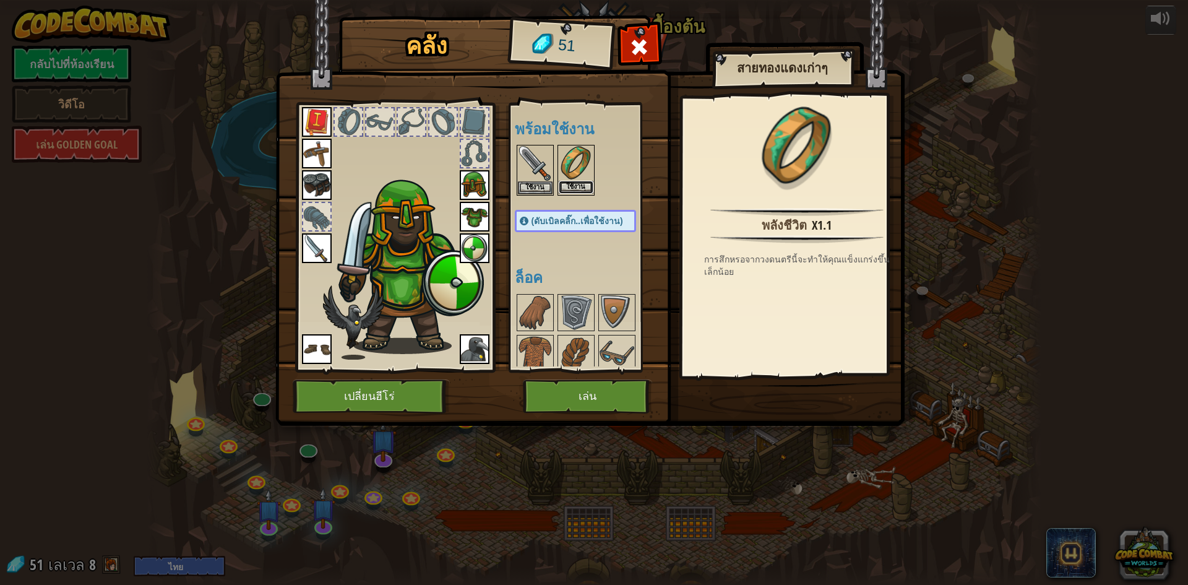
click at [574, 186] on button "ใช้งาน" at bounding box center [576, 187] width 35 height 13
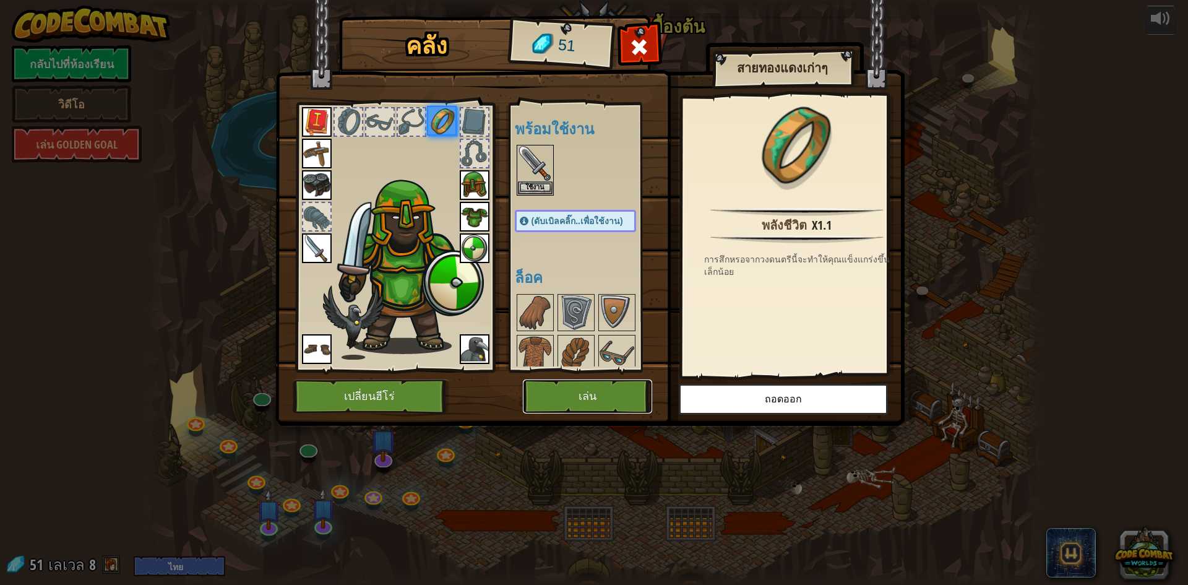
click at [578, 392] on button "เล่น" at bounding box center [587, 396] width 129 height 34
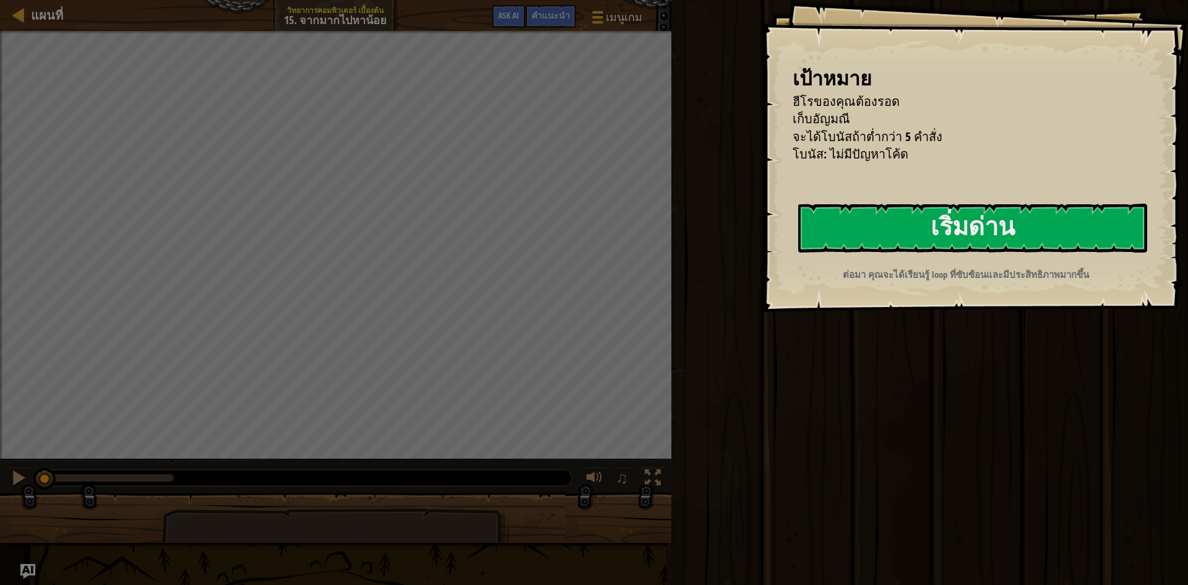
click at [762, 278] on div "เป้าหมาย ฮีโรของคุณต้องรอด เก็บอัญมณี จะได้โบนัสถ้าต่ำกว่า 5 คำสั่ง โบนัส: ไม่ม…" at bounding box center [975, 156] width 426 height 312
click at [798, 253] on button "เริ่มด่าน" at bounding box center [972, 228] width 349 height 49
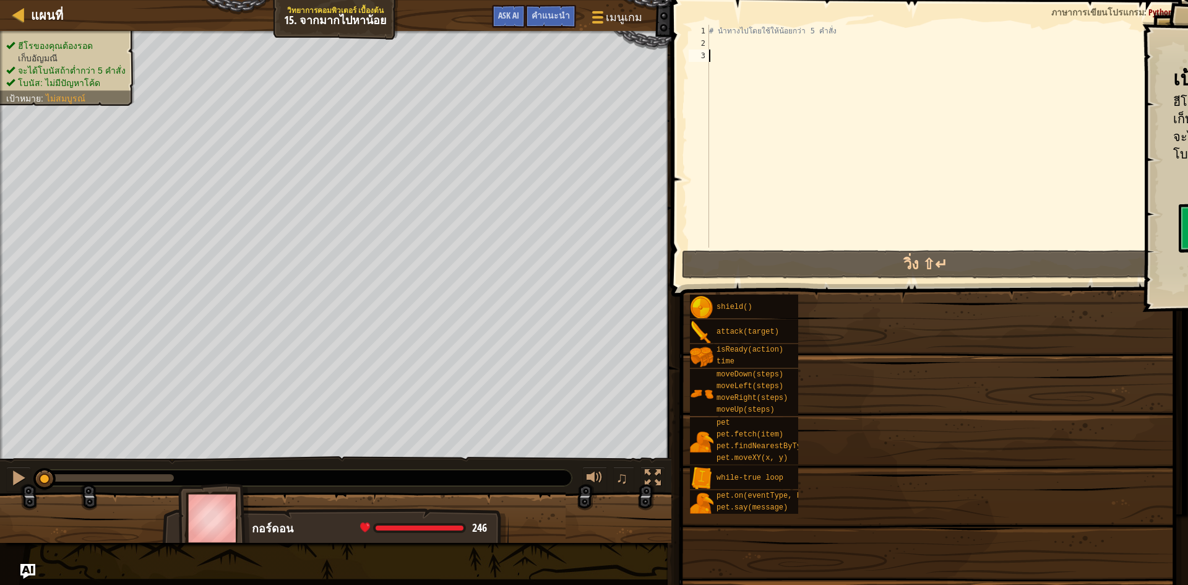
type textarea "h"
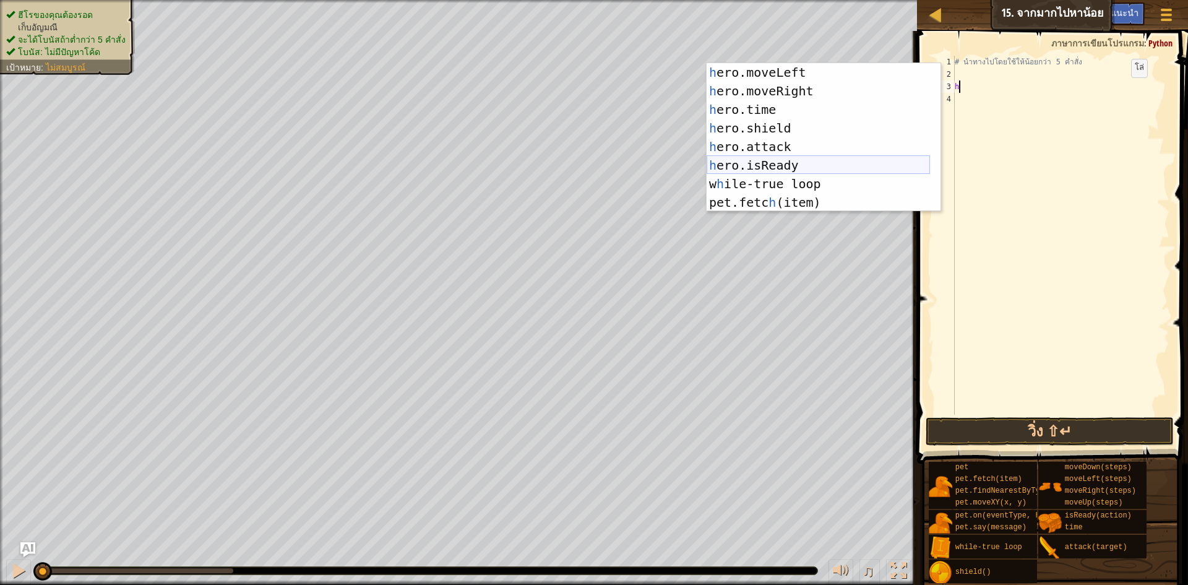
scroll to position [37, 0]
click at [841, 186] on div "h ero.moveLeft กด enter h ero.moveRight กด enter h ero.time กด enter h ero.shie…" at bounding box center [818, 156] width 223 height 186
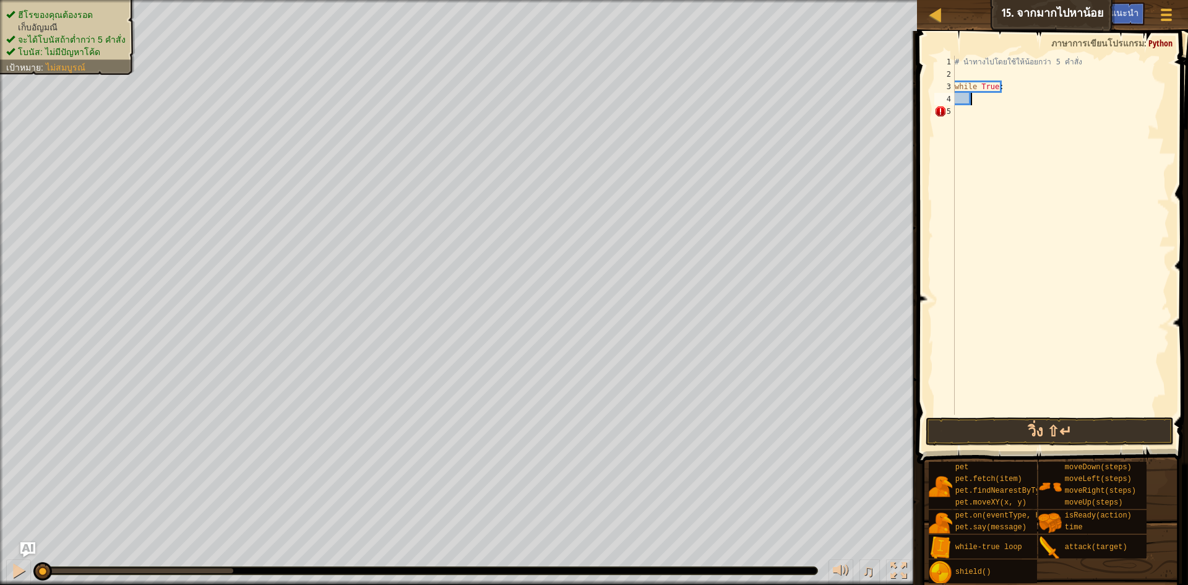
type textarea "h"
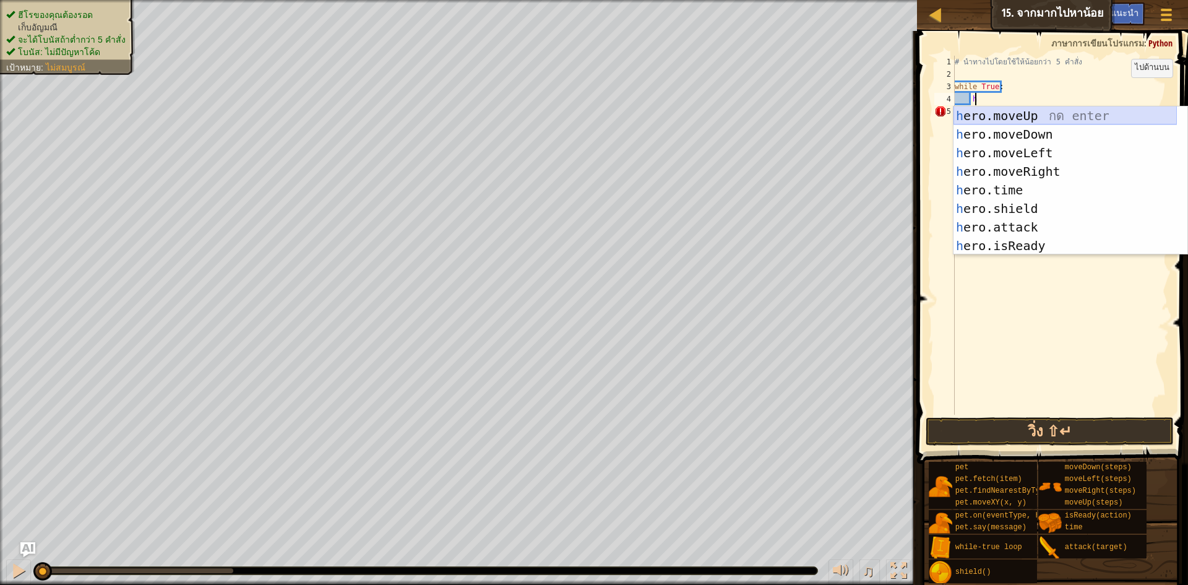
scroll to position [0, 0]
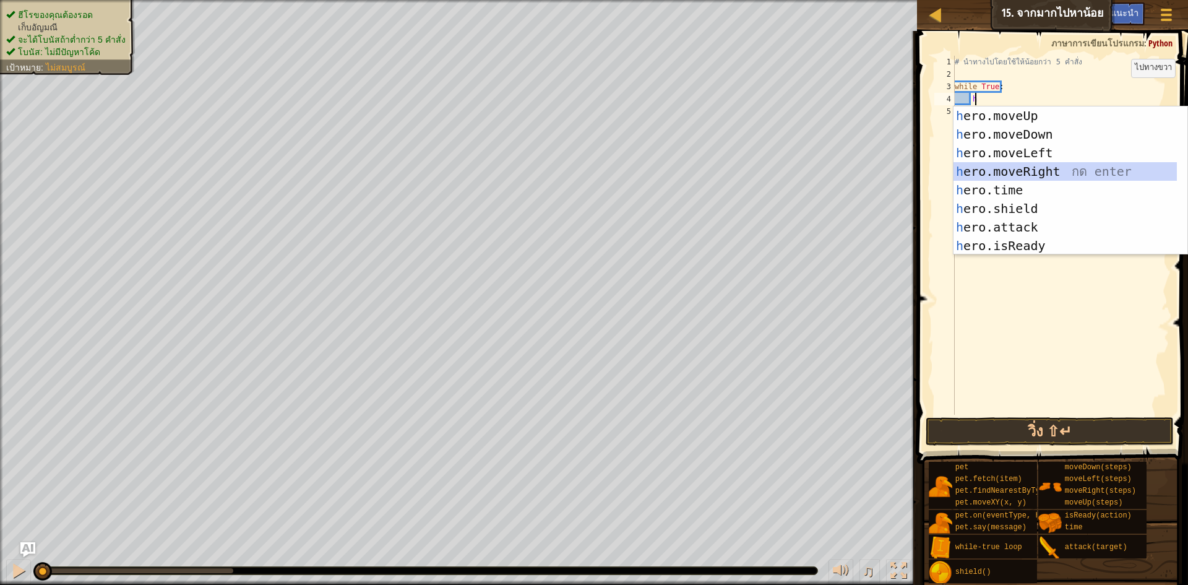
click at [1079, 171] on div "h ero.moveUp กด enter h ero.moveDown กด enter h ero.moveLeft กด enter h ero.mov…" at bounding box center [1065, 199] width 223 height 186
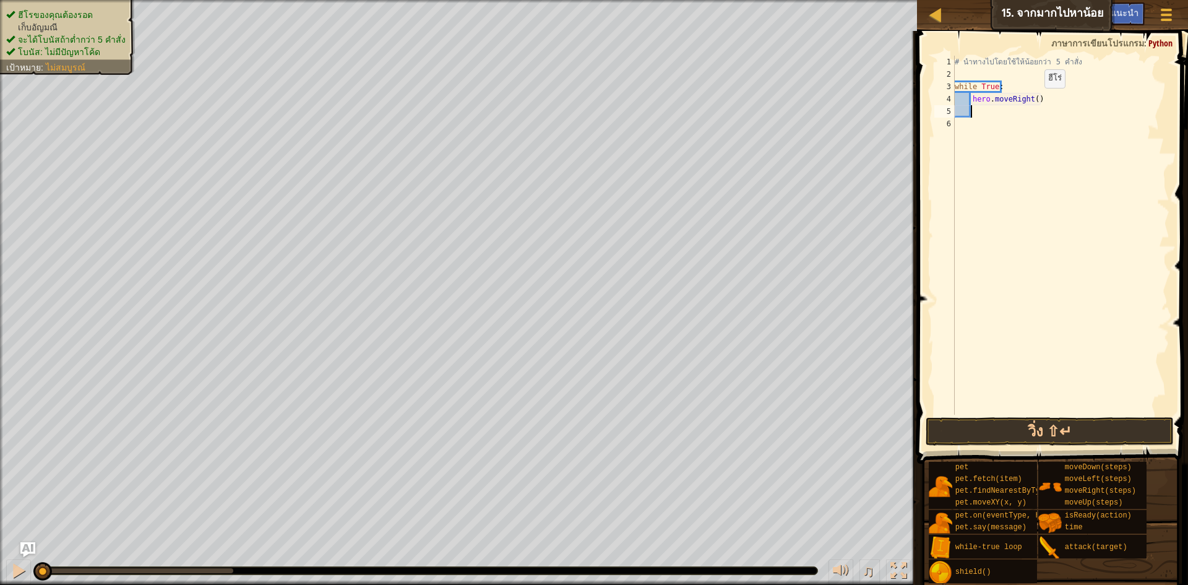
click at [1034, 100] on div "# นำทางไปโดยใช้ให้น้อยกว่า 5 คำสั่ง while True : hero . moveRight ( )" at bounding box center [1061, 248] width 217 height 384
type textarea "hero.moveRight(2)"
click at [1100, 121] on div "# นำทางไปโดยใช้ให้น้อยกว่า 5 คำสั่ง while True : hero . moveRight ( 2 )" at bounding box center [1061, 248] width 217 height 384
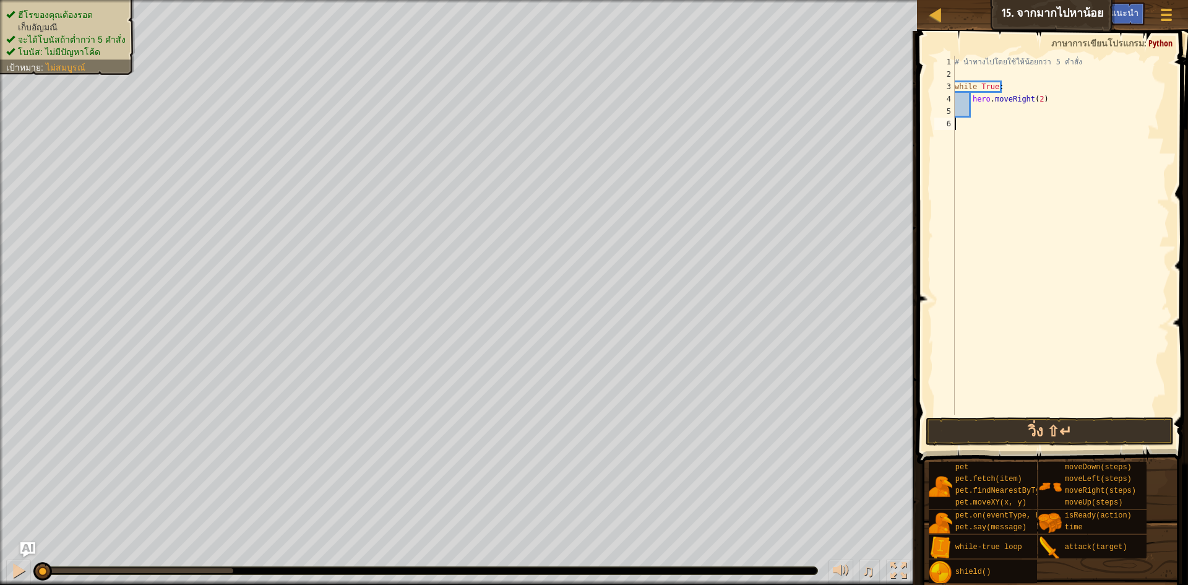
click at [1099, 114] on div "# นำทางไปโดยใช้ให้น้อยกว่า 5 คำสั่ง while True : hero . moveRight ( 2 )" at bounding box center [1061, 248] width 217 height 384
type textarea "h"
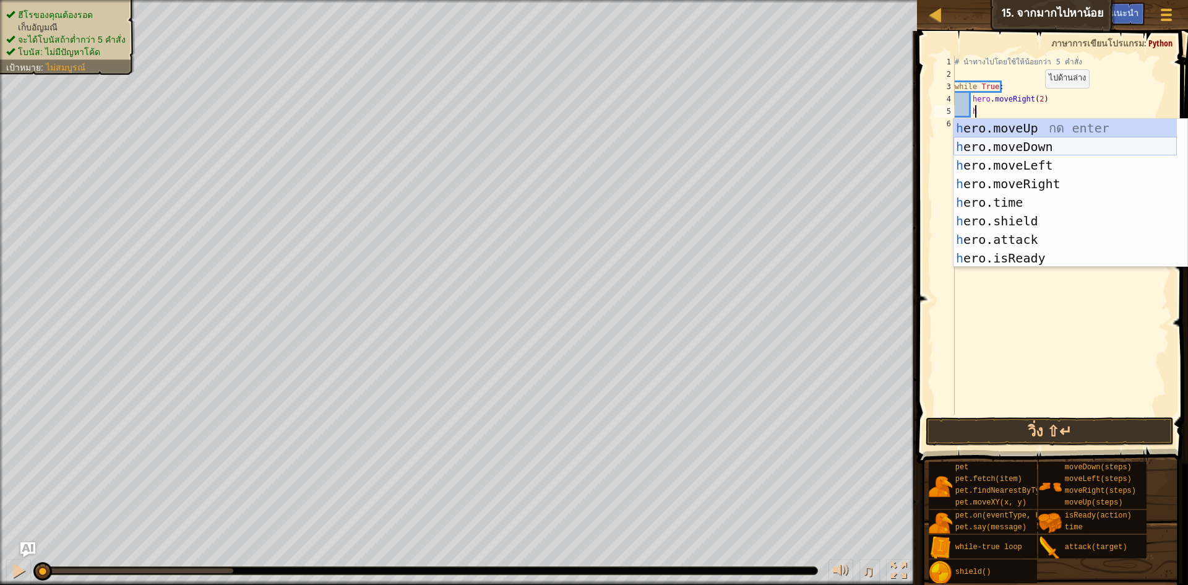
click at [1037, 140] on div "h ero.moveUp กด enter h ero.moveDown กด enter h ero.moveLeft กด enter h ero.mov…" at bounding box center [1065, 212] width 223 height 186
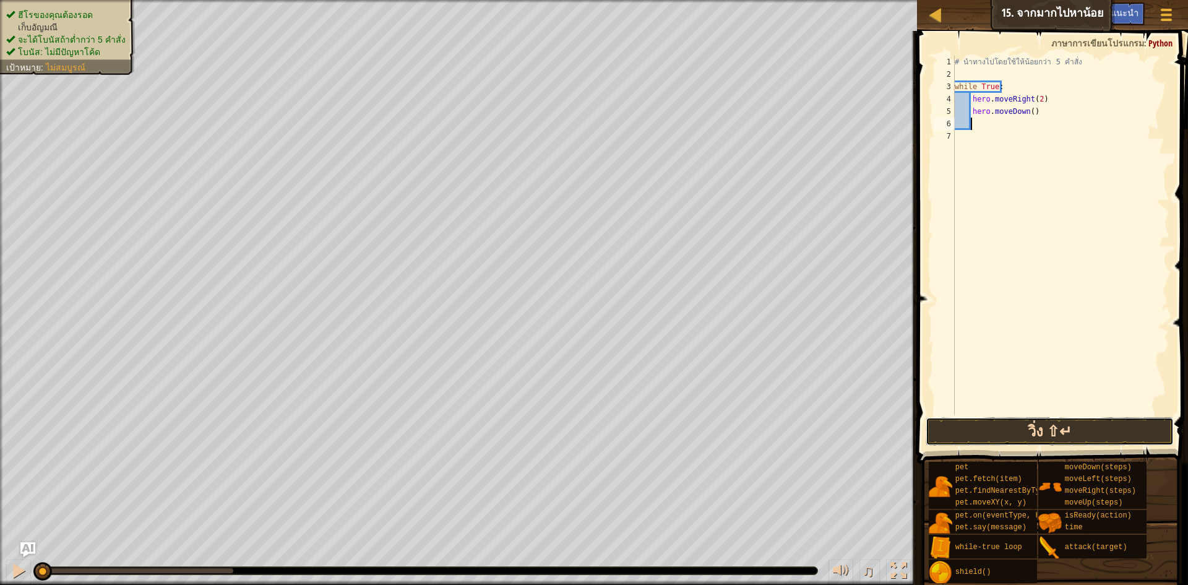
click at [1117, 420] on button "วิ่ง ⇧↵" at bounding box center [1050, 431] width 248 height 28
click at [1117, 420] on div "วิ่ง ส่ง เสร็จสิ้น" at bounding box center [1050, 431] width 248 height 28
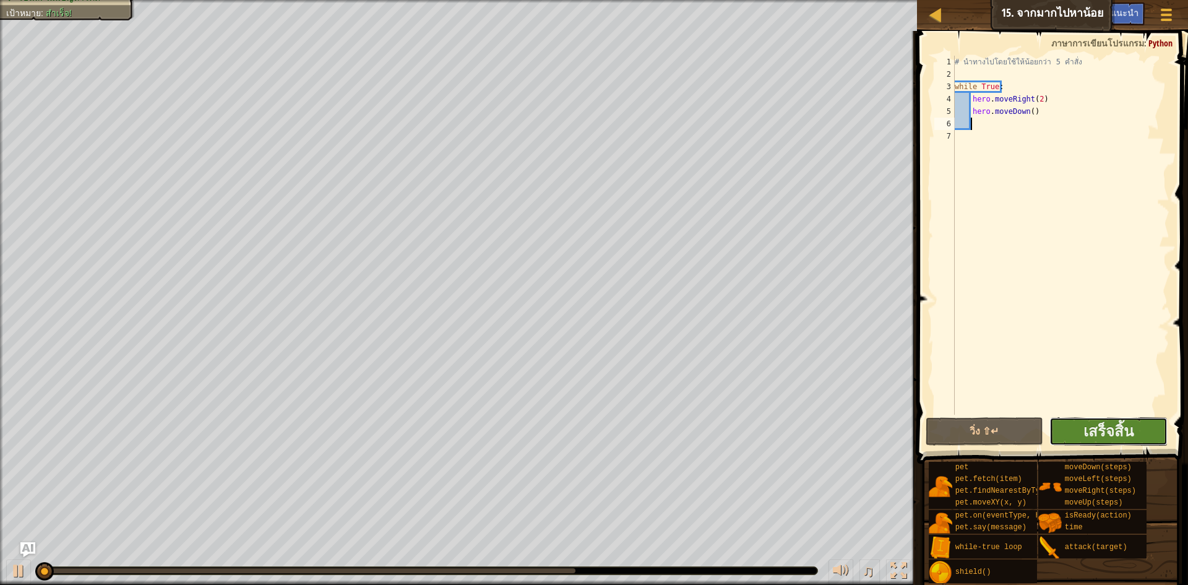
click at [1117, 419] on button "เสร็จสิ้น" at bounding box center [1109, 431] width 118 height 28
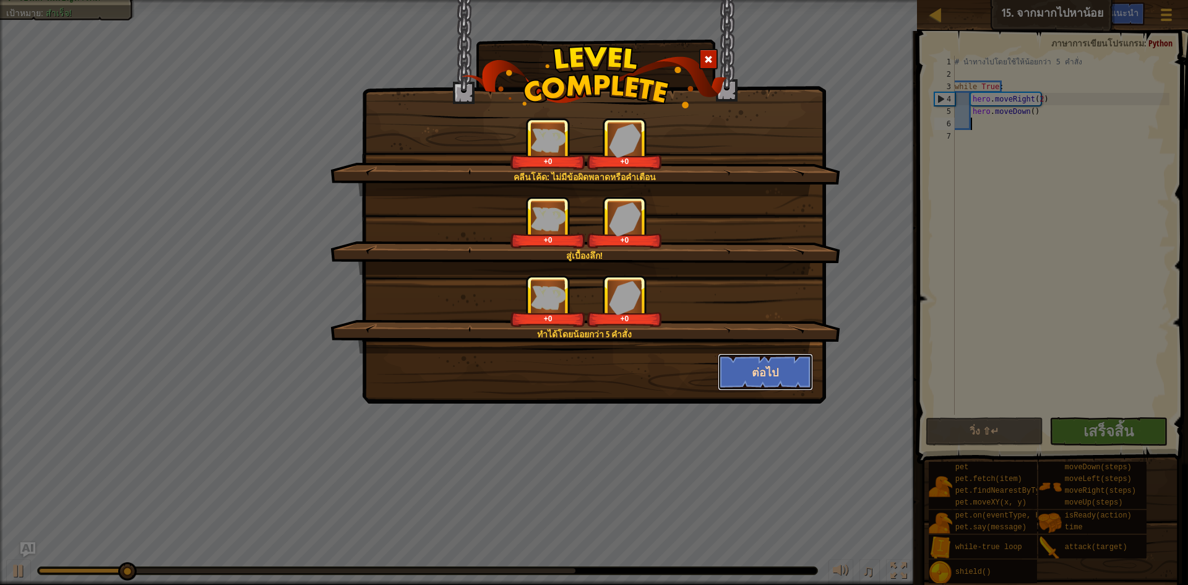
click at [745, 356] on button "ต่อไป" at bounding box center [766, 371] width 96 height 37
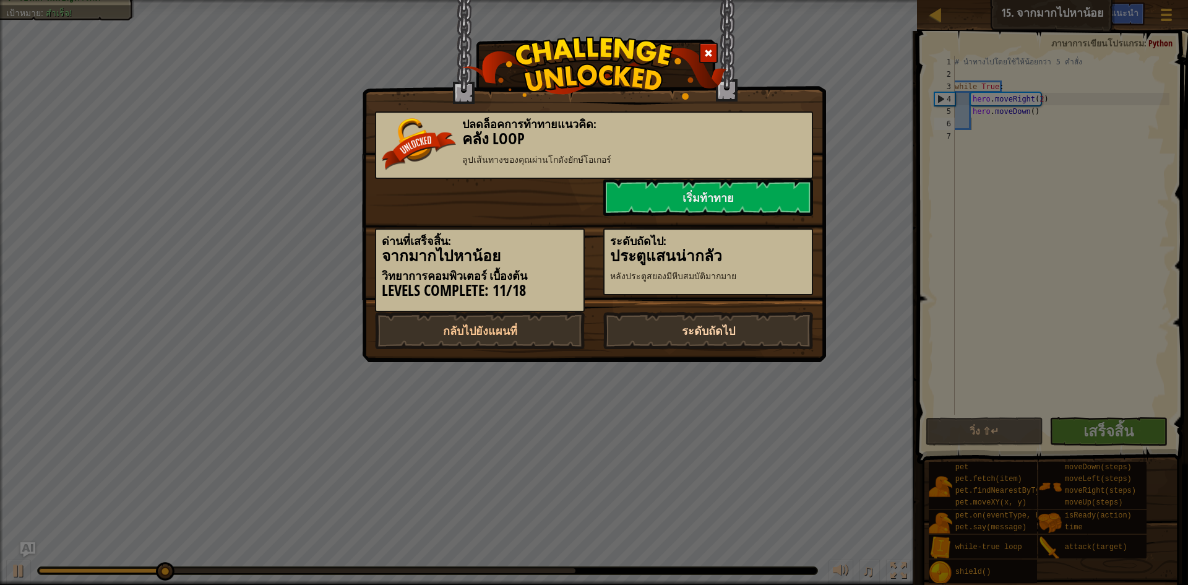
click at [745, 334] on link "ระดับถัดไป" at bounding box center [708, 330] width 210 height 37
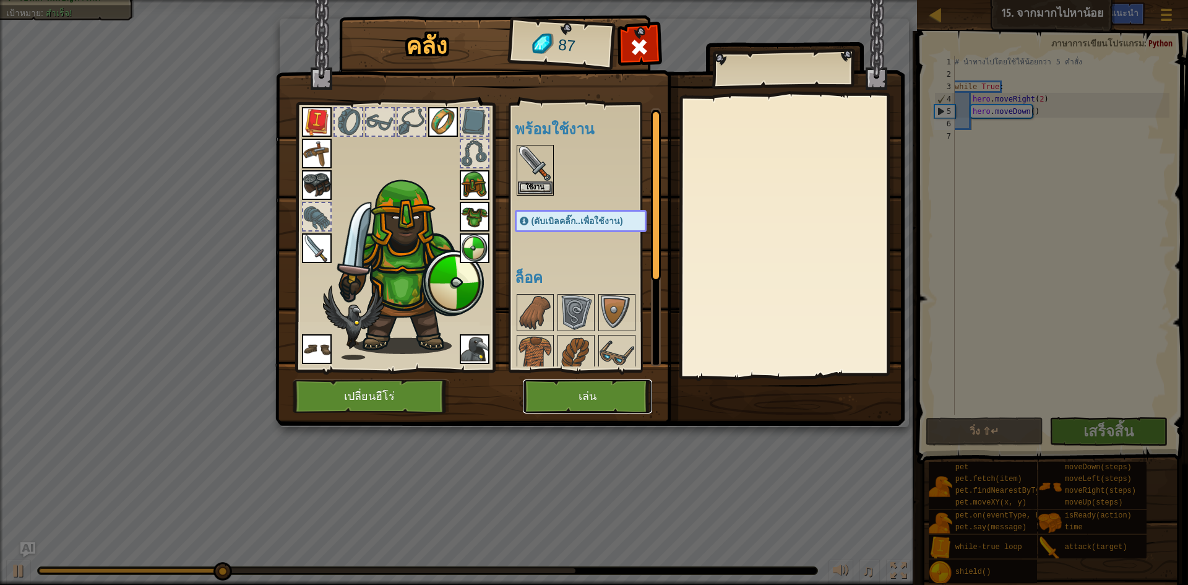
click at [575, 387] on button "เล่น" at bounding box center [587, 396] width 129 height 34
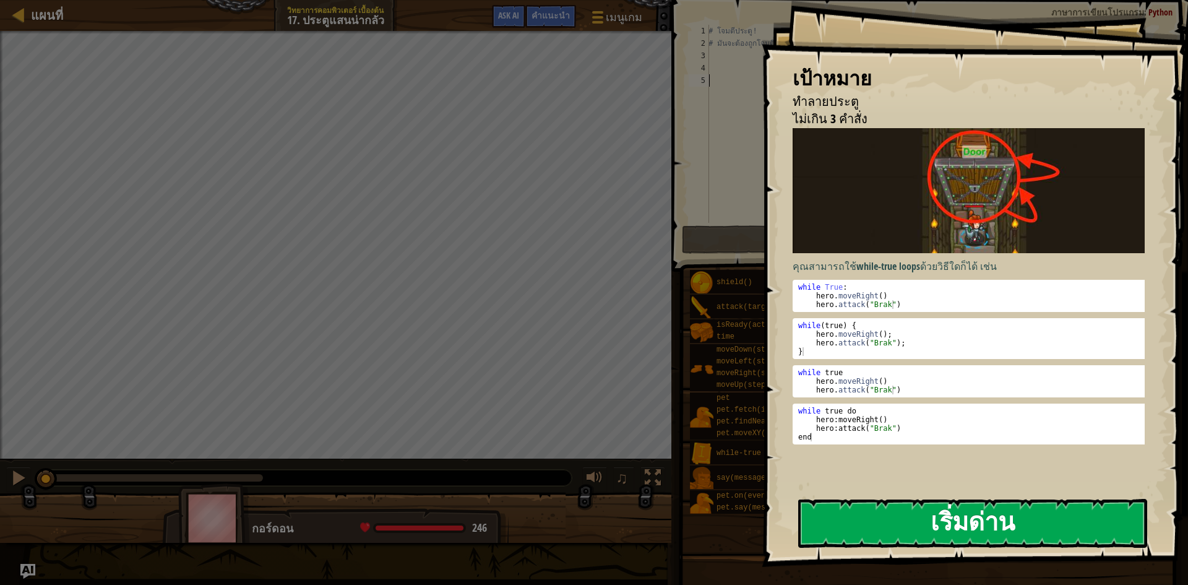
click at [896, 519] on button "เริ่มด่าน" at bounding box center [972, 523] width 349 height 49
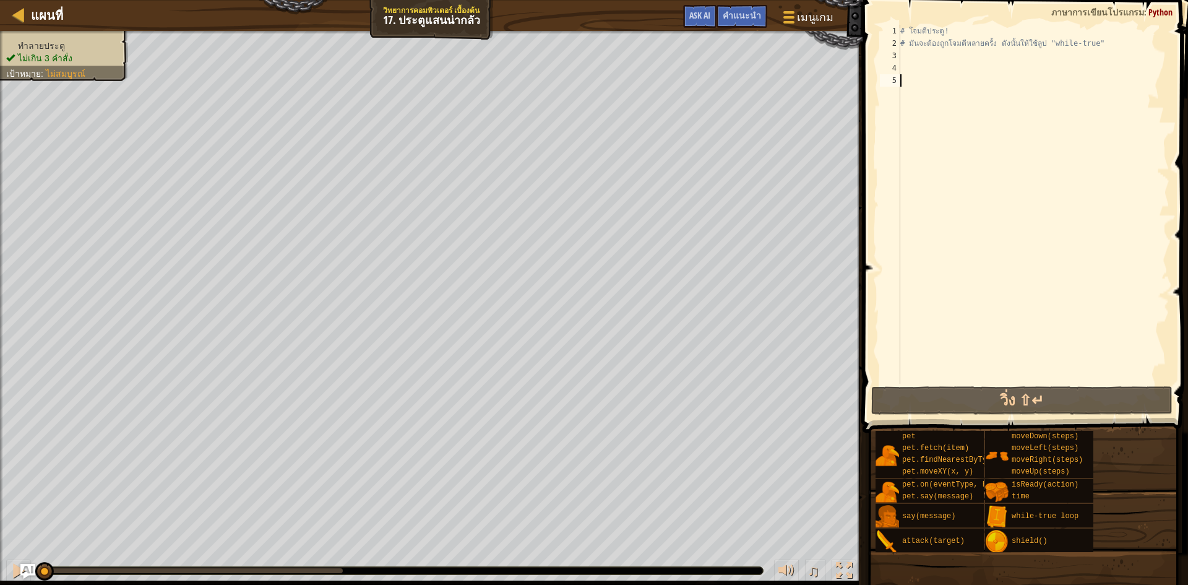
scroll to position [6, 0]
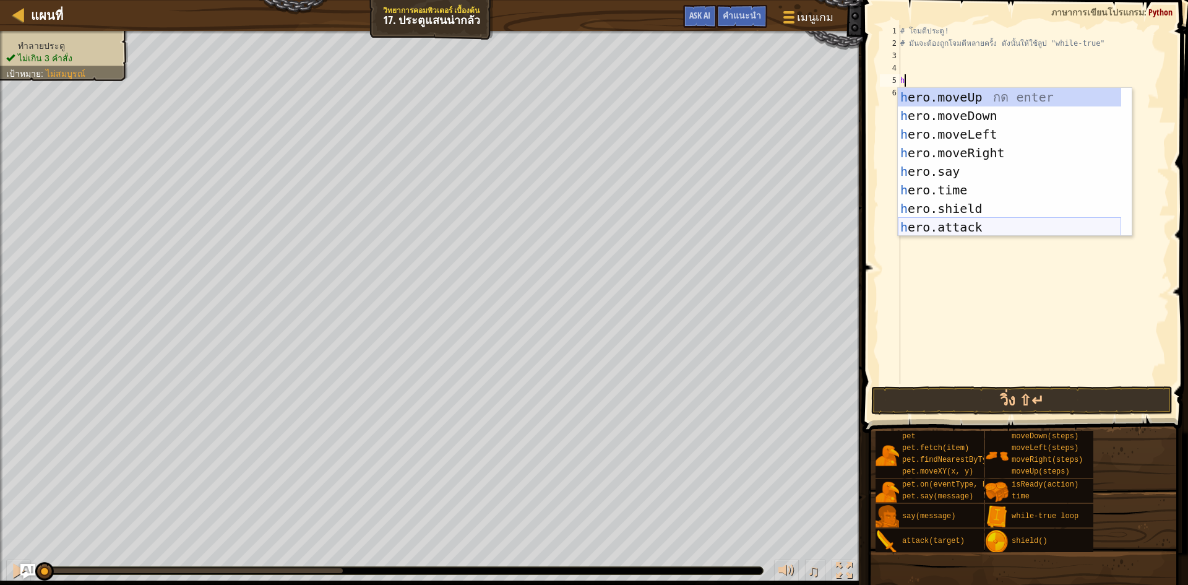
click at [974, 225] on div "h ero.moveUp กด enter h ero.moveDown กด enter h ero.moveLeft กด enter h ero.mov…" at bounding box center [1009, 181] width 223 height 186
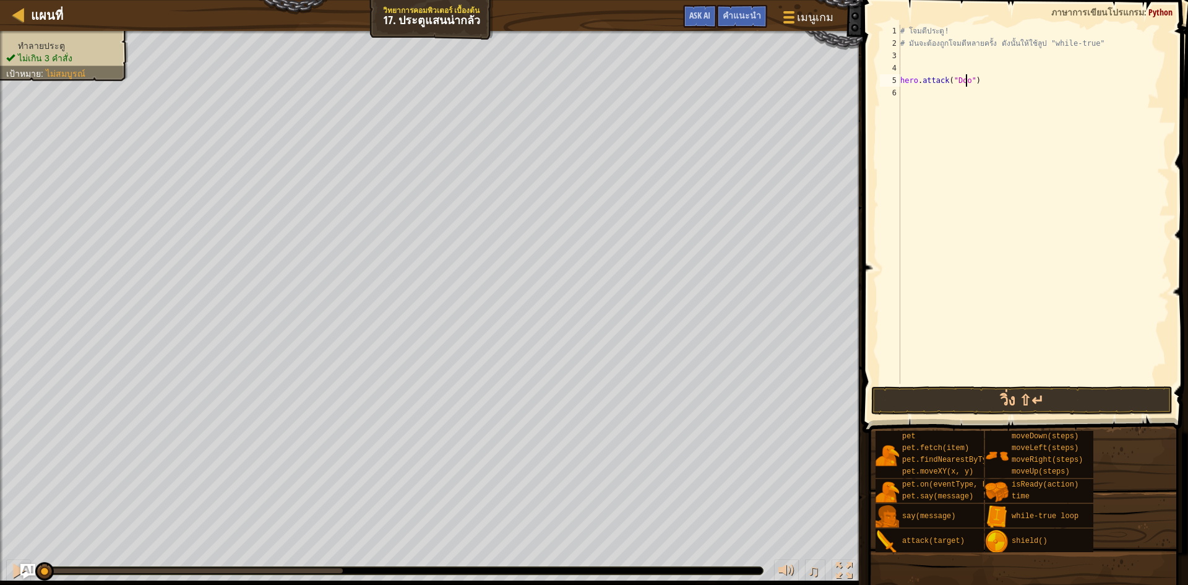
scroll to position [6, 6]
type textarea "hero.attack("Door")"
click at [975, 407] on button "วิ่ง ⇧↵" at bounding box center [1021, 400] width 301 height 28
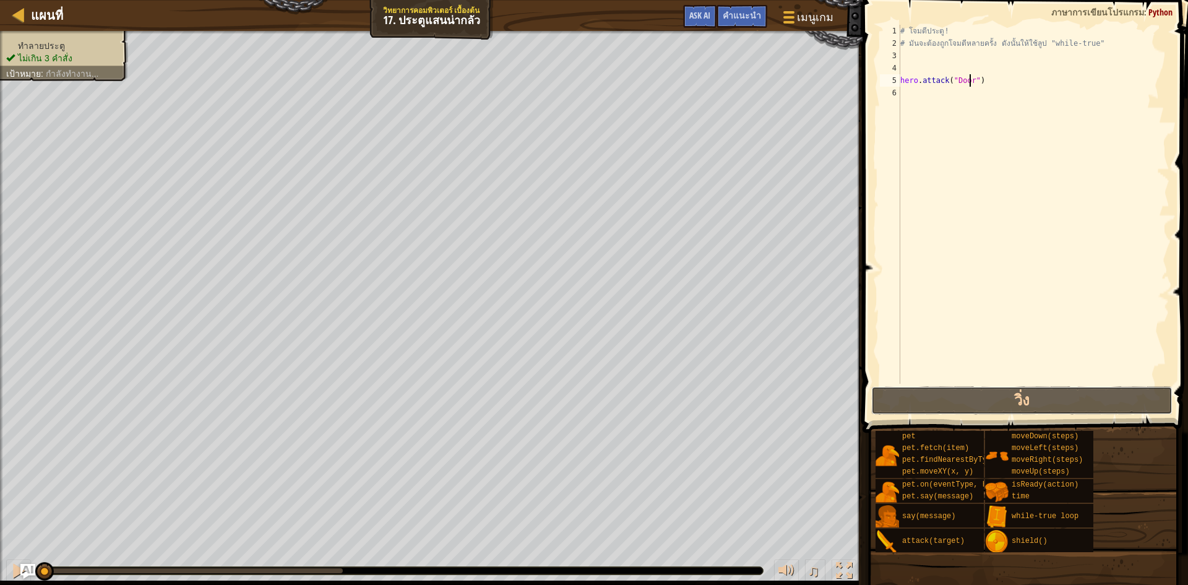
click at [1009, 402] on button "วิ่ง" at bounding box center [1021, 400] width 301 height 28
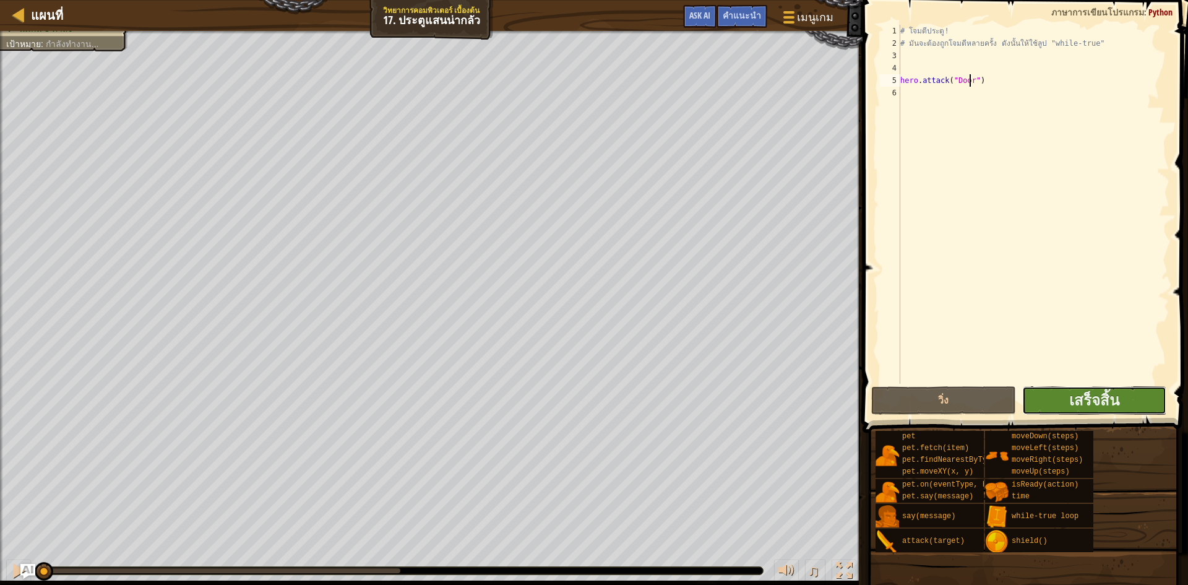
click at [1068, 401] on button "เสร็จสิ้น" at bounding box center [1094, 400] width 144 height 28
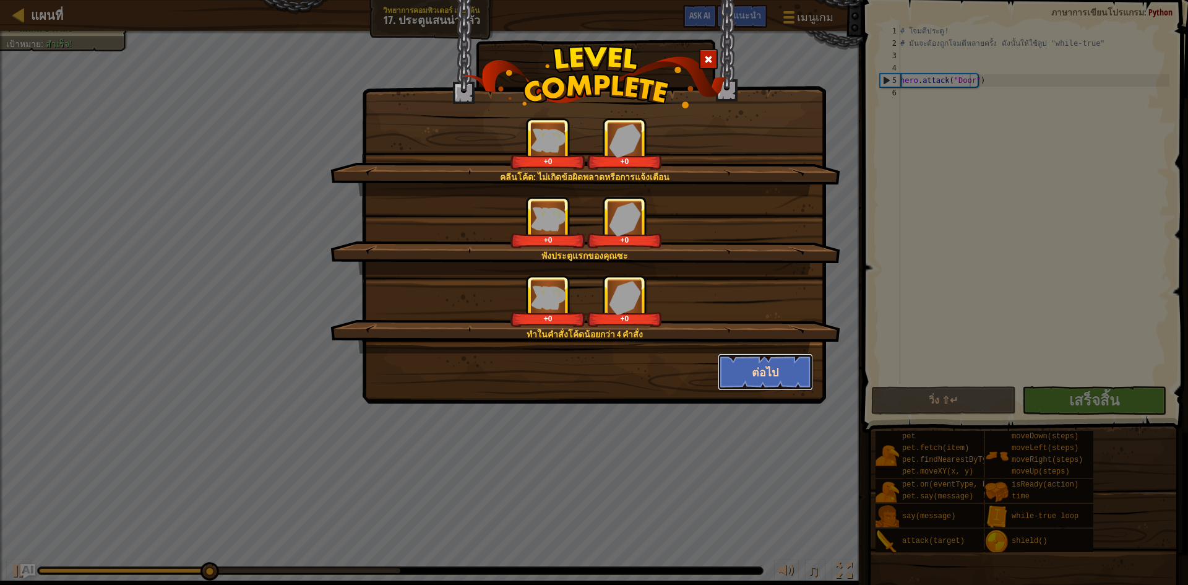
click at [735, 365] on button "ต่อไป" at bounding box center [766, 371] width 96 height 37
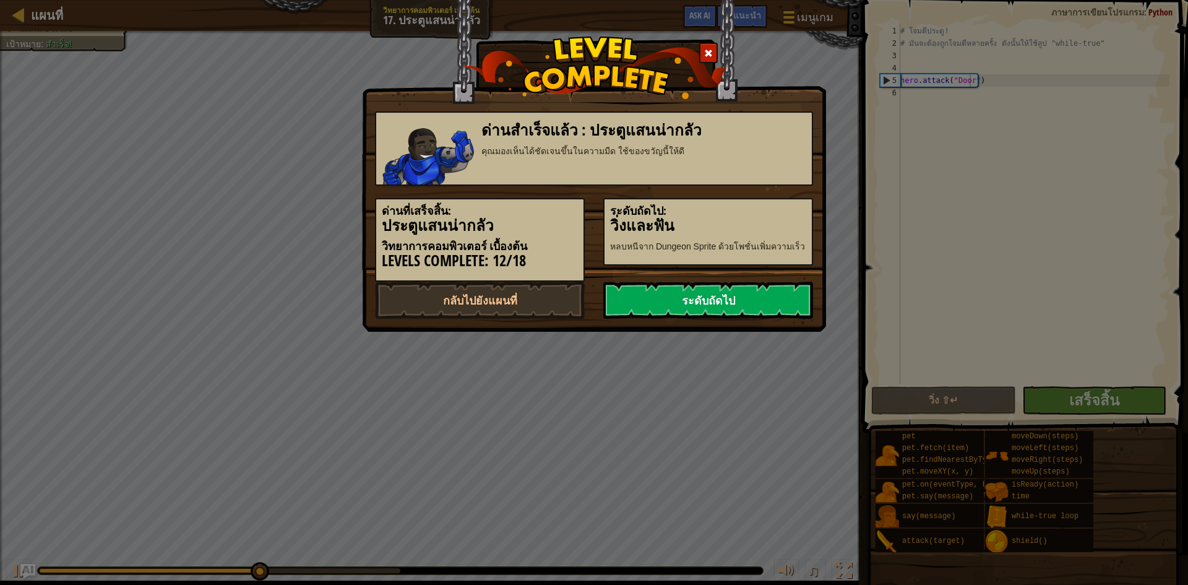
click at [710, 307] on link "ระดับถัดไป" at bounding box center [708, 300] width 210 height 37
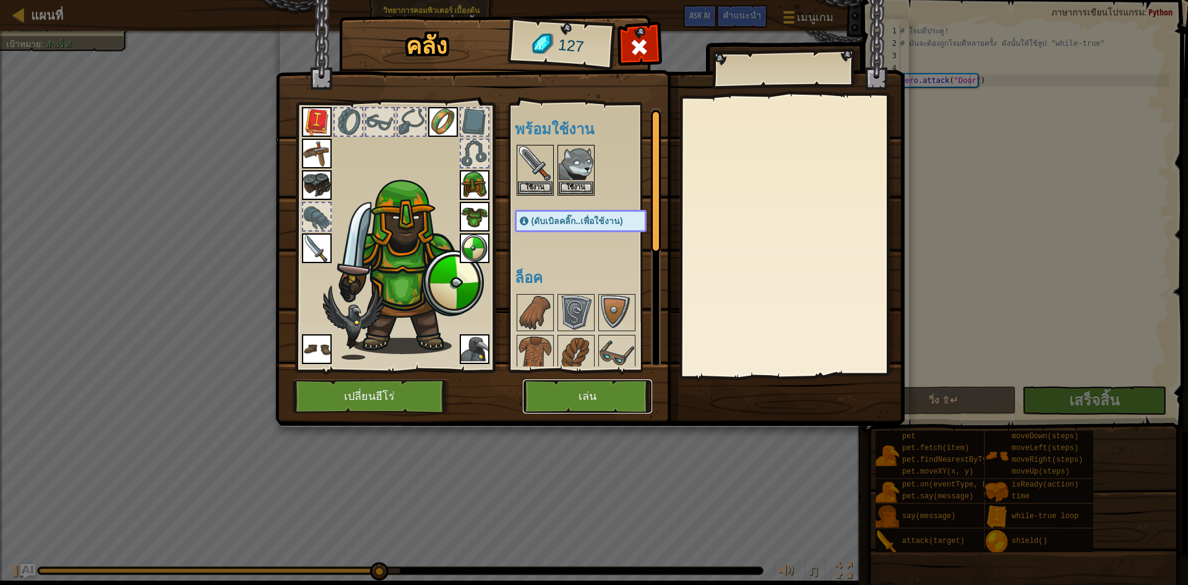
click at [603, 395] on button "เล่น" at bounding box center [587, 396] width 129 height 34
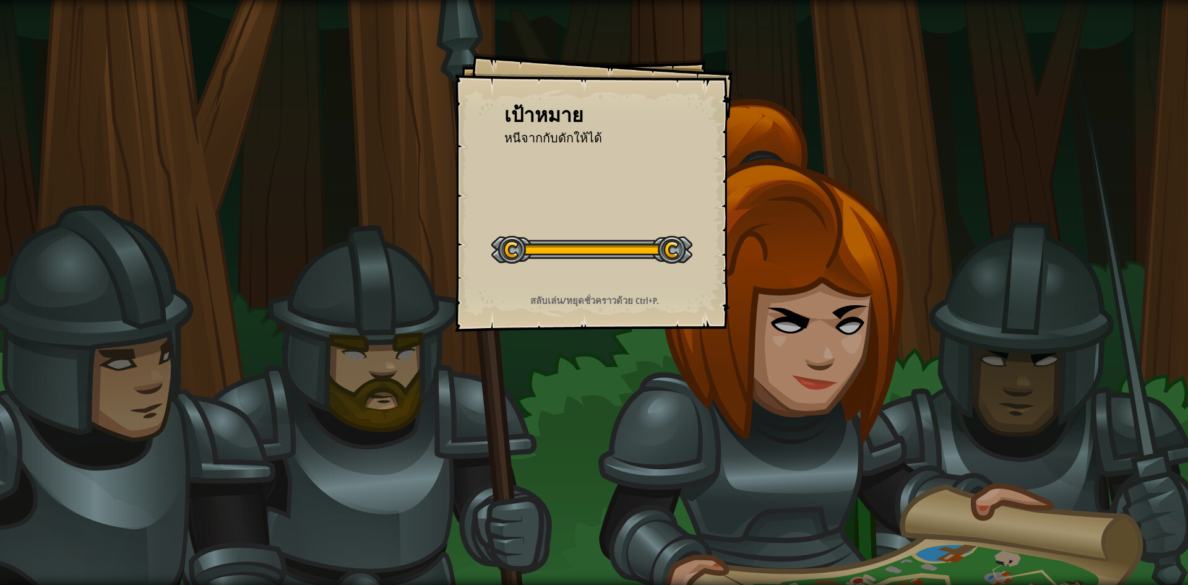
click at [0, 0] on button "เริ่มด่าน" at bounding box center [0, 0] width 0 height 0
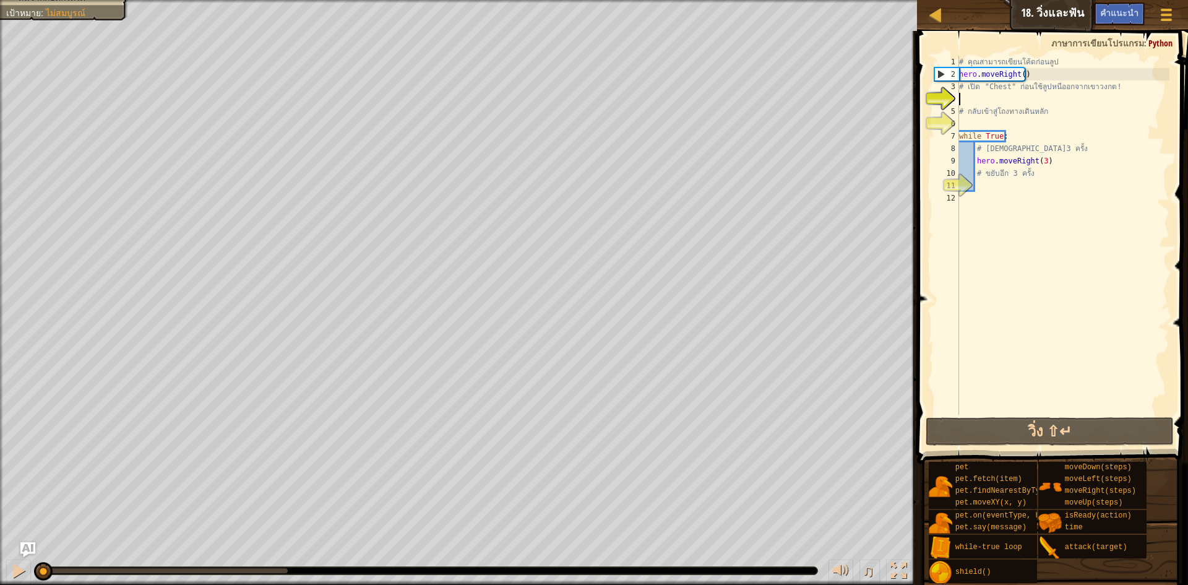
click at [1030, 100] on div "# คุณสามารถเขียนโค้ดก่อนลูป hero . moveRight ( ) # เปิด "Chest" ก่อนใช้ลูปหนีออ…" at bounding box center [1063, 248] width 213 height 384
type textarea "h"
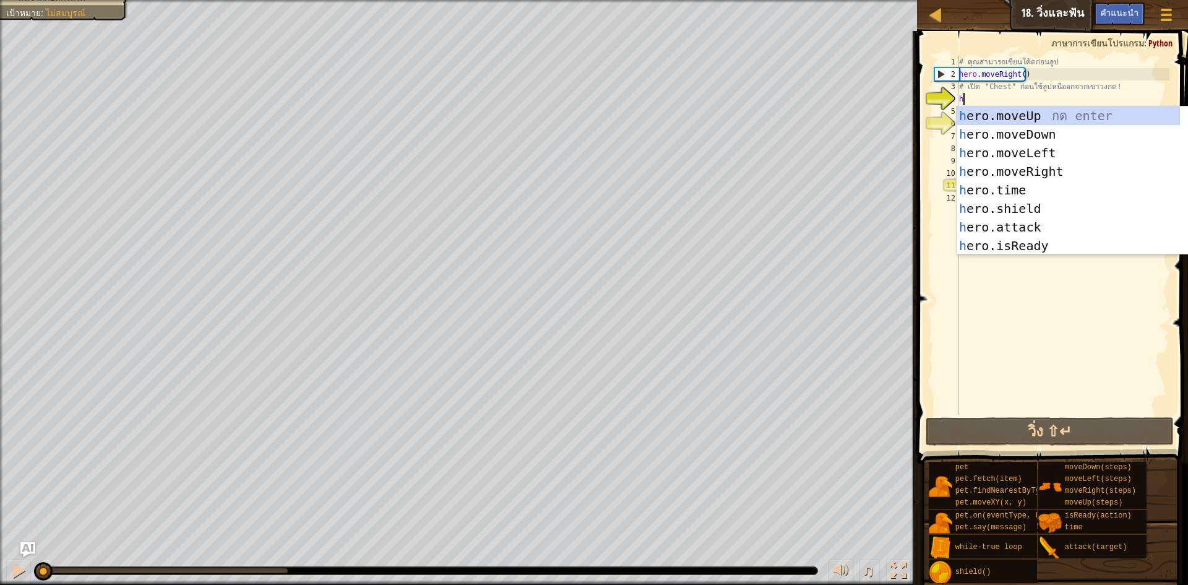
scroll to position [6, 0]
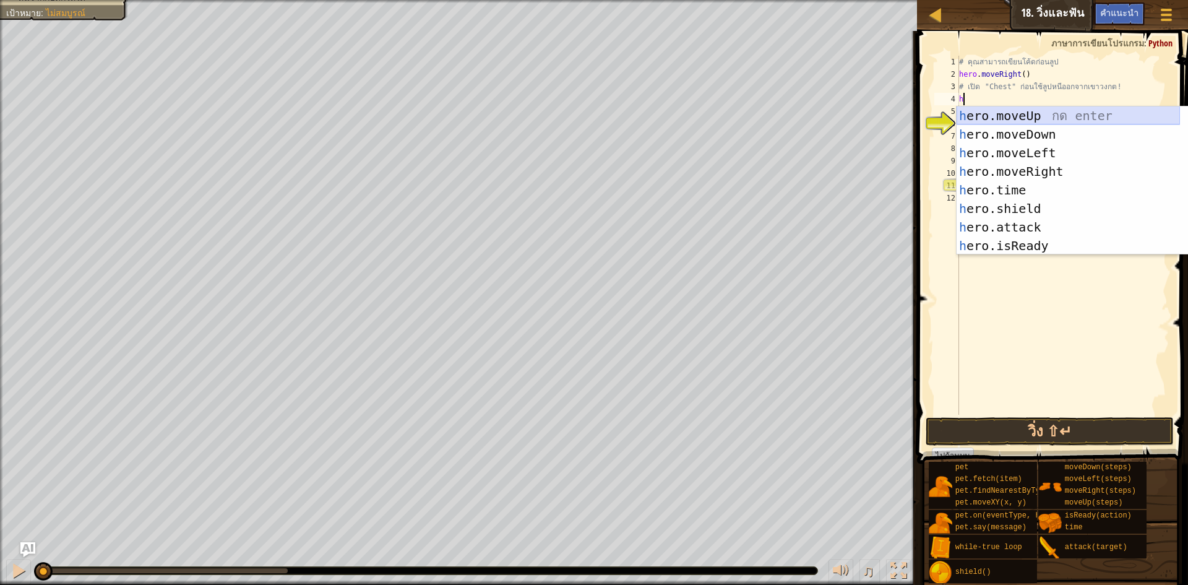
click at [1063, 114] on div "h ero.moveUp กด enter h ero.moveDown กด enter h ero.moveLeft กด enter h ero.mov…" at bounding box center [1068, 199] width 223 height 186
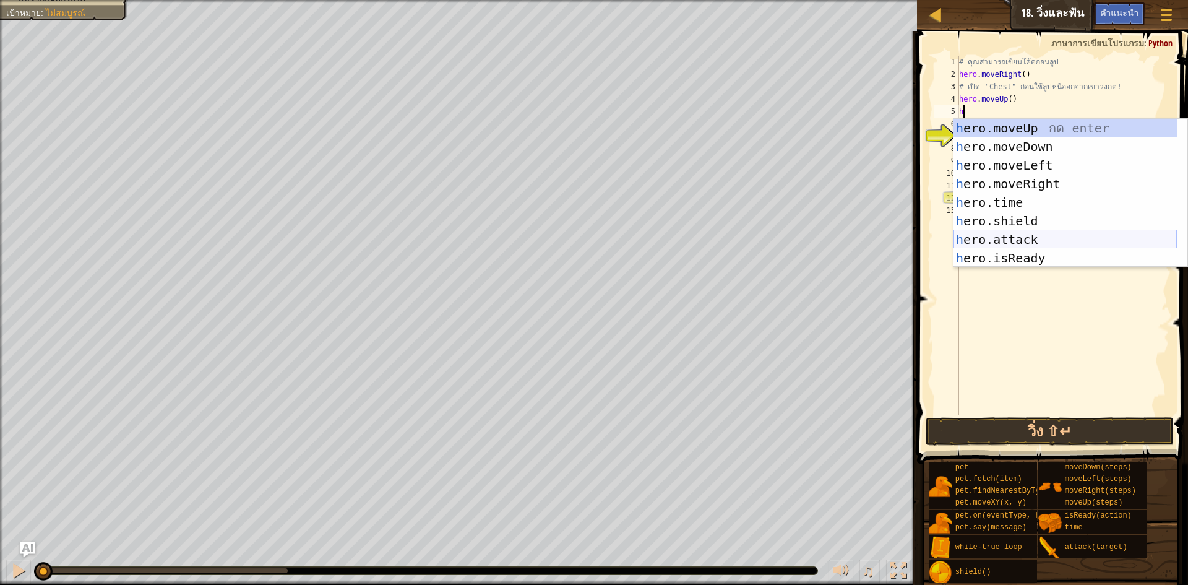
click at [1035, 243] on div "h ero.moveUp กด enter h ero.moveDown กด enter h ero.moveLeft กด enter h ero.mov…" at bounding box center [1065, 212] width 223 height 186
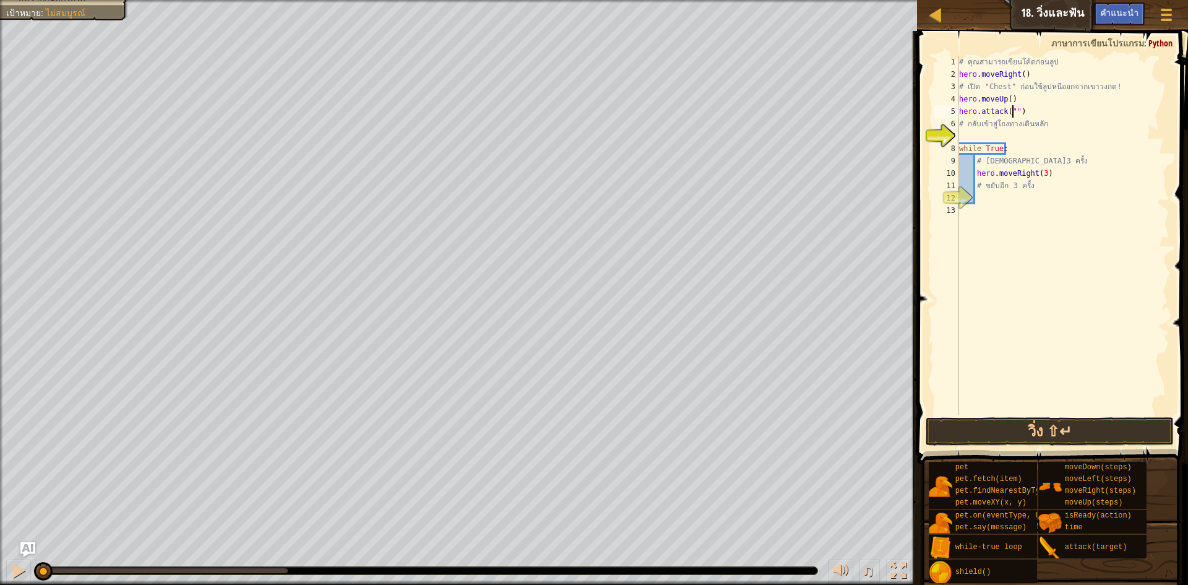
scroll to position [6, 5]
type textarea "hero.attack("Chest")"
click at [989, 136] on div "# คุณสามารถเขียนโค้ดก่อนลูป hero . moveRight ( ) # เปิด "Chest" ก่อนใช้ลูปหนีออ…" at bounding box center [1063, 248] width 213 height 384
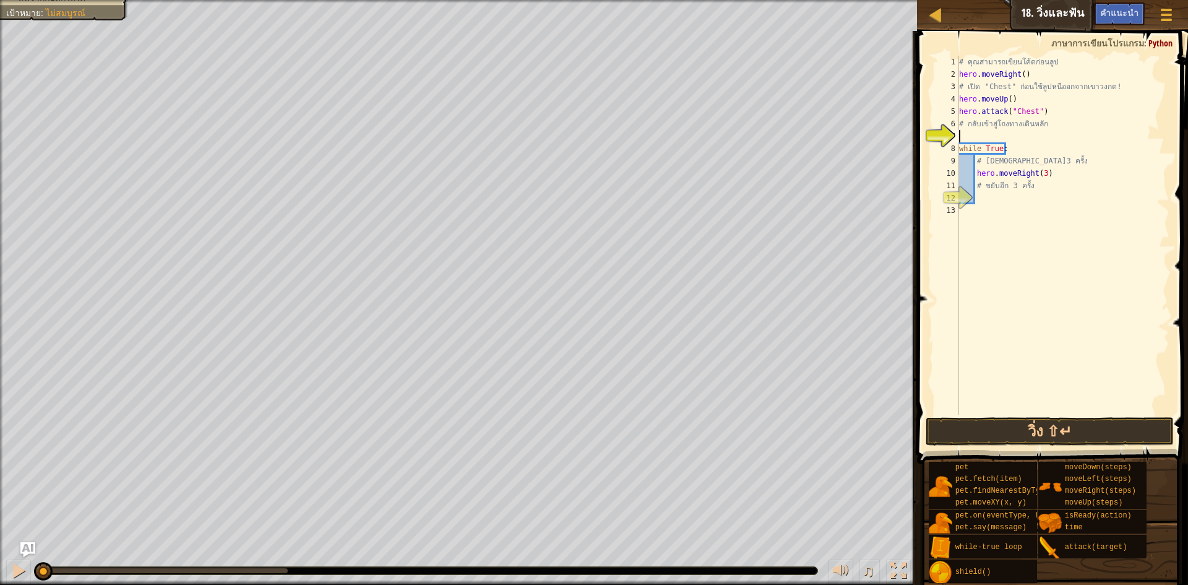
type textarea "h"
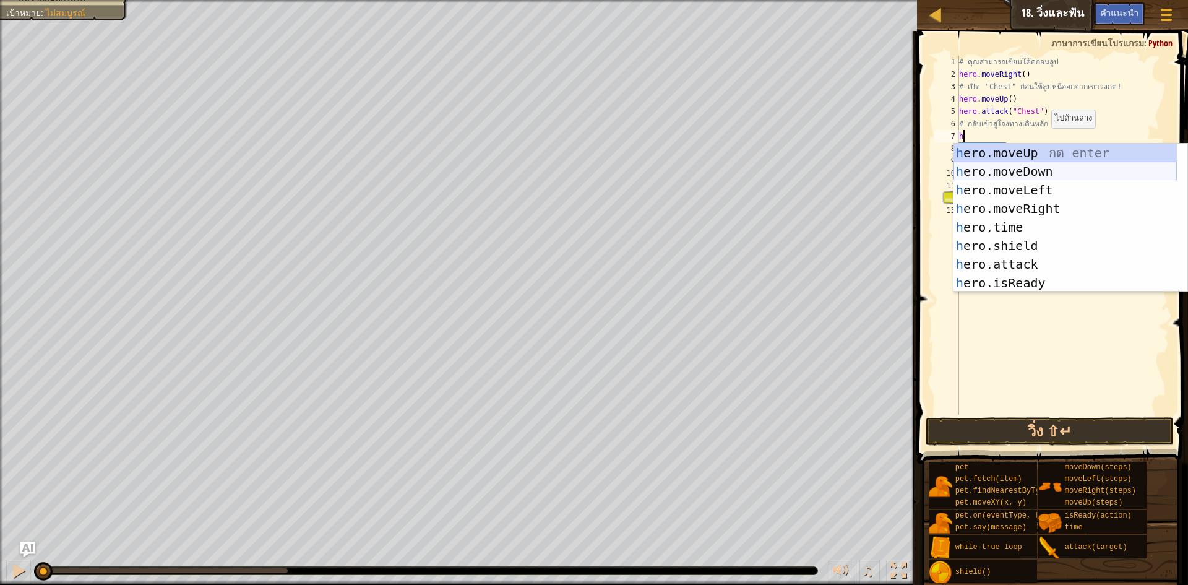
click at [1031, 168] on div "h ero.moveUp กด enter h ero.moveDown กด enter h ero.moveLeft กด enter h ero.mov…" at bounding box center [1065, 237] width 223 height 186
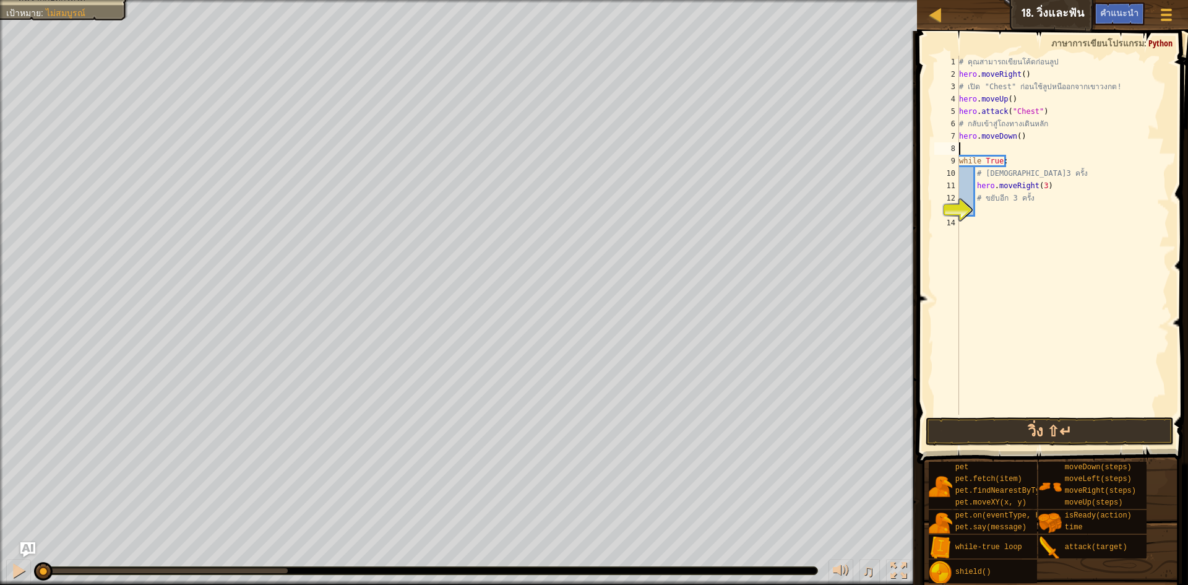
click at [1024, 223] on div "# คุณสามารถเขียนโค้ดก่อนลูป hero . moveRight ( ) # เปิด "Chest" ก่อนใช้ลูปหนีออ…" at bounding box center [1063, 248] width 213 height 384
click at [1033, 210] on div "# คุณสามารถเขียนโค้ดก่อนลูป hero . moveRight ( ) # เปิด "Chest" ก่อนใช้ลูปหนีออ…" at bounding box center [1063, 248] width 213 height 384
type textarea "h"
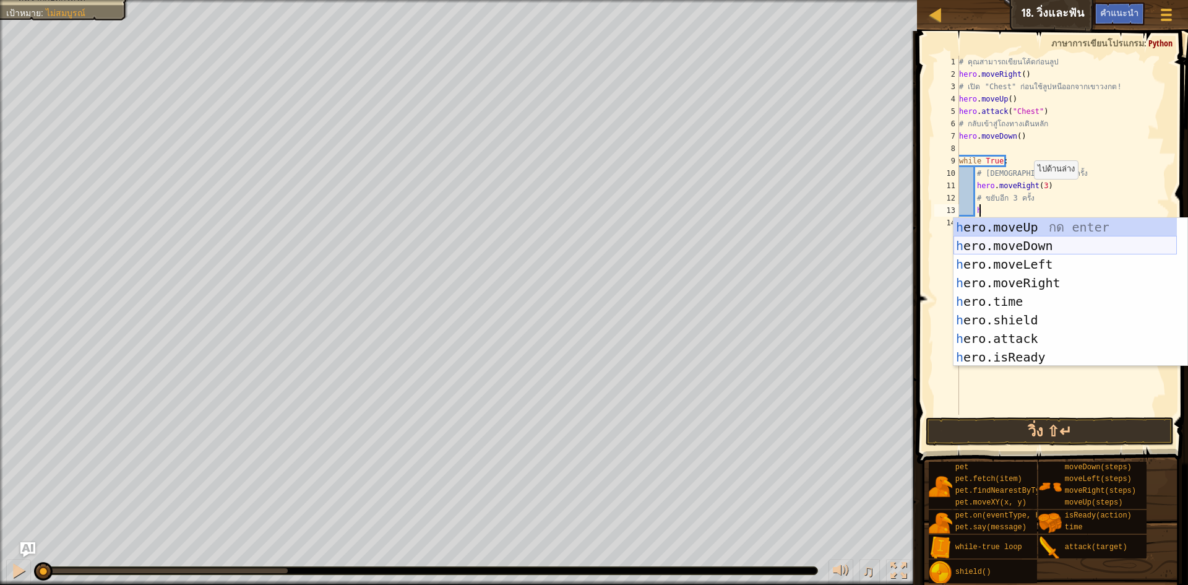
click at [1058, 249] on div "h ero.moveUp กด enter h ero.moveDown กด enter h ero.moveLeft กด enter h ero.mov…" at bounding box center [1065, 311] width 223 height 186
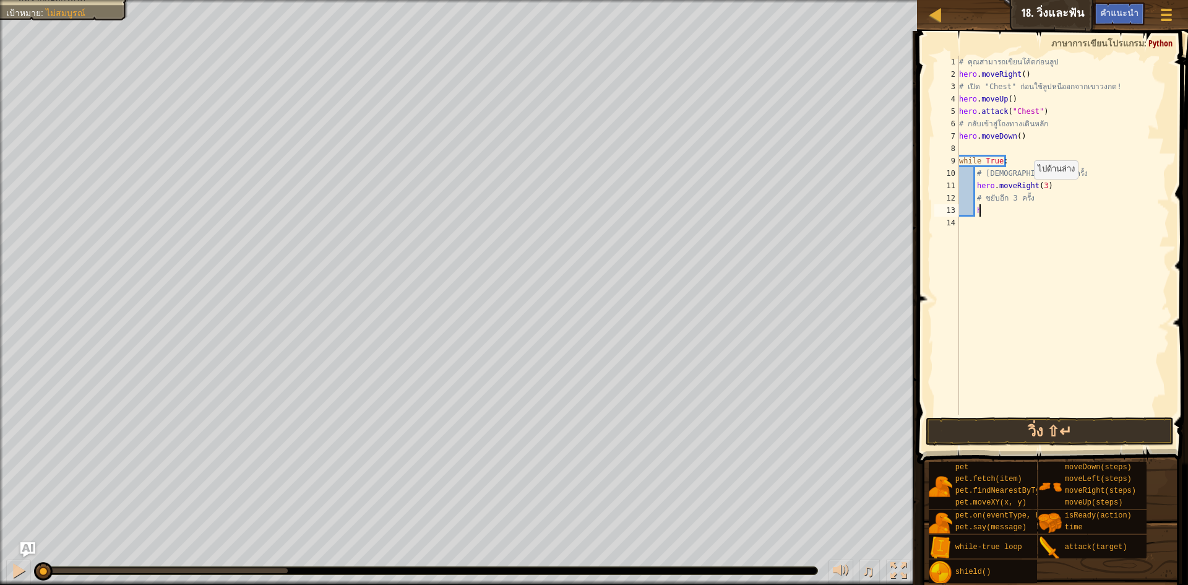
scroll to position [6, 1]
click at [1031, 209] on div "# คุณสามารถเขียนโค้ดก่อนลูป hero . moveRight ( ) # เปิด "Chest" ก่อนใช้ลูปหนีออ…" at bounding box center [1063, 248] width 213 height 384
type textarea "hero.moveDown(3)"
click at [1015, 407] on div "# คุณสามารถเขียนโค้ดก่อนลูป hero . moveRight ( ) # เปิด "Chest" ก่อนใช้ลูปหนีออ…" at bounding box center [1063, 248] width 213 height 384
click at [1054, 430] on button "วิ่ง ⇧↵" at bounding box center [1050, 431] width 248 height 28
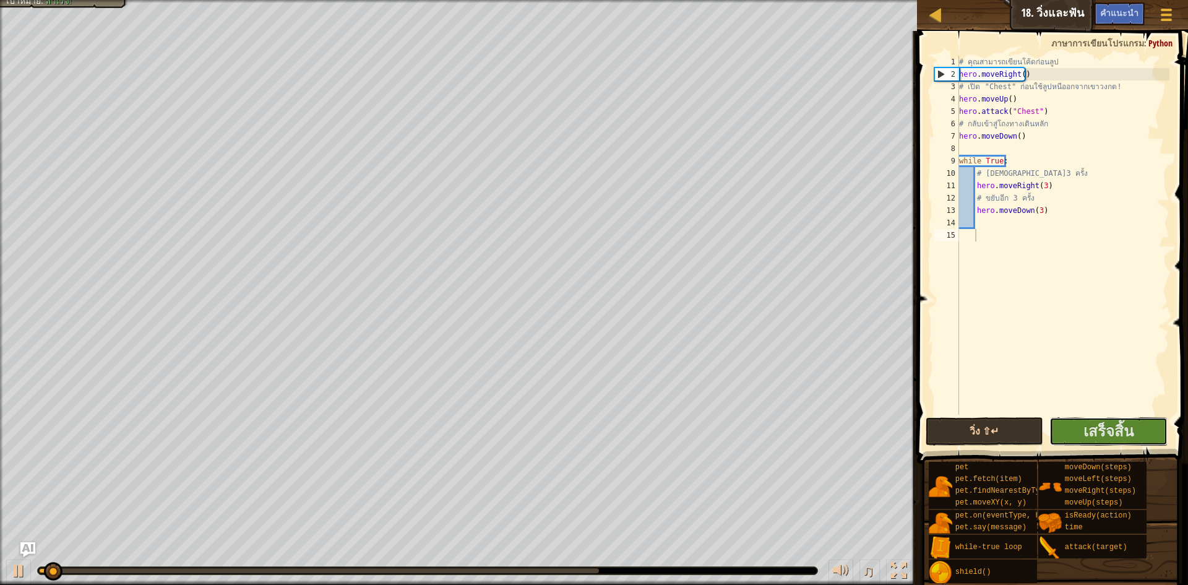
click at [1126, 427] on span "เสร็จสิ้น" at bounding box center [1109, 431] width 50 height 20
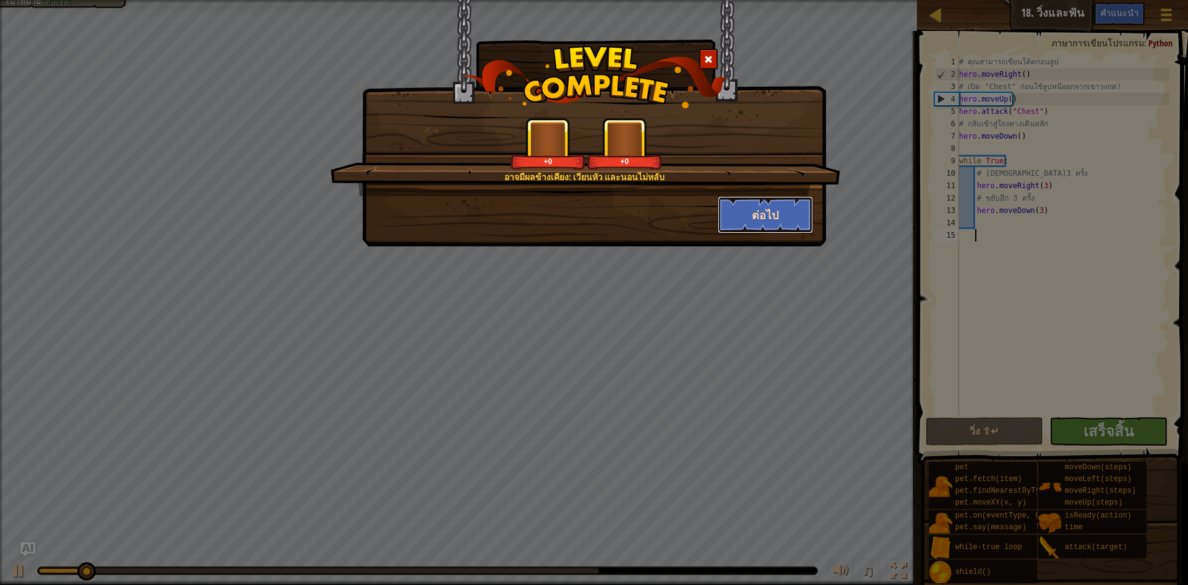
click at [759, 213] on button "ต่อไป" at bounding box center [766, 214] width 96 height 37
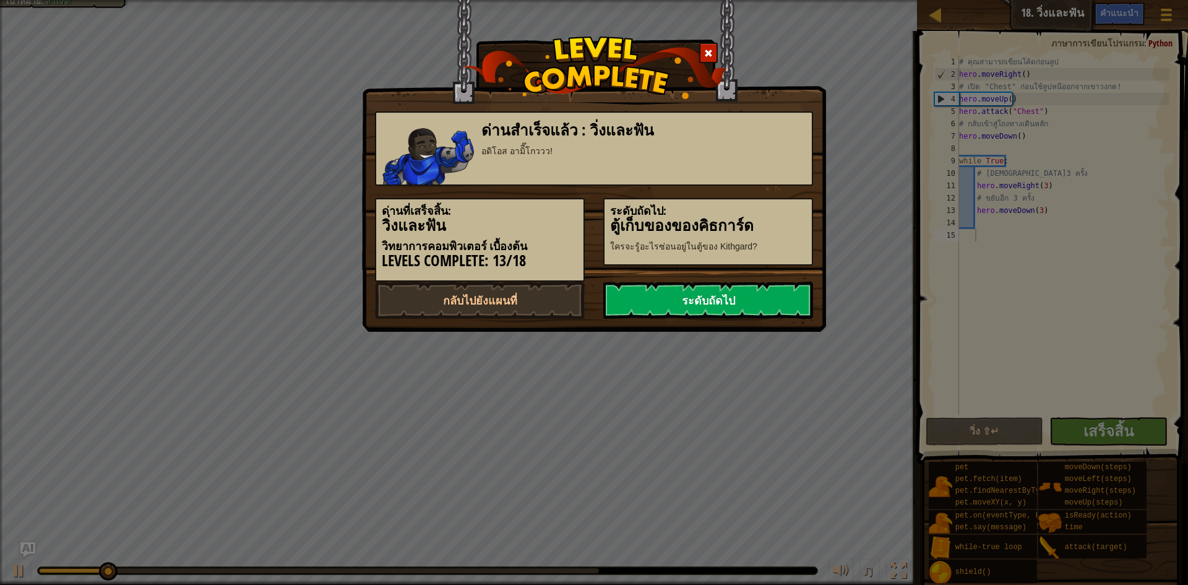
click at [696, 300] on link "ระดับถัดไป" at bounding box center [708, 300] width 210 height 37
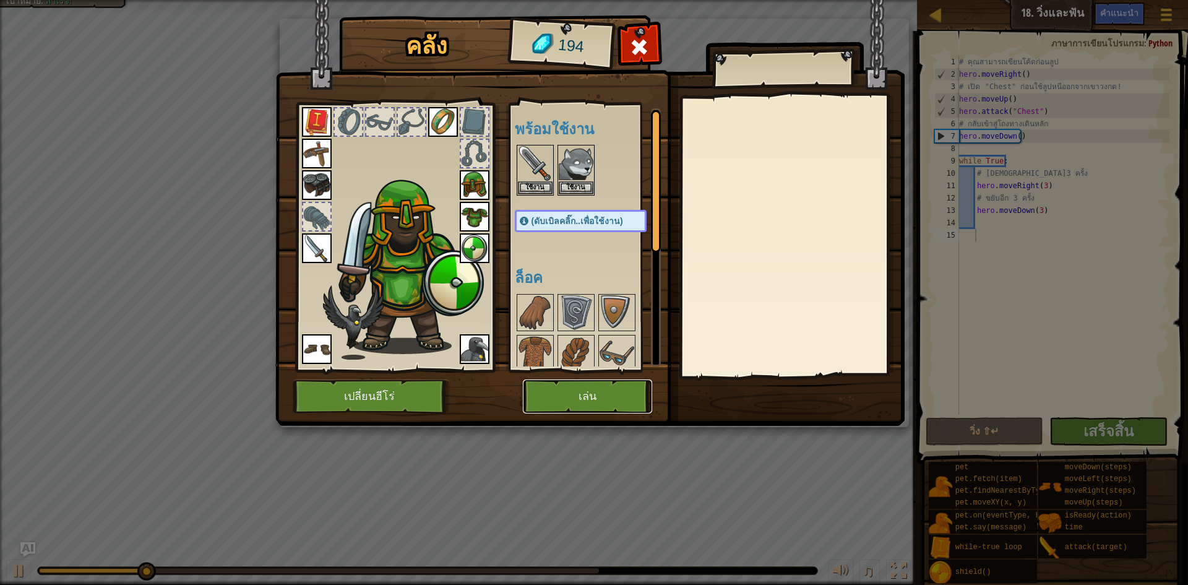
click at [591, 390] on button "เล่น" at bounding box center [587, 396] width 129 height 34
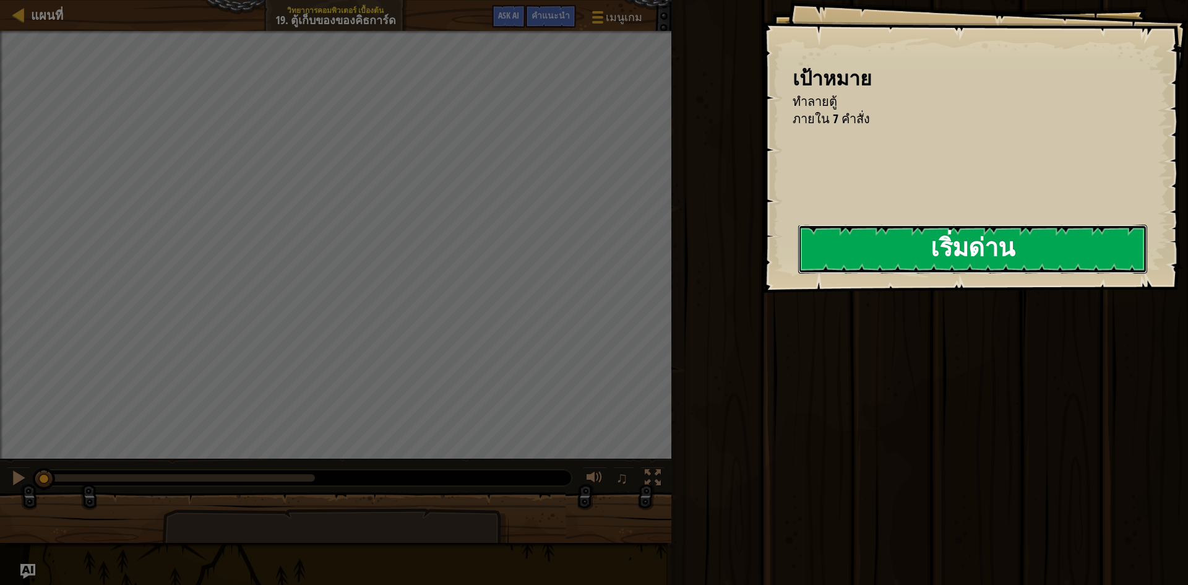
click at [853, 248] on button "เริ่มด่าน" at bounding box center [972, 249] width 349 height 49
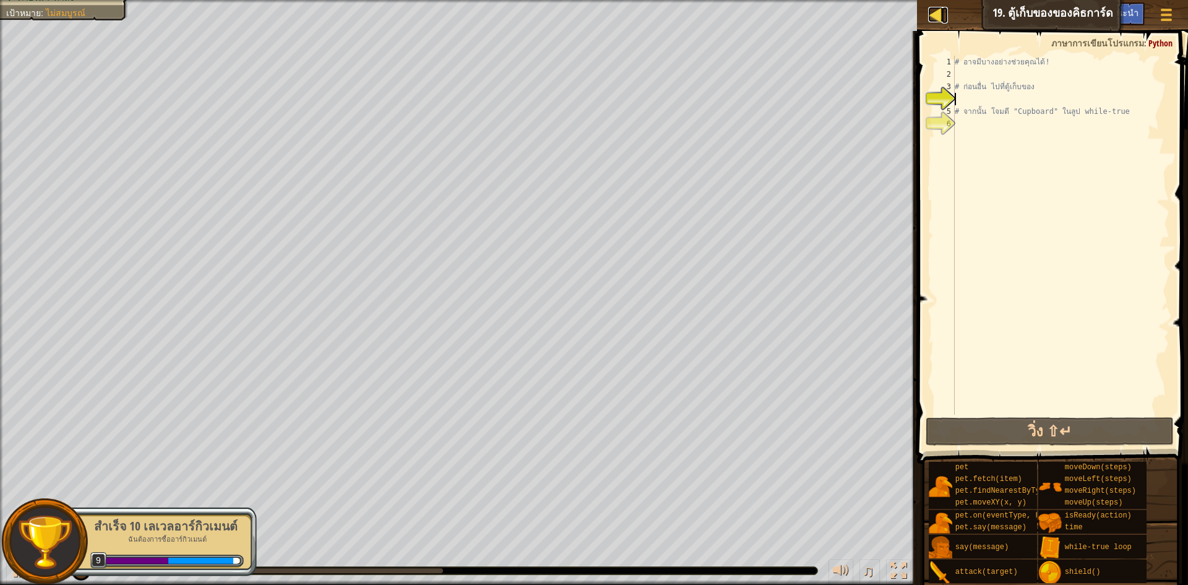
click at [936, 19] on div at bounding box center [935, 14] width 15 height 15
select select "th"
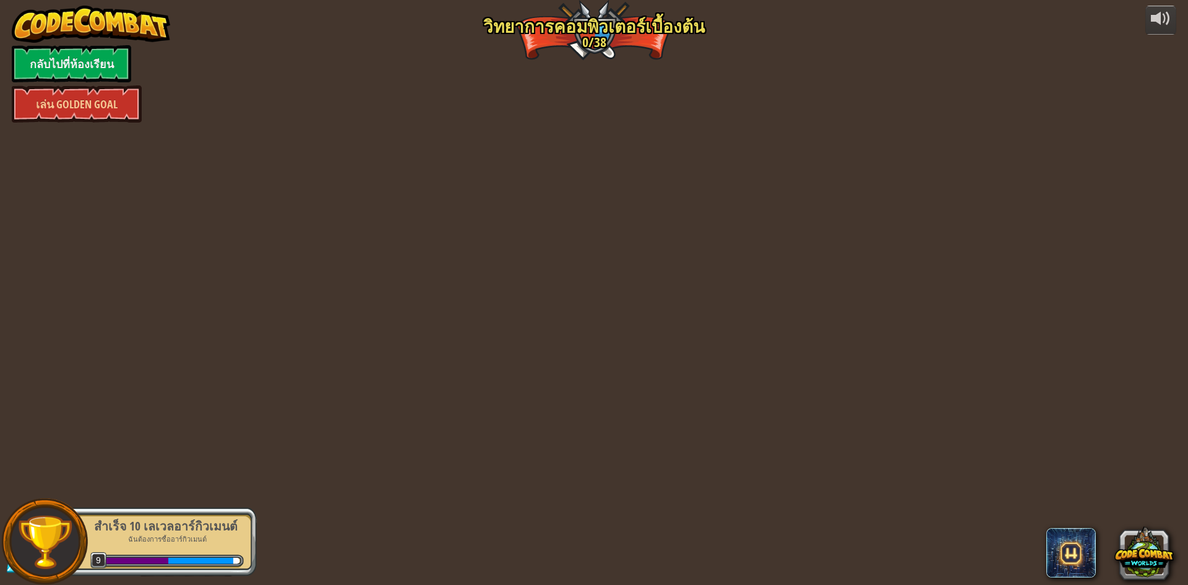
select select "th"
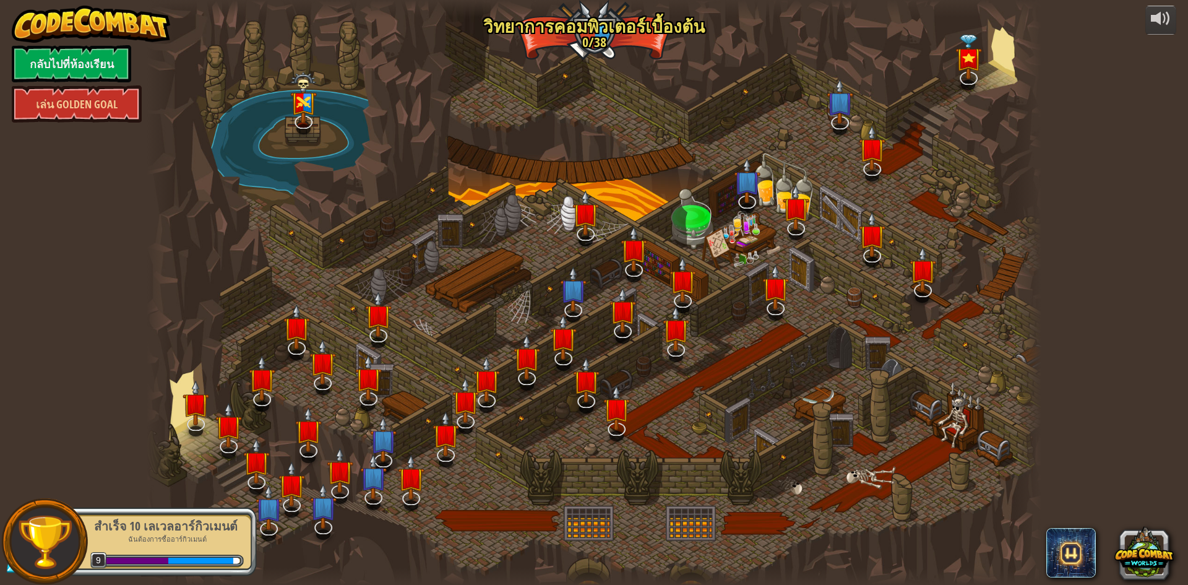
select select "th"
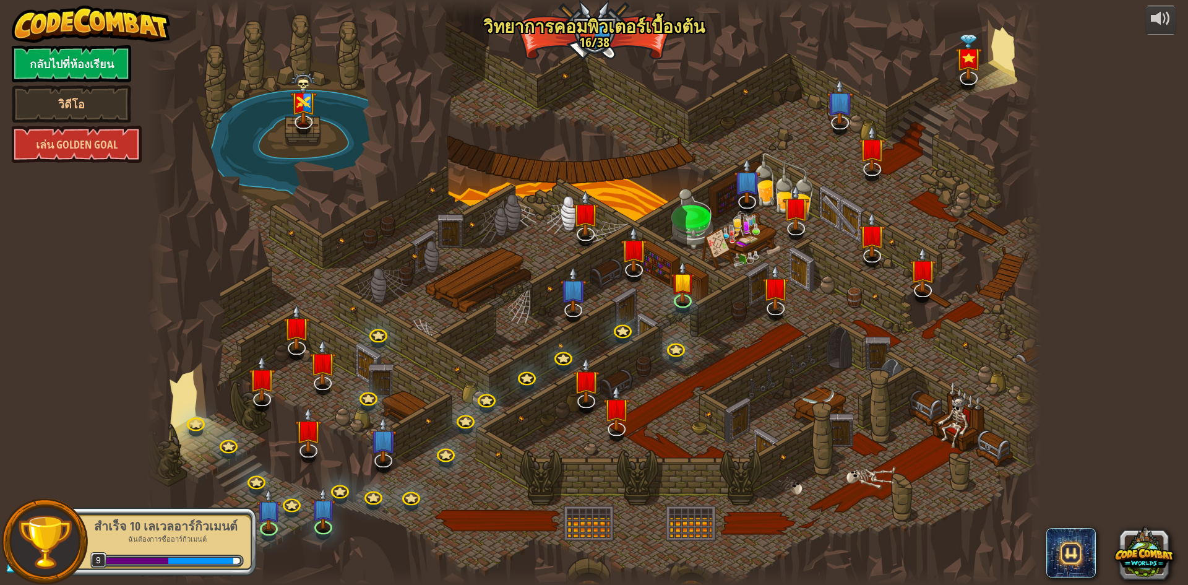
select select "th"
